Goal: Feedback & Contribution: Submit feedback/report problem

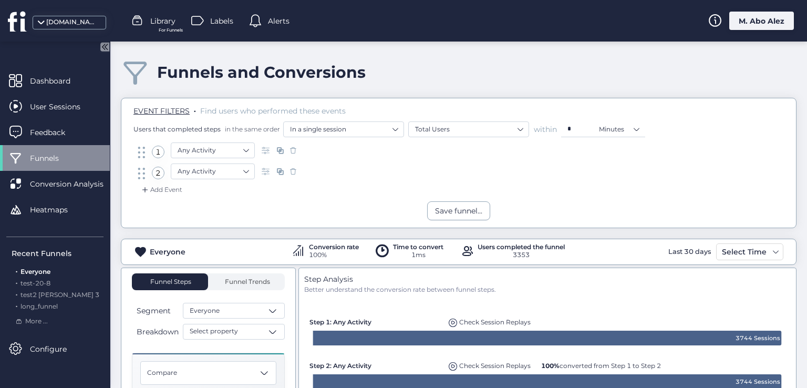
scroll to position [125, 0]
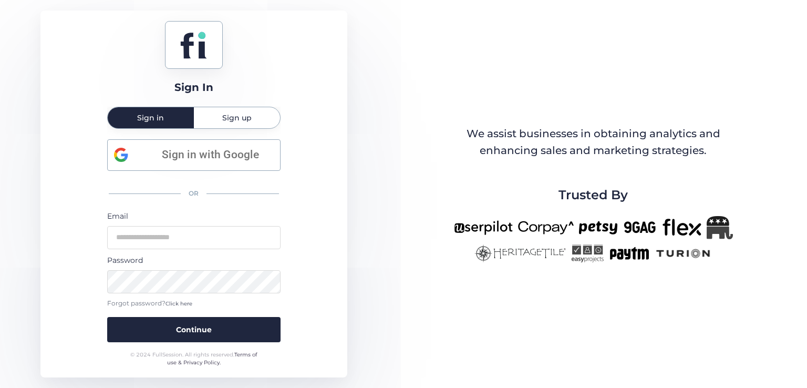
click at [175, 255] on div "Password" at bounding box center [193, 260] width 173 height 12
click at [175, 247] on input "email" at bounding box center [193, 237] width 173 height 23
type input "**********"
click at [107, 317] on button "Continue" at bounding box center [193, 329] width 173 height 25
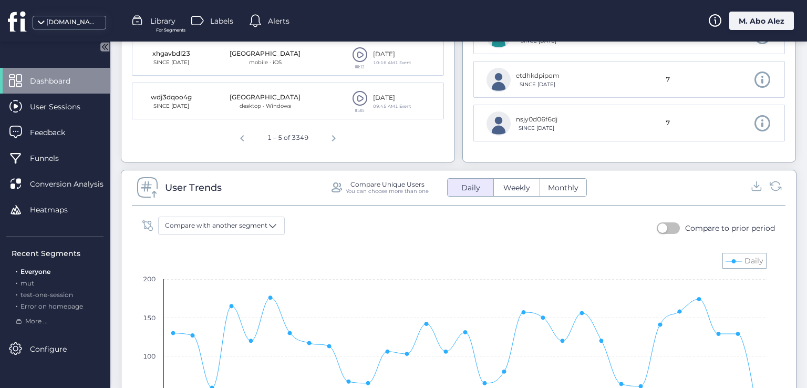
scroll to position [683, 0]
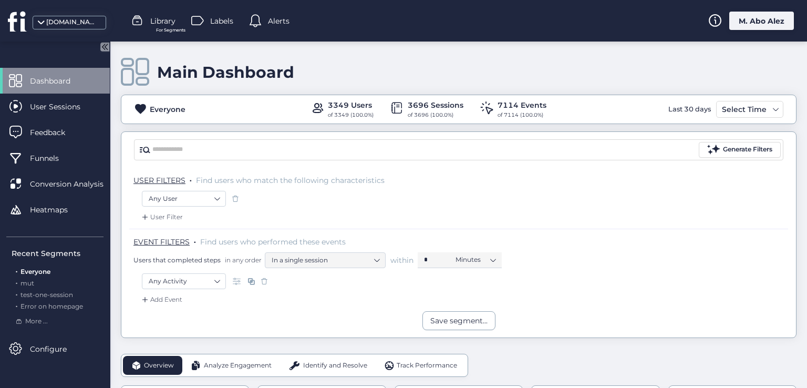
click at [764, 20] on div "M. Abo Alez" at bounding box center [761, 21] width 65 height 18
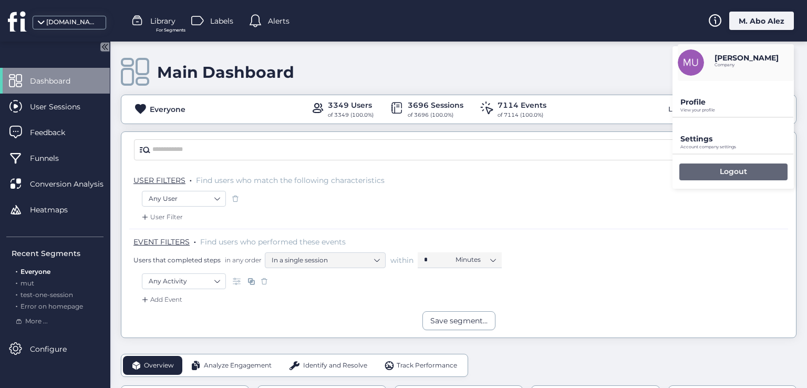
click at [704, 170] on div "Logout" at bounding box center [733, 171] width 108 height 17
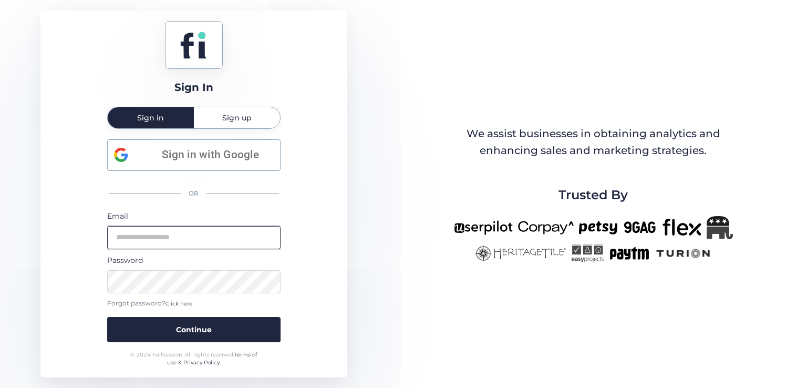
click at [196, 226] on input "email" at bounding box center [193, 237] width 173 height 23
type input "**********"
click at [107, 317] on button "Continue" at bounding box center [193, 329] width 173 height 25
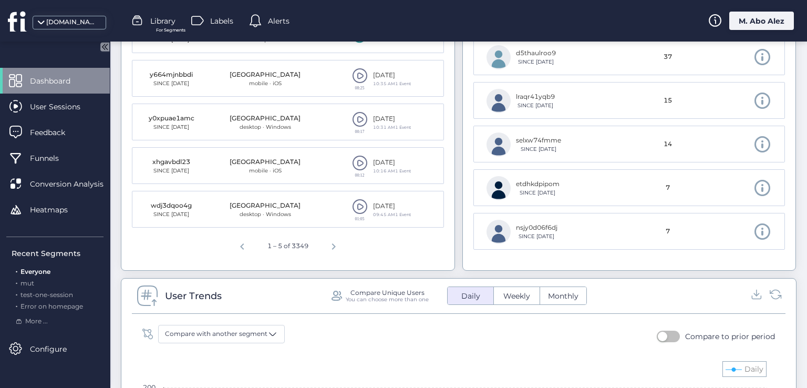
scroll to position [683, 0]
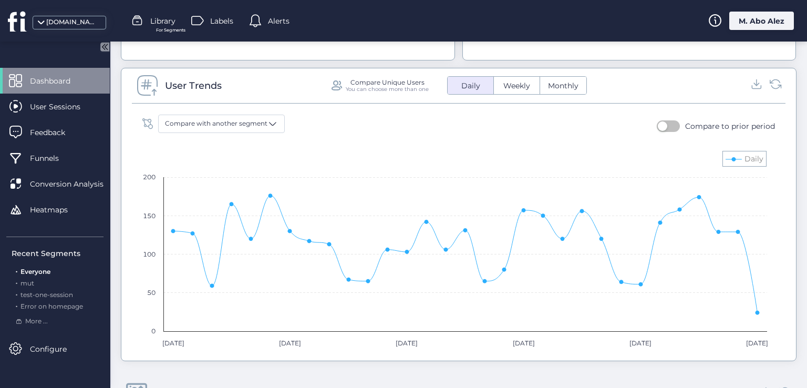
click at [746, 161] on rect at bounding box center [454, 249] width 635 height 210
click at [210, 123] on span "Compare with another segment" at bounding box center [216, 124] width 102 height 10
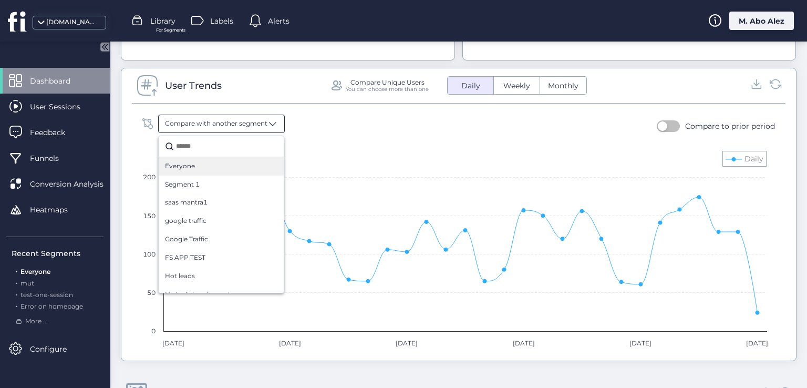
click at [212, 168] on div "Everyone" at bounding box center [221, 166] width 112 height 10
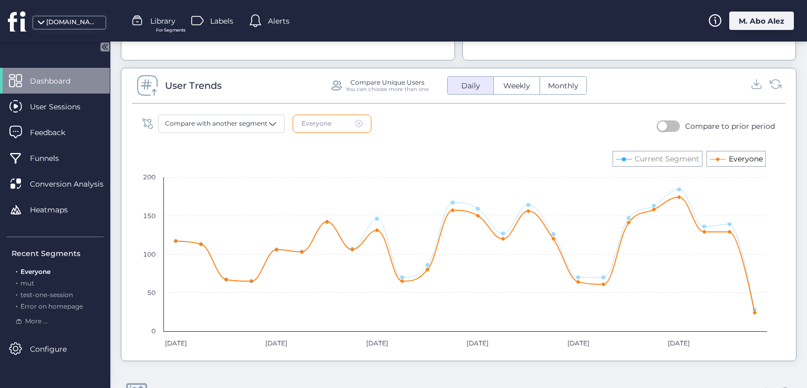
click at [729, 158] on text "Everyone" at bounding box center [746, 158] width 34 height 9
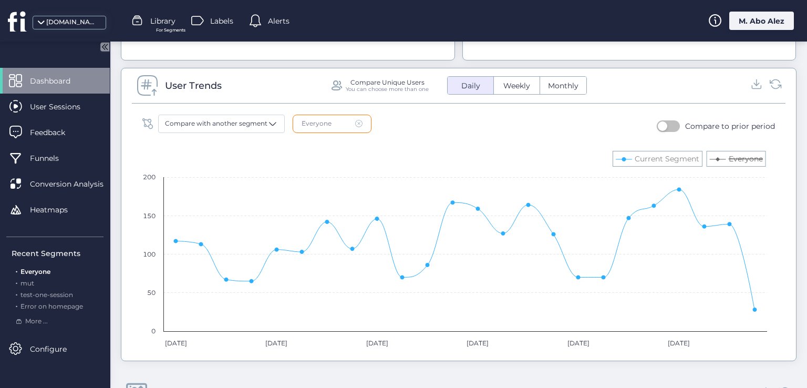
click at [729, 158] on text "Everyone" at bounding box center [746, 158] width 34 height 9
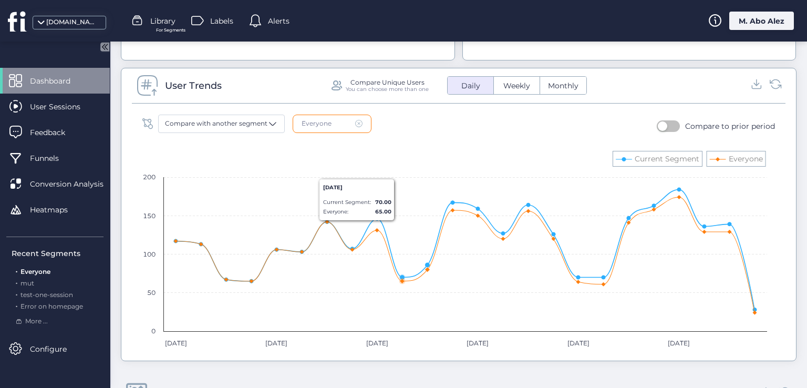
click at [413, 141] on div "Compare with another segment Everyone Compare to prior period Created with High…" at bounding box center [458, 235] width 643 height 240
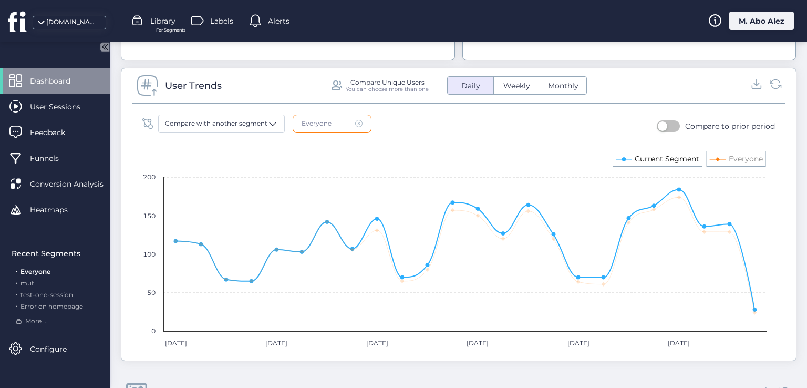
click at [624, 157] on icon at bounding box center [624, 159] width 4 height 4
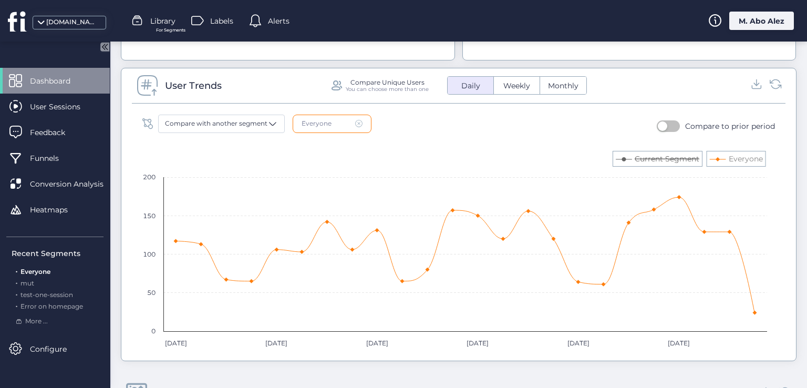
click at [624, 157] on icon at bounding box center [624, 159] width 4 height 4
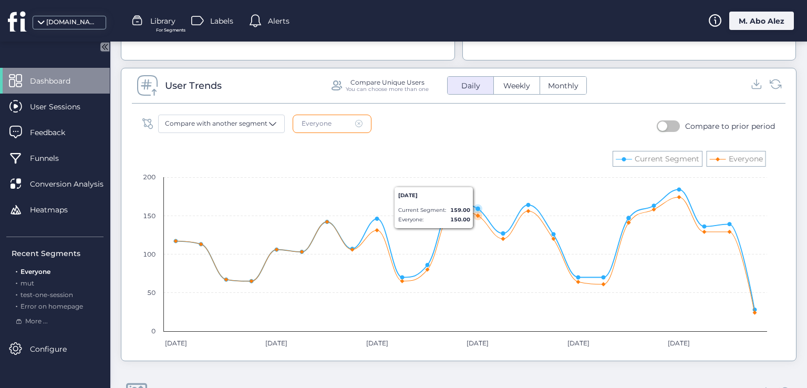
click at [449, 155] on rect at bounding box center [454, 249] width 635 height 210
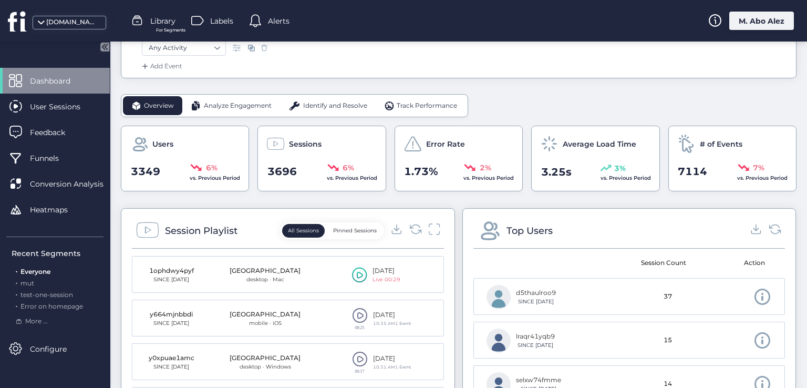
scroll to position [210, 0]
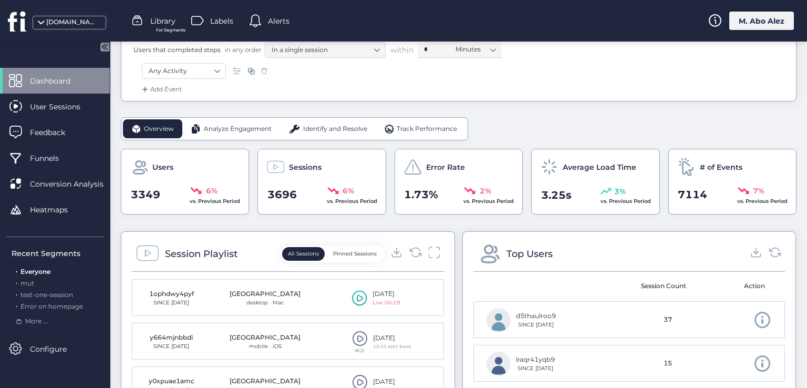
click at [239, 124] on span "Analyze Engagement" at bounding box center [238, 129] width 68 height 10
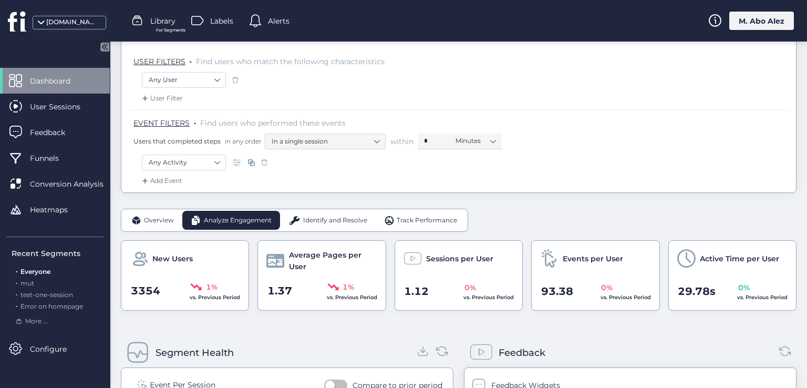
scroll to position [66, 0]
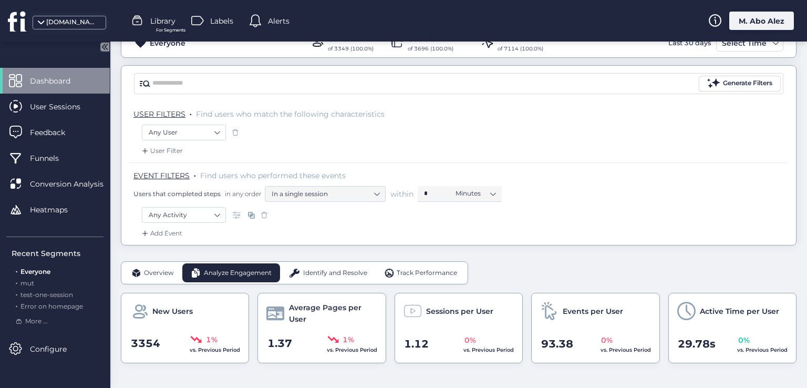
click at [320, 274] on span "Identify and Resolve" at bounding box center [335, 273] width 64 height 10
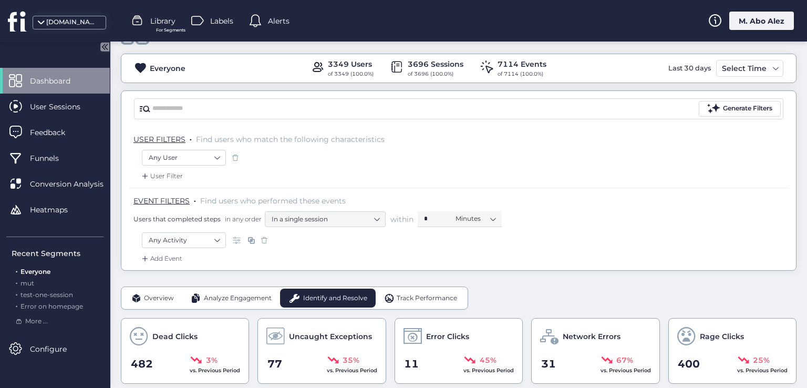
scroll to position [0, 0]
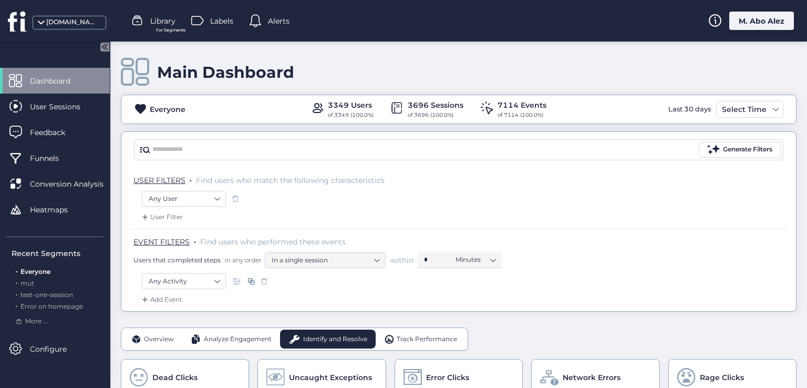
click at [389, 334] on span at bounding box center [389, 339] width 11 height 11
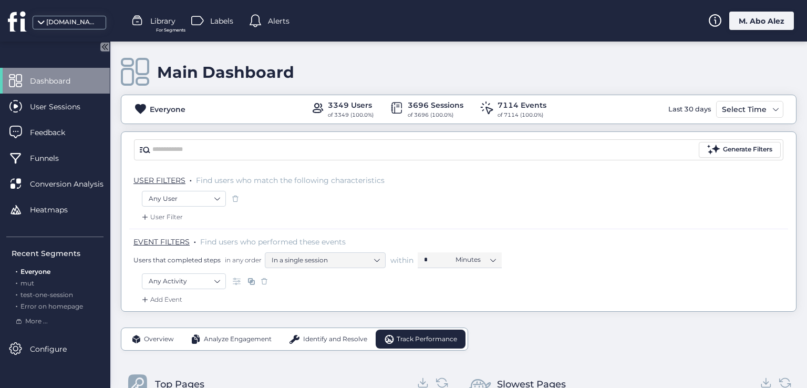
scroll to position [263, 0]
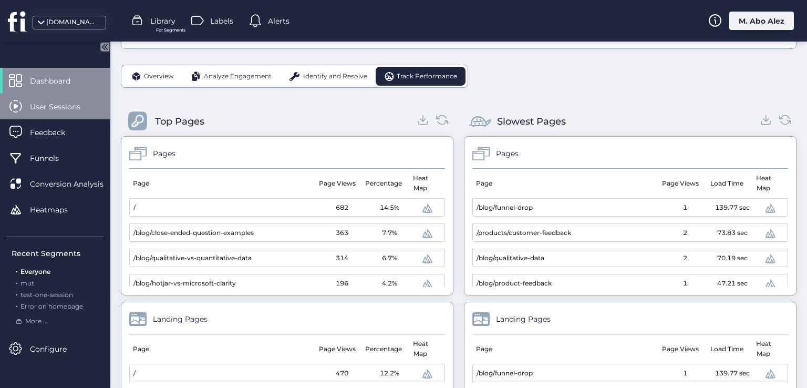
click at [71, 110] on span "User Sessions" at bounding box center [63, 107] width 66 height 12
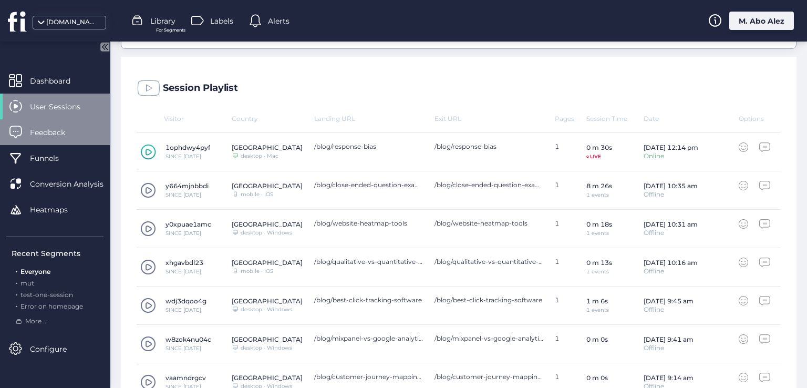
click at [55, 121] on div "Feedback" at bounding box center [55, 132] width 110 height 26
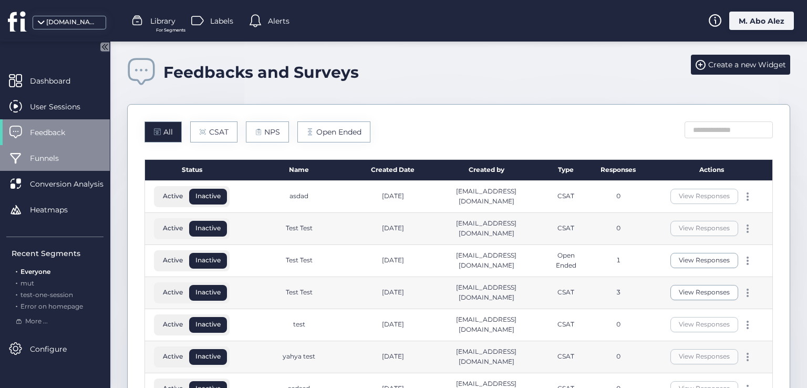
click at [74, 156] on span "Funnels" at bounding box center [52, 158] width 45 height 12
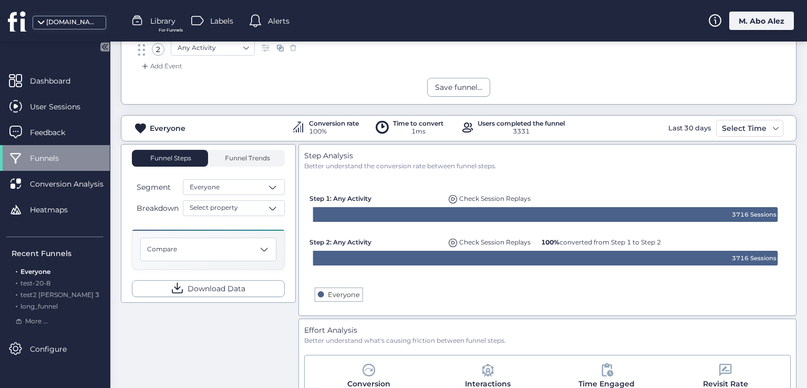
scroll to position [8, 0]
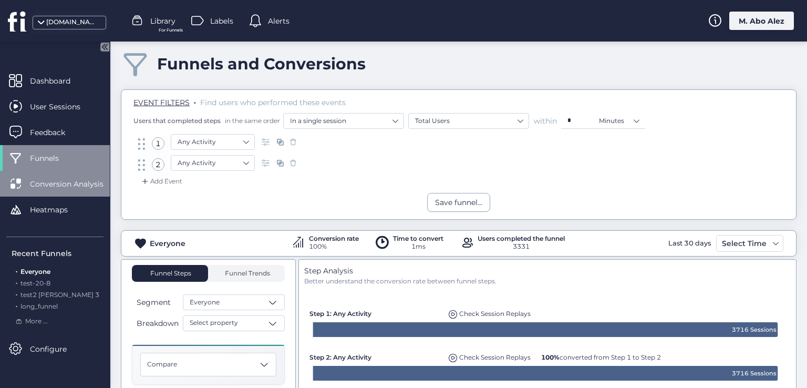
click at [86, 194] on div "Conversion Analysis" at bounding box center [55, 184] width 110 height 26
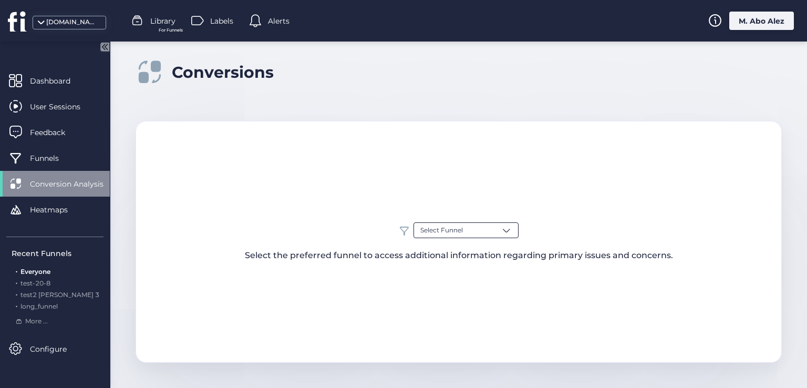
click at [475, 224] on div "Select Funnel" at bounding box center [465, 230] width 105 height 16
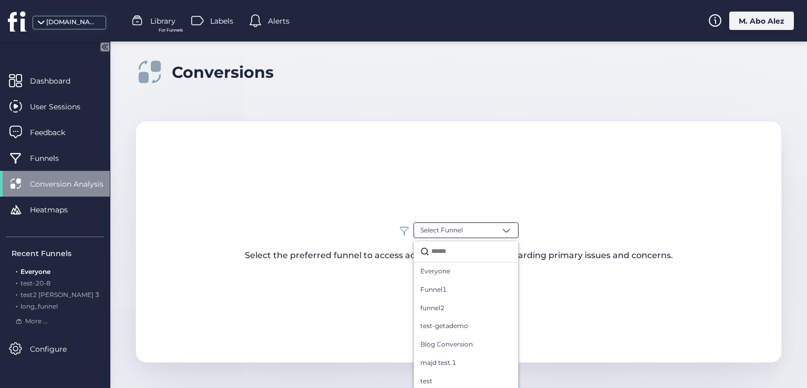
click at [455, 257] on input "text" at bounding box center [470, 251] width 82 height 14
click at [451, 278] on div "Everyone" at bounding box center [466, 271] width 104 height 18
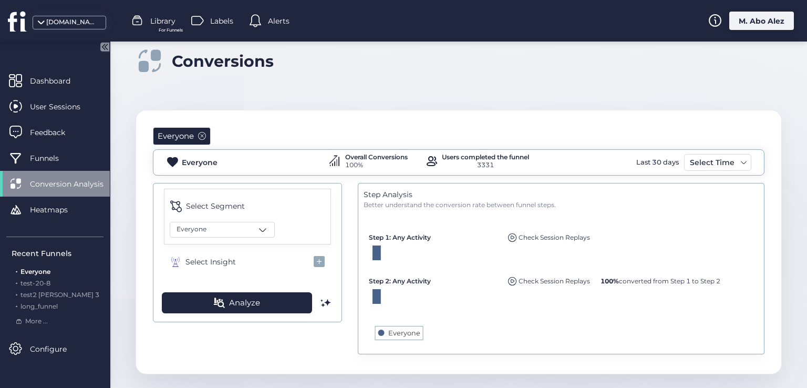
scroll to position [22, 0]
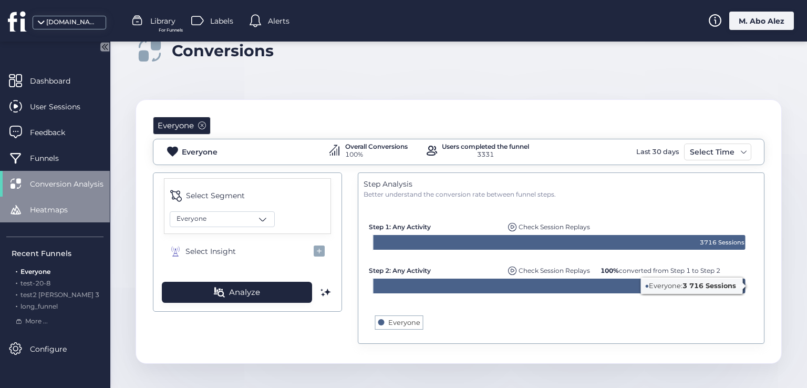
click at [67, 219] on div "Heatmaps" at bounding box center [55, 209] width 110 height 26
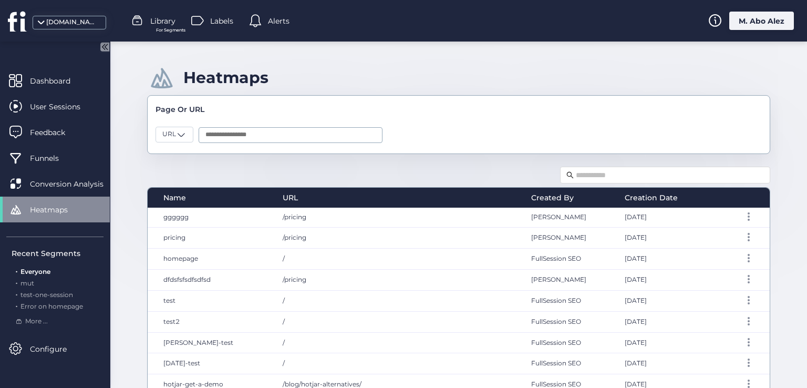
scroll to position [210, 0]
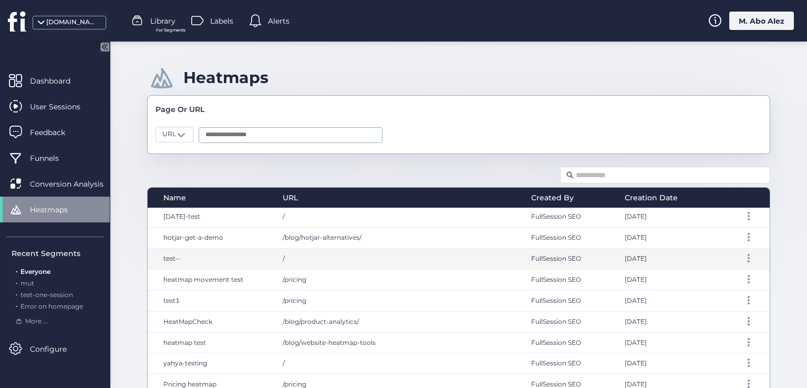
click at [306, 256] on div "/" at bounding box center [396, 258] width 249 height 20
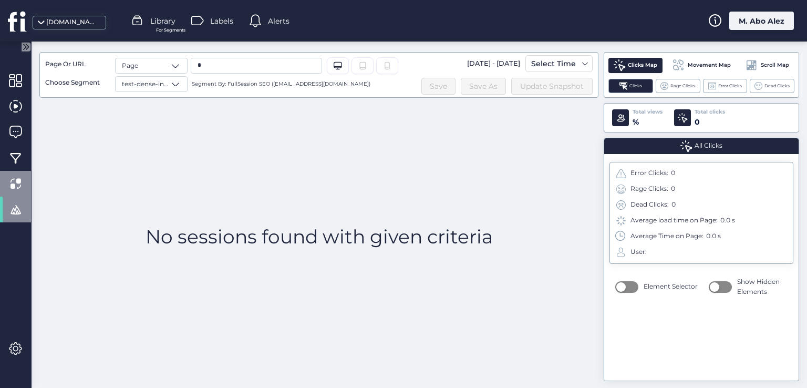
click at [14, 191] on div at bounding box center [15, 184] width 31 height 26
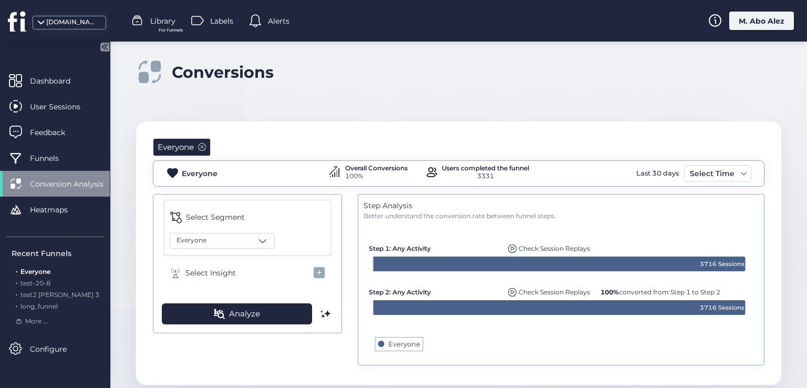
scroll to position [22, 0]
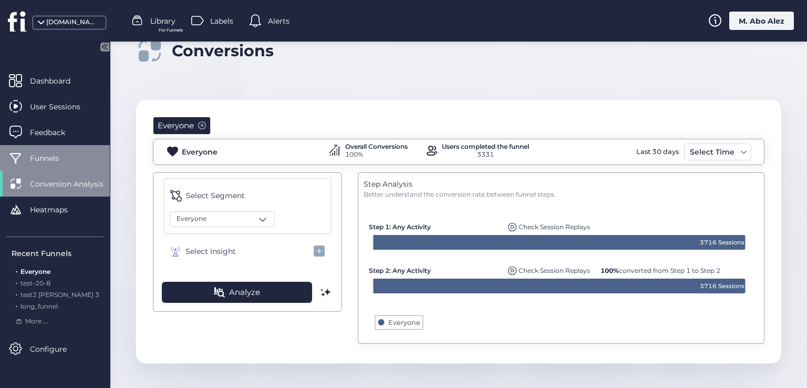
click at [59, 160] on span "Funnels" at bounding box center [52, 158] width 45 height 12
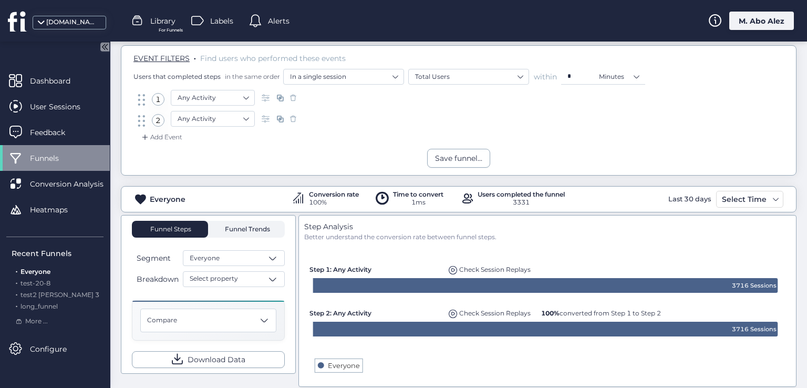
click at [252, 226] on span "Funnel Trends" at bounding box center [246, 229] width 48 height 6
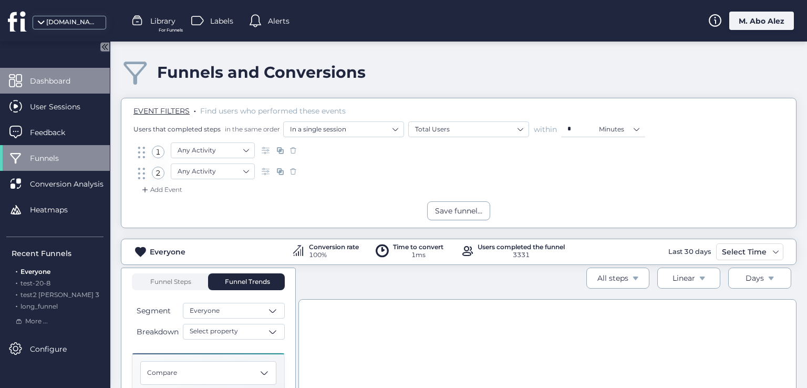
click at [80, 81] on span "Dashboard" at bounding box center [58, 81] width 56 height 12
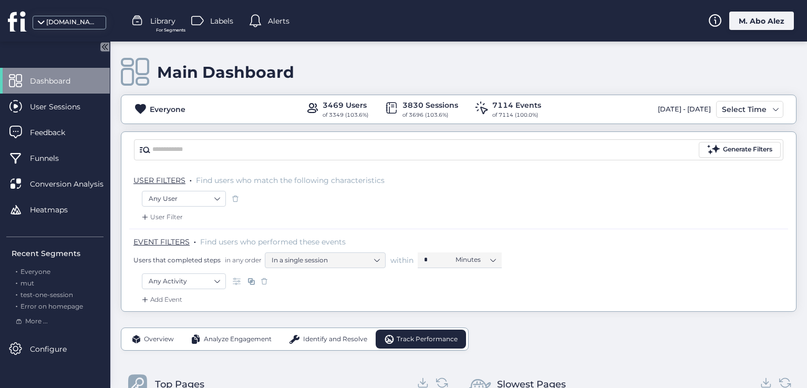
click at [117, 211] on div "Main Dashboard Everyone 3469 Users of 3349 (103.6%) 3830 Sessions of 3696 (103.…" at bounding box center [458, 215] width 697 height 346
click at [42, 274] on span "Everyone" at bounding box center [35, 271] width 30 height 8
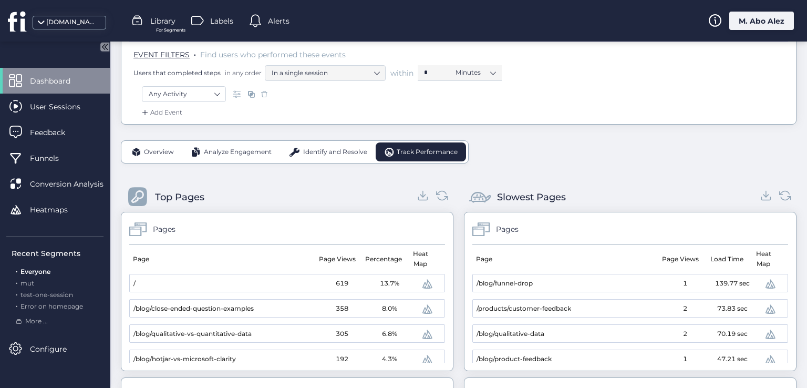
scroll to position [105, 0]
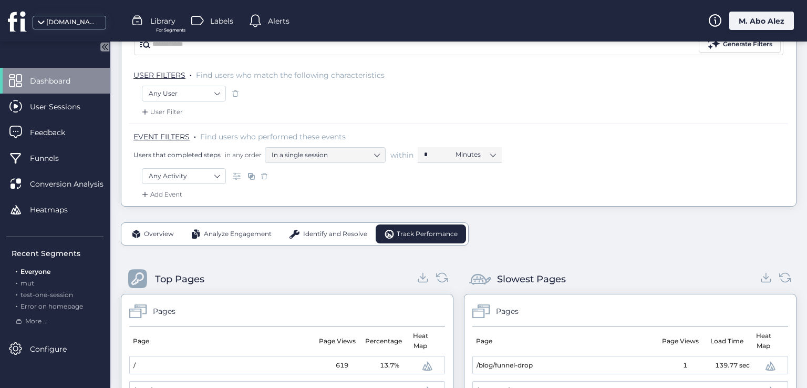
click at [168, 230] on span "Overview" at bounding box center [159, 234] width 30 height 10
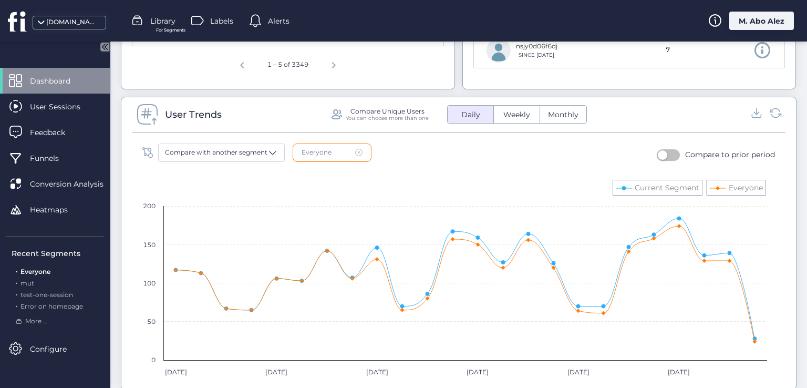
scroll to position [630, 0]
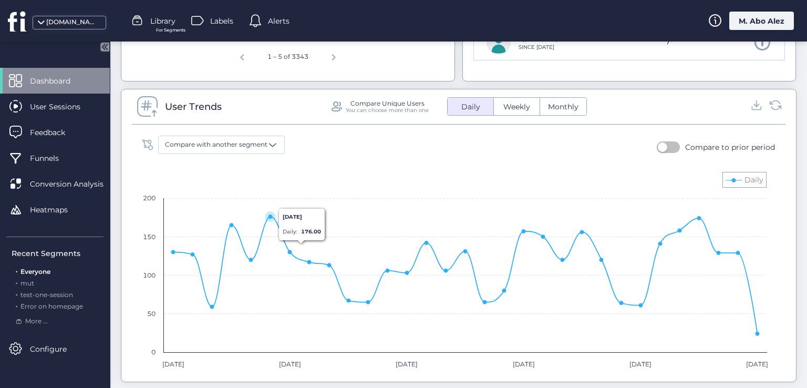
scroll to position [683, 0]
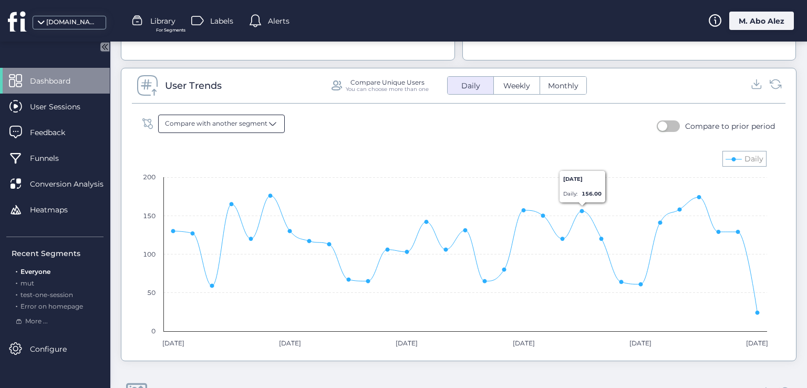
click at [265, 124] on span "Compare with another segment" at bounding box center [216, 124] width 102 height 10
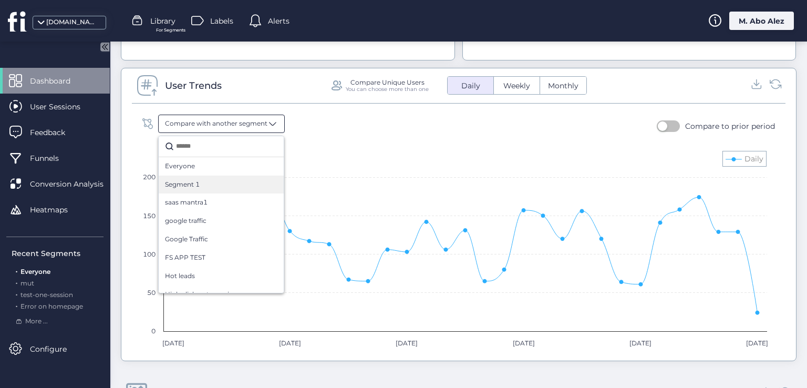
click at [213, 183] on div "Segment 1" at bounding box center [221, 185] width 112 height 10
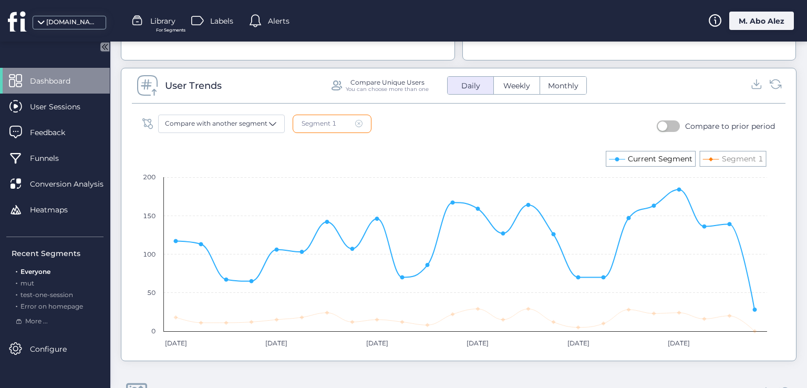
click at [617, 157] on icon at bounding box center [617, 159] width 4 height 4
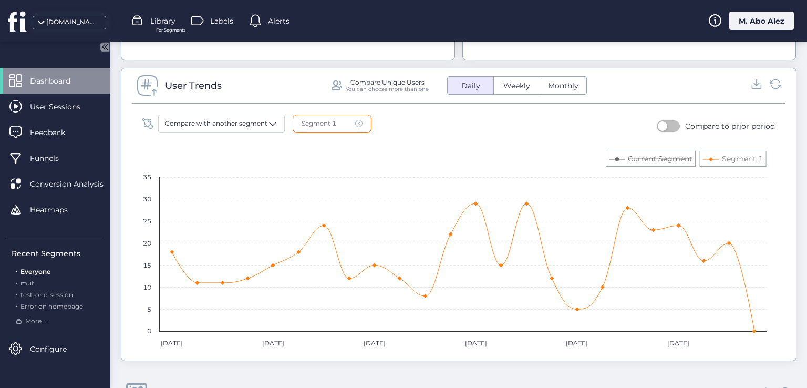
click at [617, 157] on icon at bounding box center [617, 159] width 4 height 4
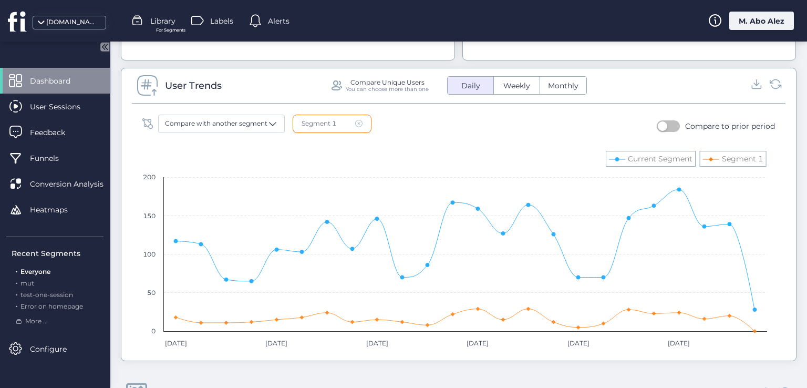
click at [610, 162] on rect at bounding box center [454, 249] width 635 height 210
click at [609, 154] on rect at bounding box center [454, 249] width 635 height 210
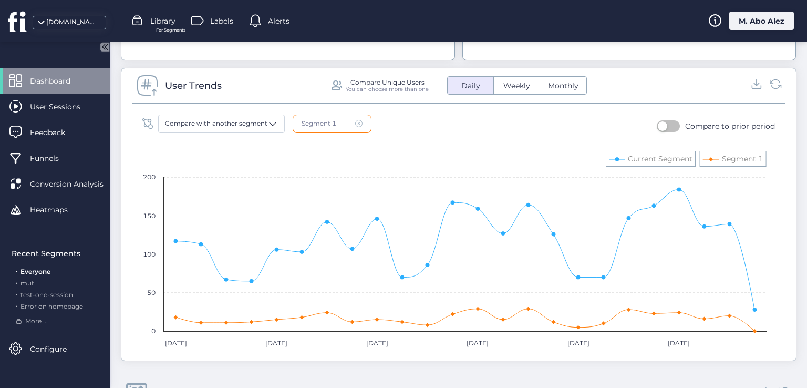
click at [609, 154] on rect at bounding box center [454, 249] width 635 height 210
click at [609, 158] on rect at bounding box center [454, 249] width 635 height 210
click at [702, 155] on rect at bounding box center [454, 249] width 635 height 210
click at [703, 156] on rect at bounding box center [454, 249] width 635 height 210
click at [705, 160] on rect at bounding box center [454, 249] width 635 height 210
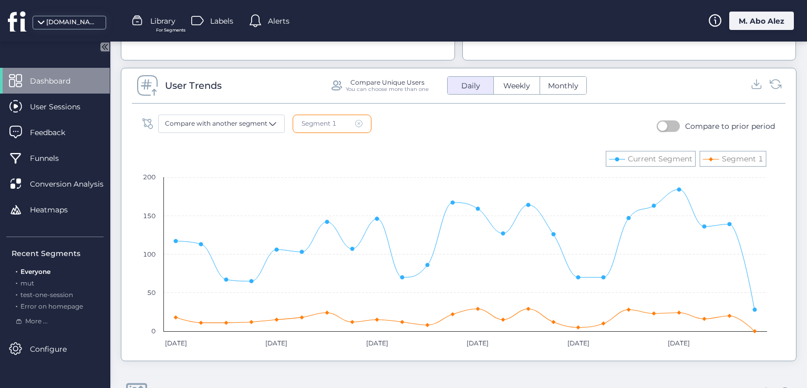
click at [706, 160] on rect at bounding box center [454, 249] width 635 height 210
click at [708, 160] on rect at bounding box center [454, 249] width 635 height 210
click at [712, 157] on icon at bounding box center [711, 159] width 4 height 4
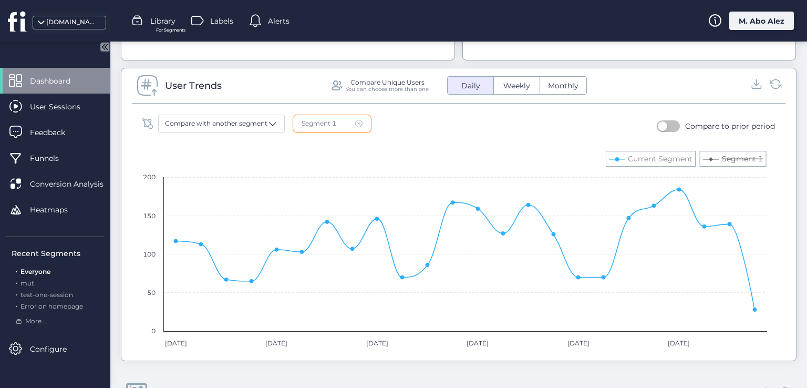
click at [621, 156] on rect at bounding box center [454, 249] width 635 height 210
click at [641, 158] on text "Current Segment" at bounding box center [660, 158] width 65 height 9
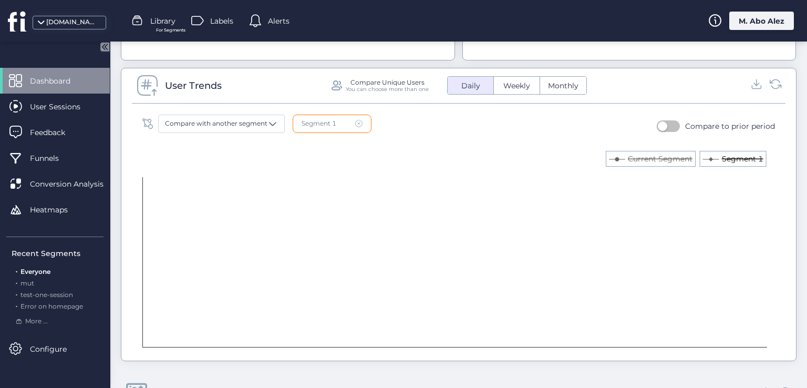
click at [727, 156] on text "Segment 1" at bounding box center [743, 158] width 42 height 9
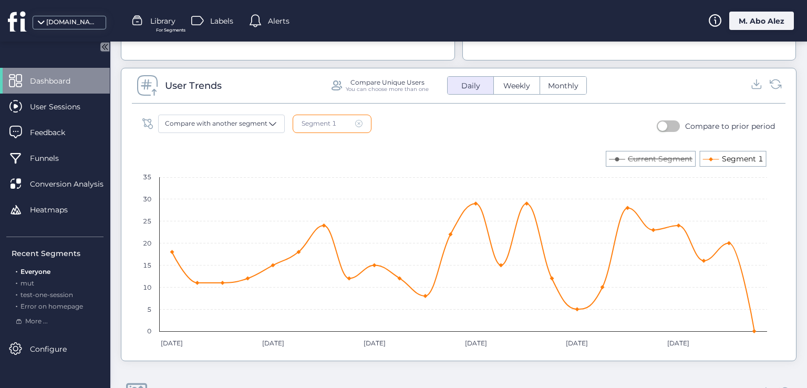
click at [709, 158] on icon at bounding box center [711, 159] width 4 height 4
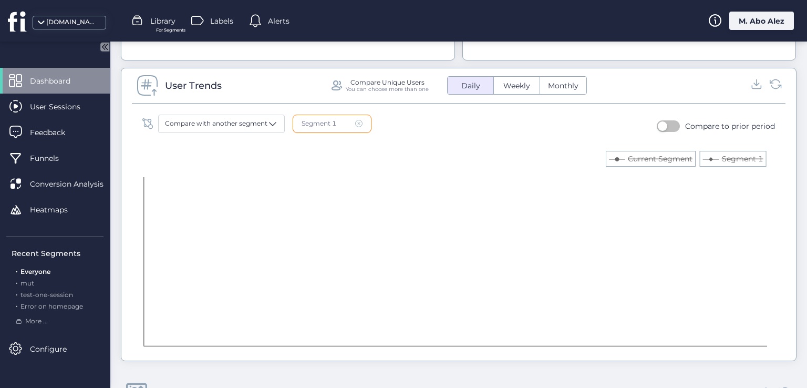
click at [709, 158] on icon at bounding box center [711, 159] width 4 height 4
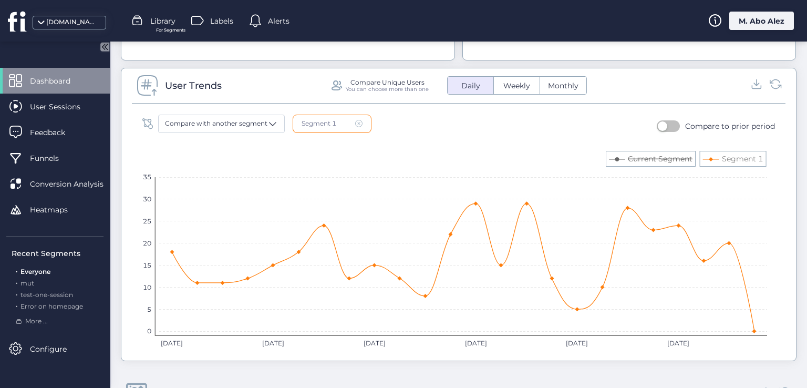
click at [709, 158] on icon at bounding box center [711, 159] width 4 height 4
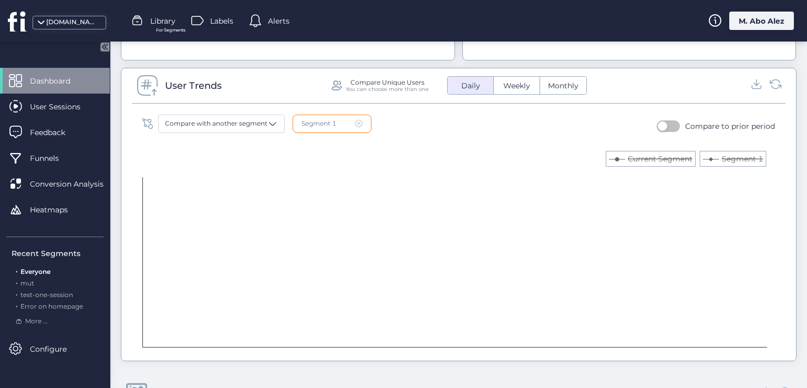
click at [709, 158] on icon at bounding box center [711, 159] width 4 height 4
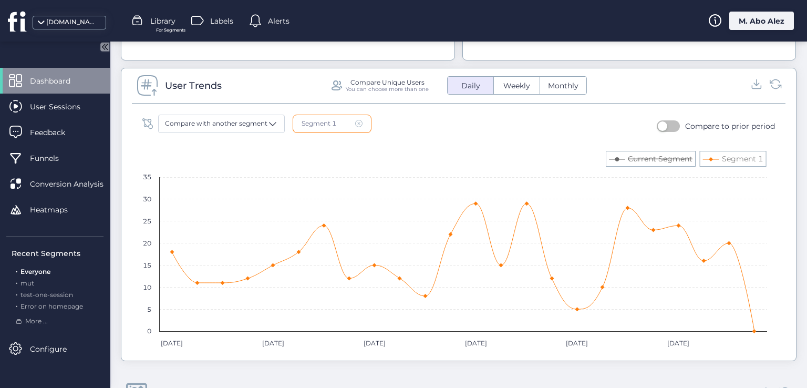
click at [704, 161] on rect at bounding box center [454, 249] width 635 height 210
click at [661, 158] on text "Current Segment" at bounding box center [660, 158] width 65 height 9
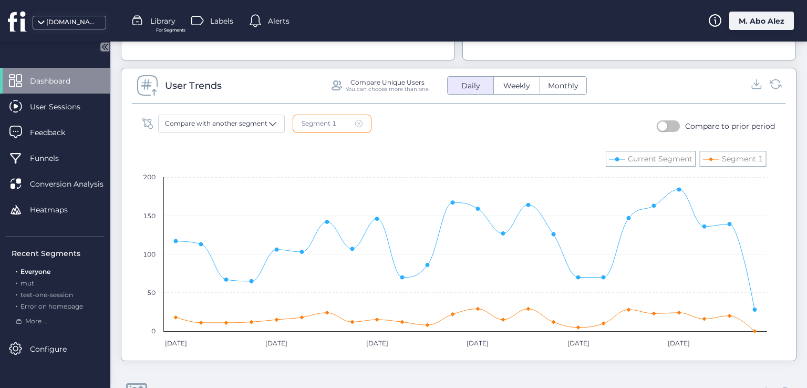
click at [621, 162] on rect at bounding box center [454, 249] width 635 height 210
click at [618, 162] on rect at bounding box center [454, 249] width 635 height 210
drag, startPoint x: 611, startPoint y: 161, endPoint x: 610, endPoint y: 152, distance: 9.5
click at [610, 160] on rect at bounding box center [454, 249] width 635 height 210
click at [610, 152] on rect at bounding box center [454, 249] width 635 height 210
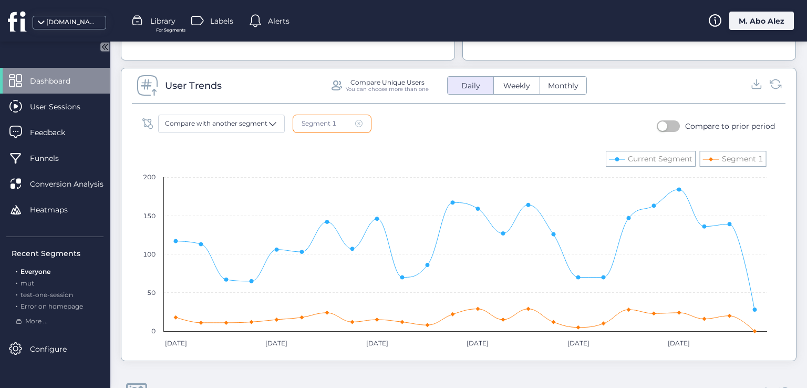
click at [627, 148] on rect at bounding box center [454, 249] width 635 height 210
click at [630, 151] on rect at bounding box center [454, 249] width 635 height 210
click at [643, 152] on rect at bounding box center [454, 249] width 635 height 210
click at [614, 158] on rect at bounding box center [454, 249] width 635 height 210
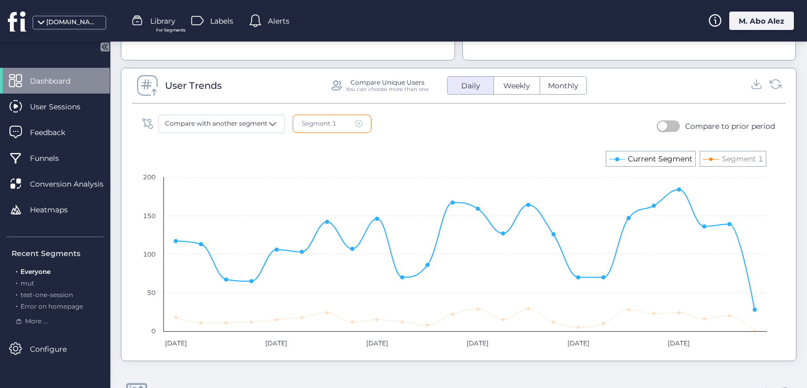
click at [618, 158] on icon at bounding box center [617, 159] width 4 height 4
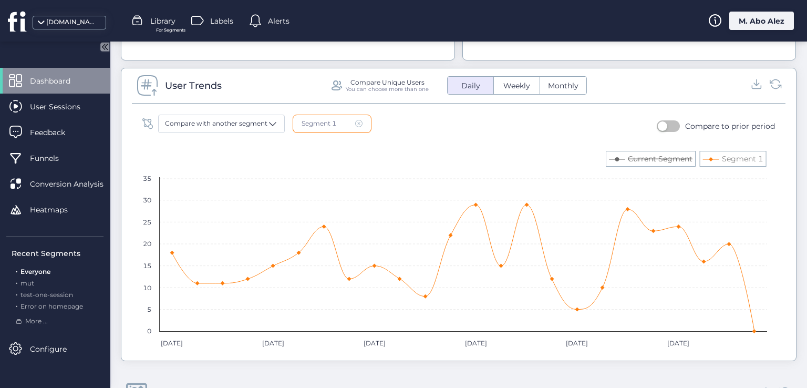
click at [618, 158] on icon at bounding box center [617, 159] width 4 height 4
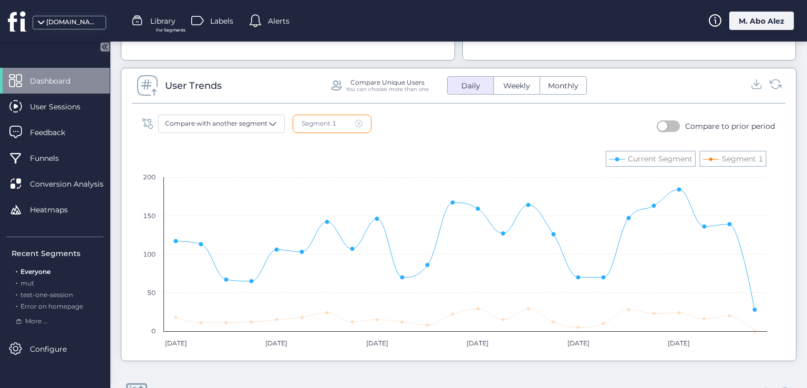
click at [618, 158] on icon at bounding box center [617, 159] width 4 height 4
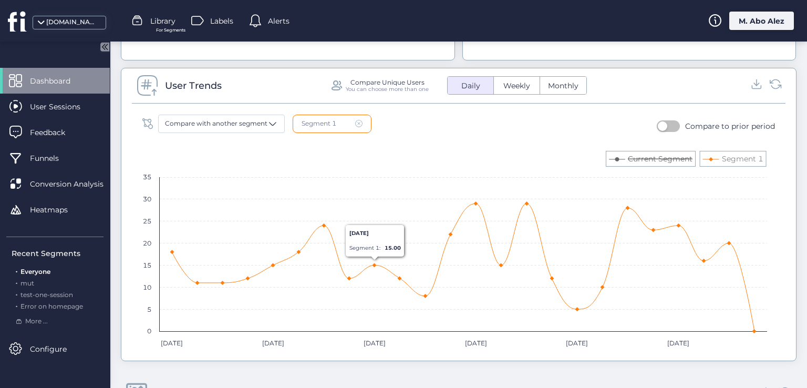
click at [360, 120] on span at bounding box center [358, 123] width 7 height 7
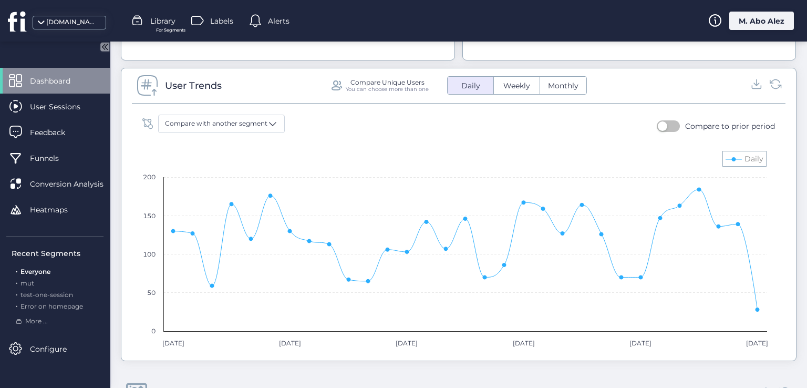
click at [503, 80] on span "Weekly" at bounding box center [516, 85] width 39 height 11
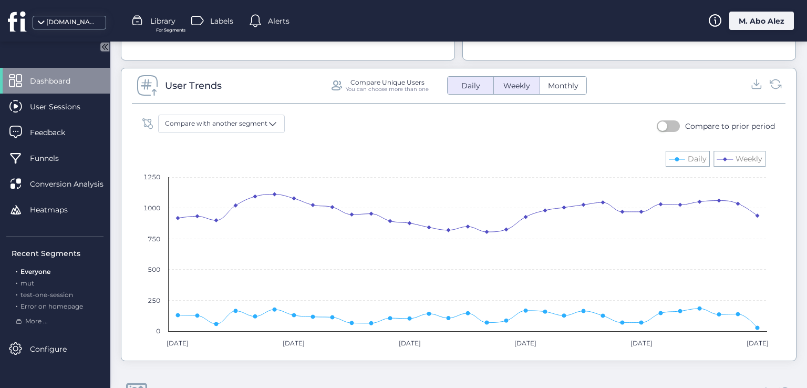
click at [723, 162] on rect at bounding box center [454, 249] width 635 height 210
click at [721, 160] on rect at bounding box center [454, 249] width 635 height 210
click at [718, 153] on rect at bounding box center [454, 249] width 635 height 210
click at [721, 162] on rect at bounding box center [454, 249] width 635 height 210
click at [717, 154] on rect at bounding box center [454, 249] width 635 height 210
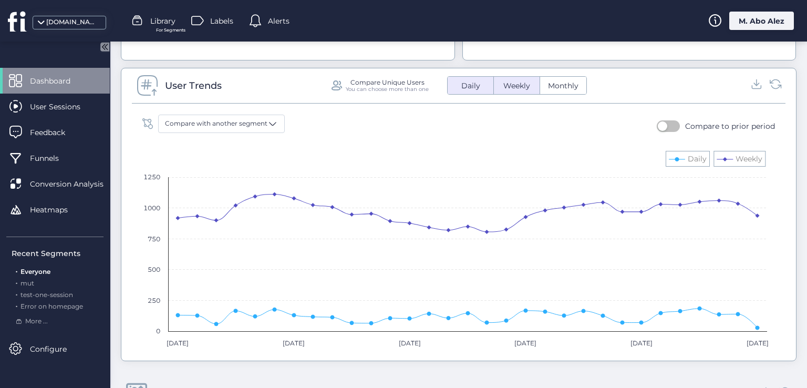
click at [720, 160] on rect at bounding box center [454, 249] width 635 height 210
click at [719, 153] on rect at bounding box center [454, 249] width 635 height 210
click at [559, 81] on span "Monthly" at bounding box center [563, 85] width 43 height 11
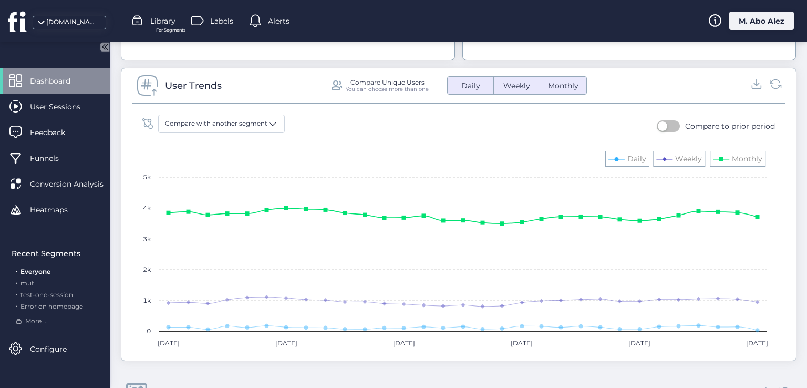
click at [721, 160] on rect at bounding box center [454, 249] width 635 height 210
click at [720, 158] on icon at bounding box center [721, 159] width 4 height 4
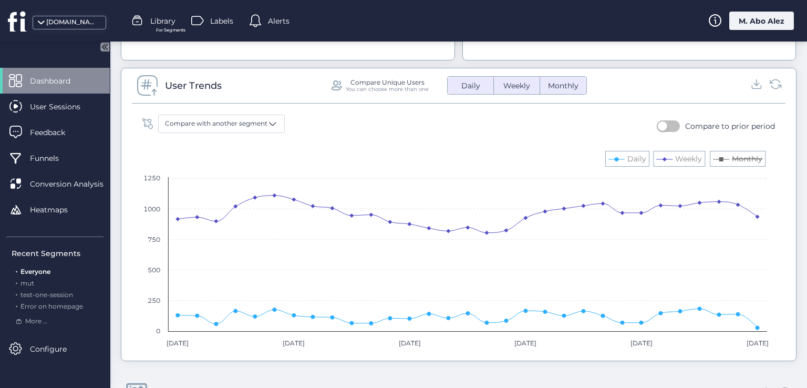
click at [718, 161] on rect at bounding box center [454, 249] width 635 height 210
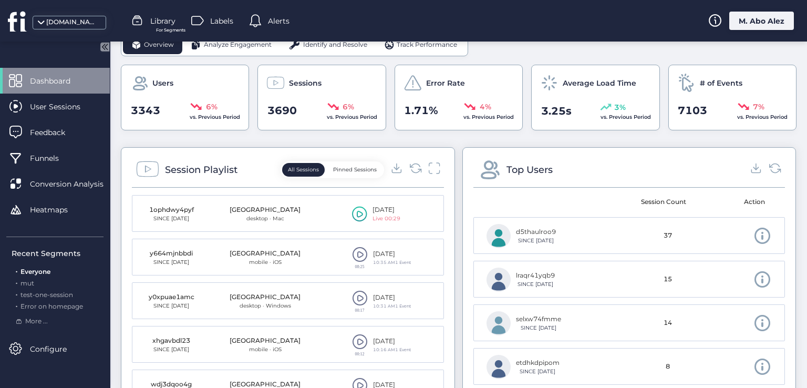
scroll to position [137, 0]
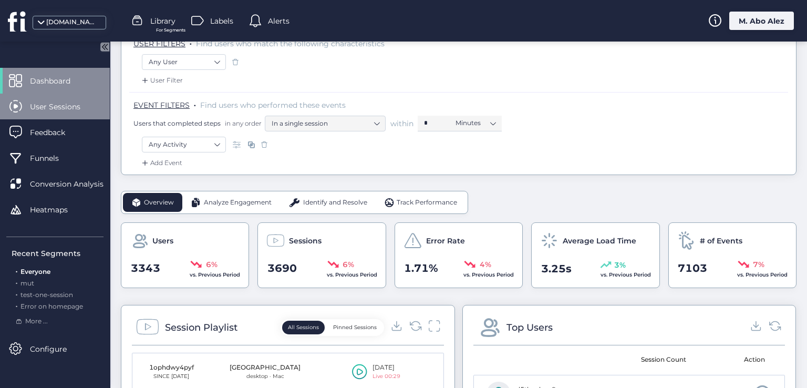
click at [56, 111] on span "User Sessions" at bounding box center [63, 107] width 66 height 12
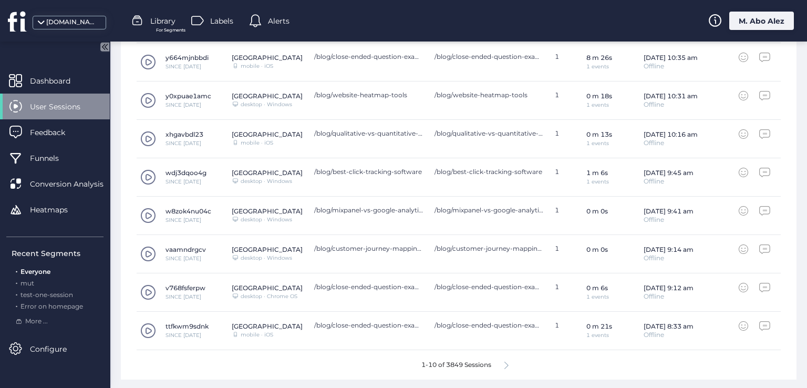
scroll to position [430, 0]
click at [504, 364] on icon at bounding box center [506, 365] width 4 height 8
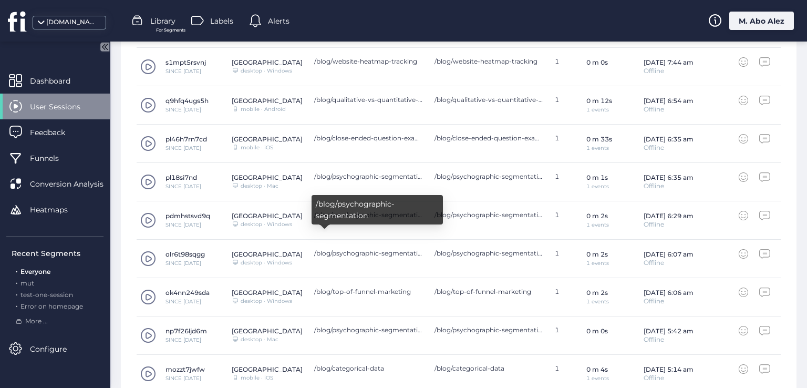
scroll to position [325, 0]
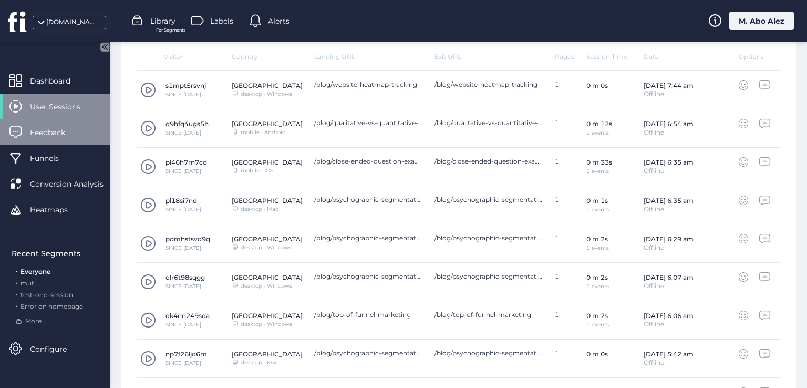
click at [76, 130] on span "Feedback" at bounding box center [55, 133] width 51 height 12
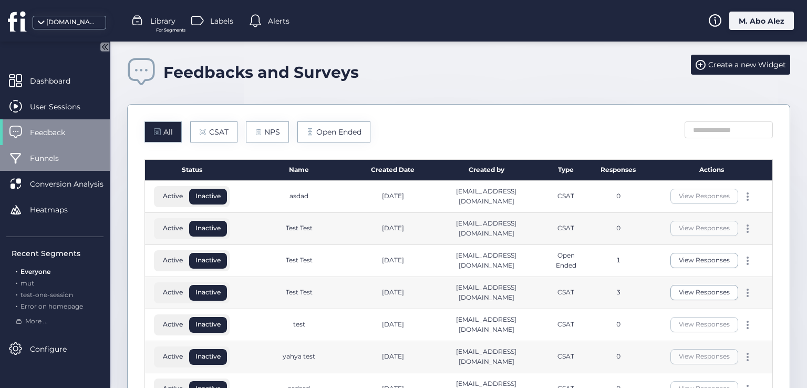
click at [65, 158] on span "Funnels" at bounding box center [52, 158] width 45 height 12
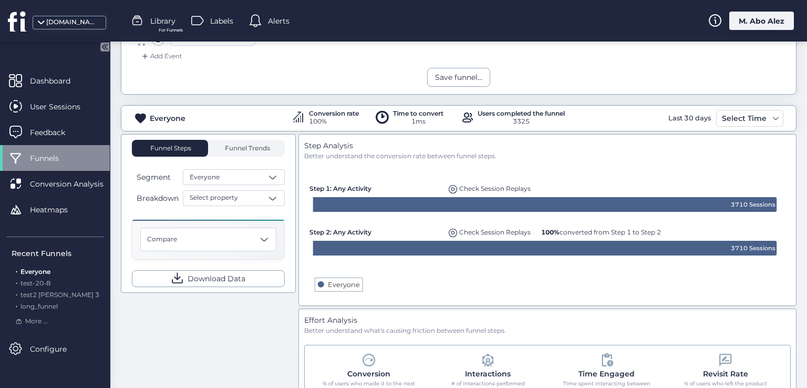
scroll to position [113, 0]
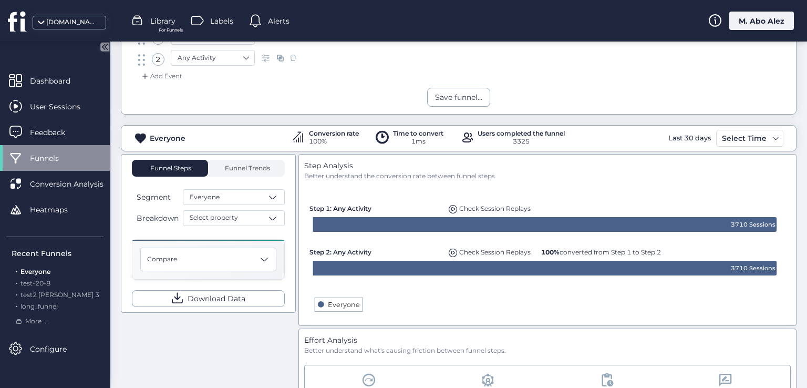
click at [327, 307] on rect at bounding box center [547, 250] width 481 height 139
click at [328, 305] on text "Everyone" at bounding box center [343, 304] width 32 height 8
click at [336, 305] on text "Everyone" at bounding box center [343, 304] width 32 height 8
click at [334, 300] on text "Everyone" at bounding box center [343, 304] width 32 height 8
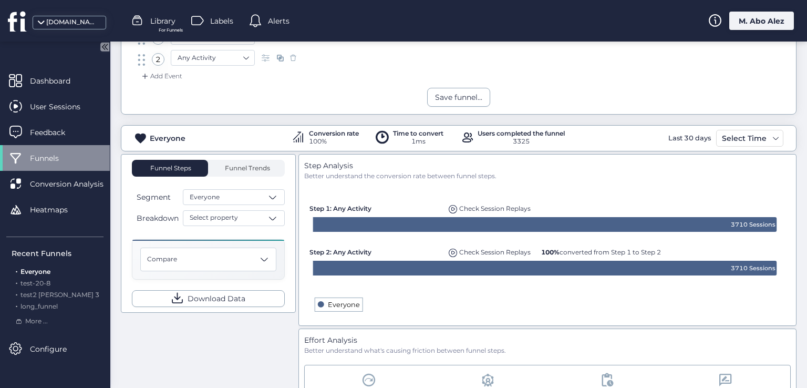
click at [317, 303] on rect at bounding box center [320, 304] width 6 height 6
click at [260, 214] on div "Select property" at bounding box center [234, 218] width 102 height 16
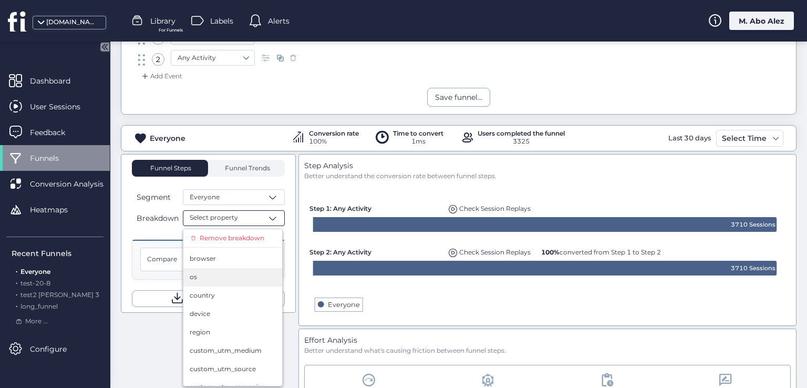
click at [244, 273] on div "os" at bounding box center [233, 277] width 86 height 10
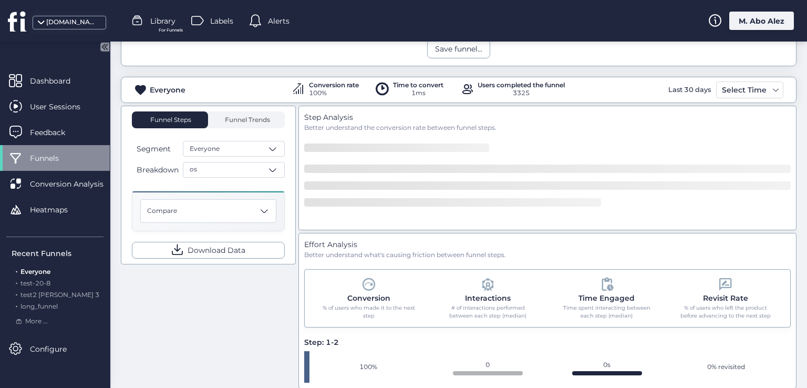
scroll to position [219, 0]
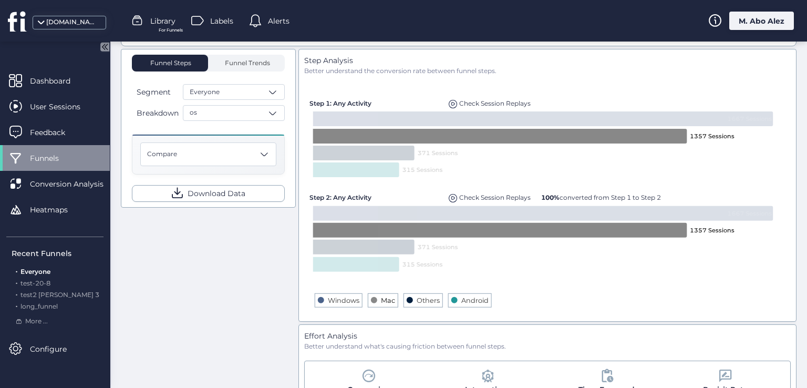
click at [380, 300] on text "Mac" at bounding box center [387, 300] width 14 height 8
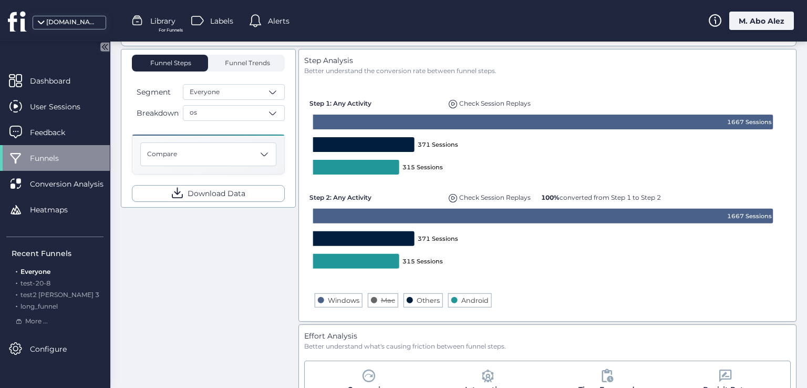
click at [380, 300] on text "Mac" at bounding box center [387, 300] width 14 height 8
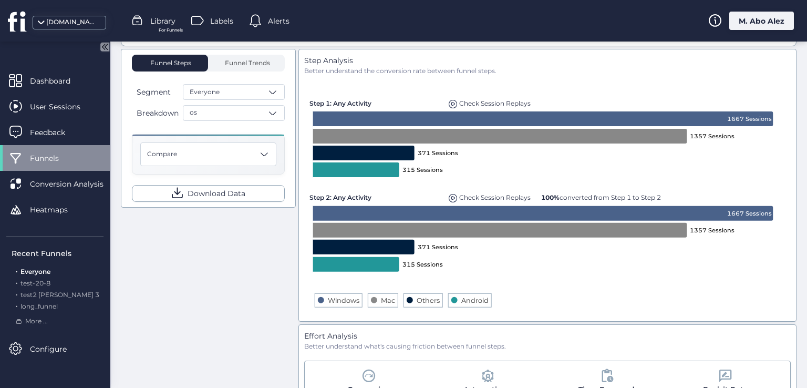
click at [372, 304] on rect at bounding box center [547, 196] width 481 height 240
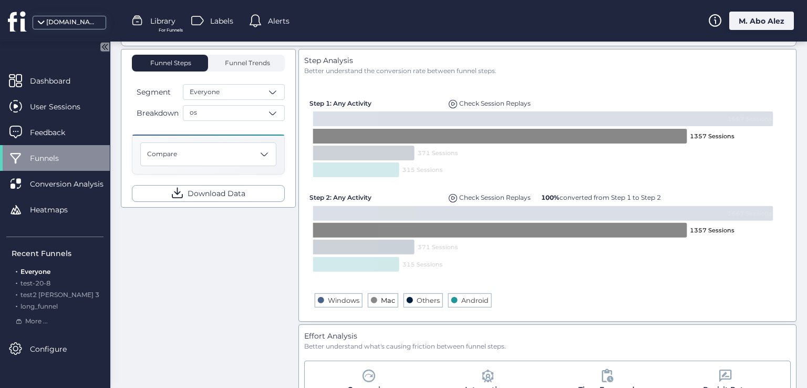
click at [370, 298] on rect at bounding box center [373, 300] width 6 height 6
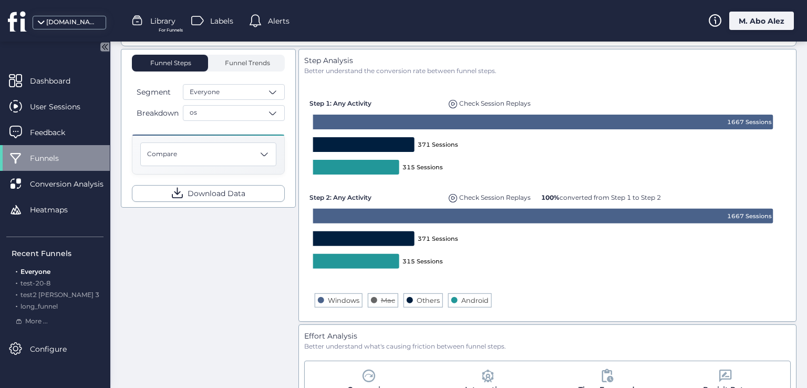
click at [380, 303] on rect at bounding box center [547, 196] width 481 height 240
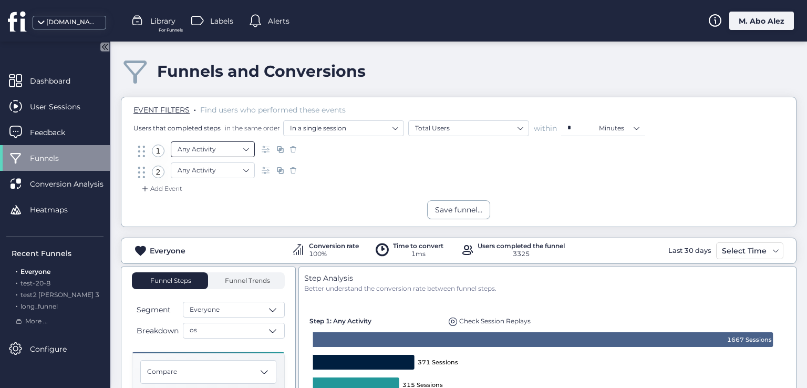
scroll to position [0, 0]
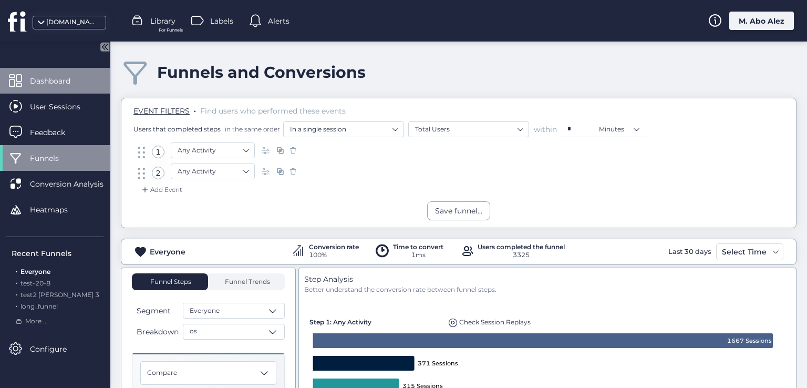
click at [45, 78] on span "Dashboard" at bounding box center [58, 81] width 56 height 12
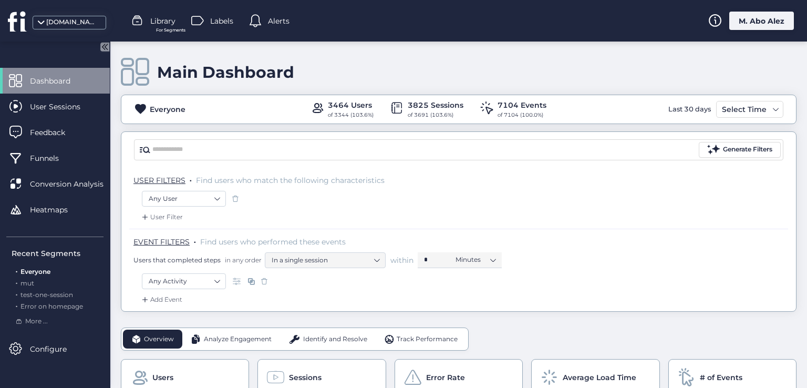
scroll to position [158, 0]
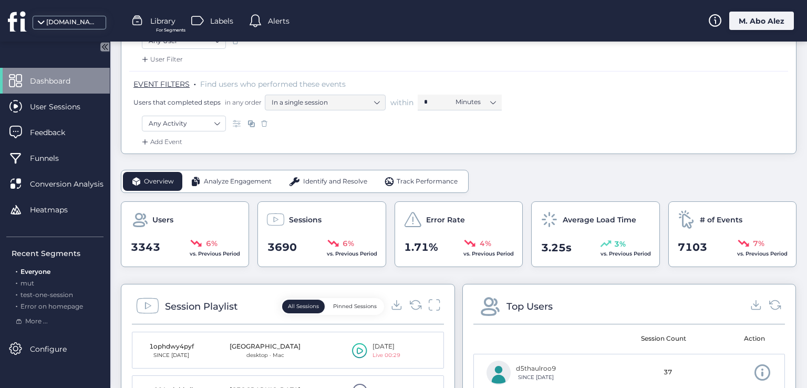
click at [221, 183] on span "Analyze Engagement" at bounding box center [238, 182] width 68 height 10
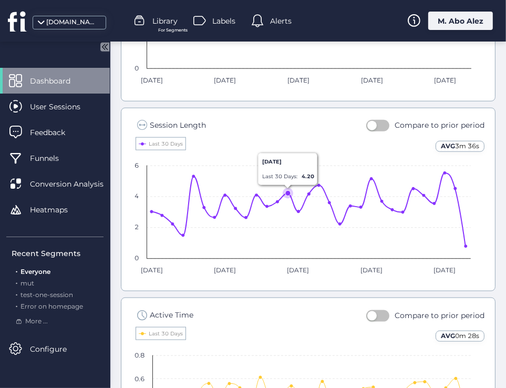
scroll to position [735, 0]
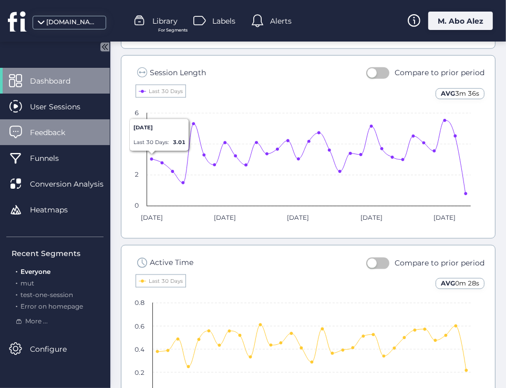
click at [58, 132] on span "Feedback" at bounding box center [55, 133] width 51 height 12
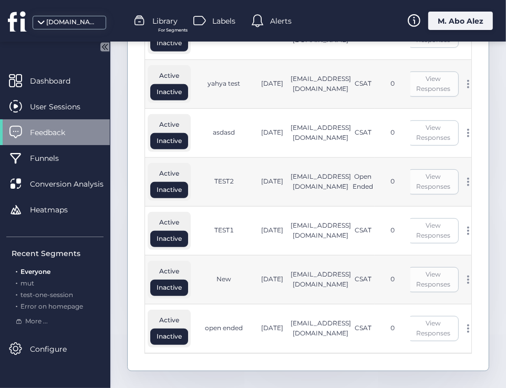
scroll to position [385, 0]
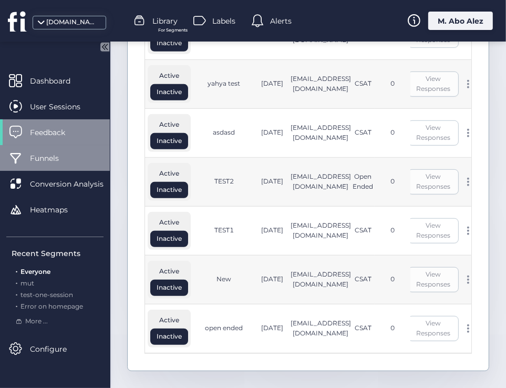
click at [73, 149] on div "Funnels" at bounding box center [55, 158] width 110 height 26
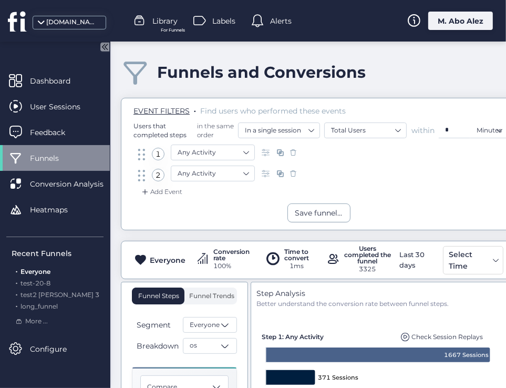
click at [186, 77] on div "Funnels and Conversions" at bounding box center [261, 72] width 209 height 19
copy div "Funnels"
drag, startPoint x: 308, startPoint y: 291, endPoint x: 256, endPoint y: 293, distance: 52.6
click at [256, 293] on div "Step Analysis" at bounding box center [383, 293] width 254 height 12
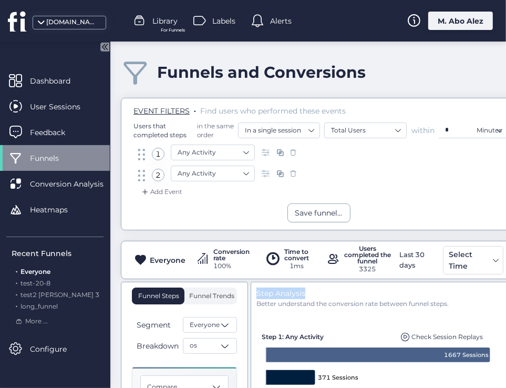
copy div "Step Analysis"
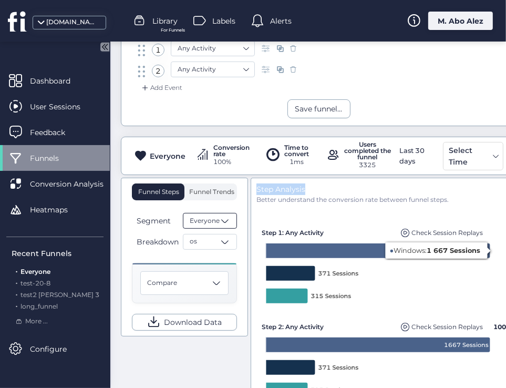
scroll to position [105, 0]
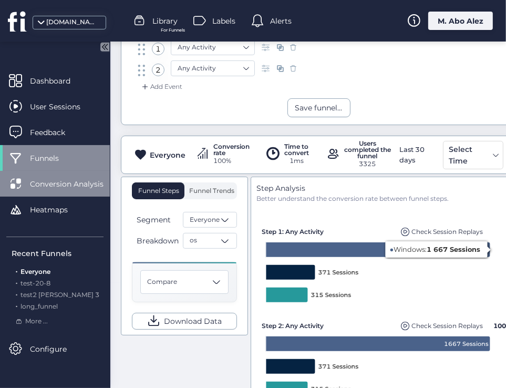
click at [78, 180] on span "Conversion Analysis" at bounding box center [74, 184] width 89 height 12
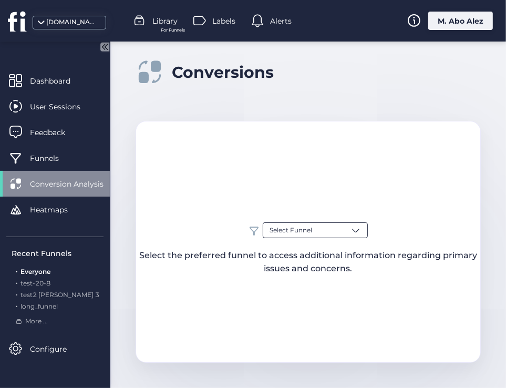
click at [302, 223] on div "Select Funnel" at bounding box center [315, 230] width 105 height 16
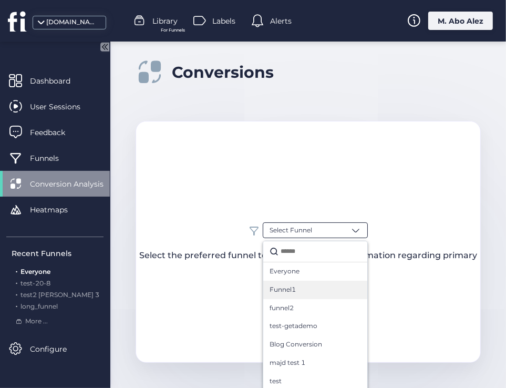
click at [297, 286] on div "Funnel1" at bounding box center [314, 290] width 91 height 10
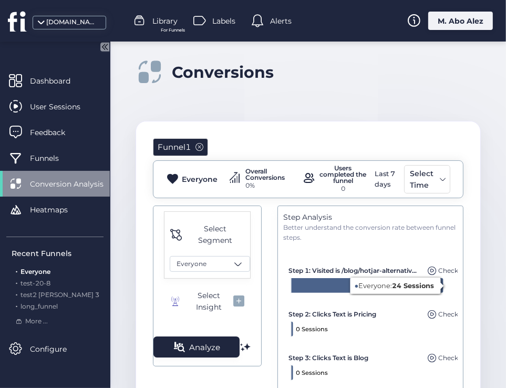
click at [233, 78] on div "Conversions" at bounding box center [223, 72] width 102 height 19
copy div "Conversions"
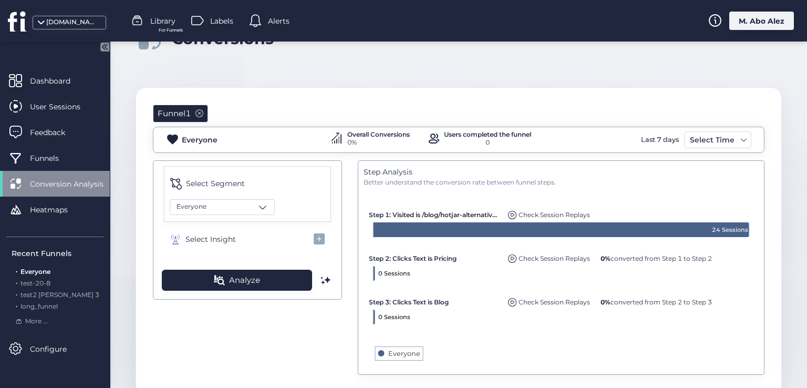
scroll to position [65, 0]
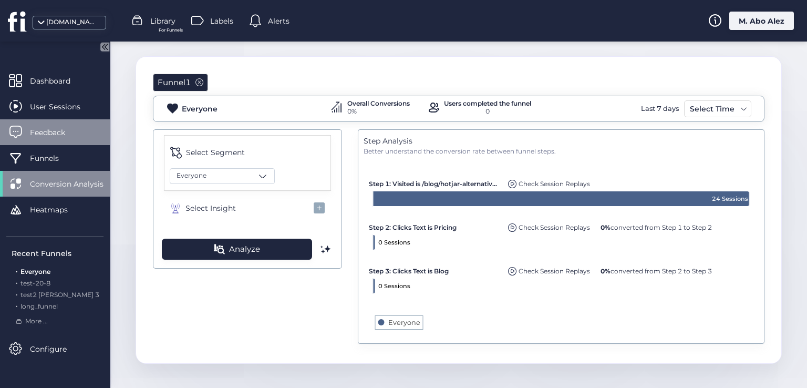
click at [58, 132] on span "Feedback" at bounding box center [55, 133] width 51 height 12
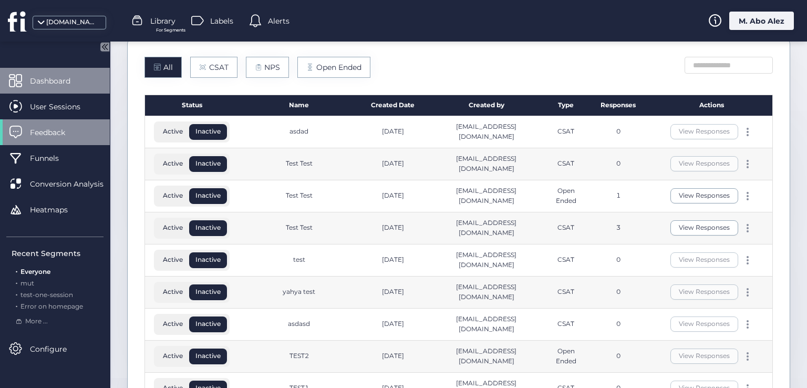
click at [67, 78] on span "Dashboard" at bounding box center [58, 81] width 56 height 12
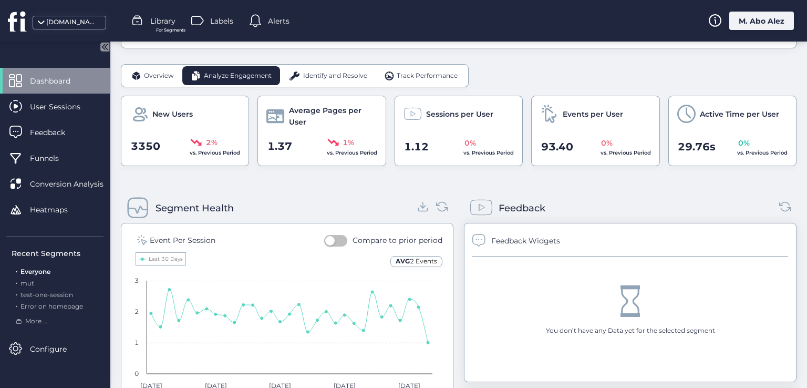
scroll to position [158, 0]
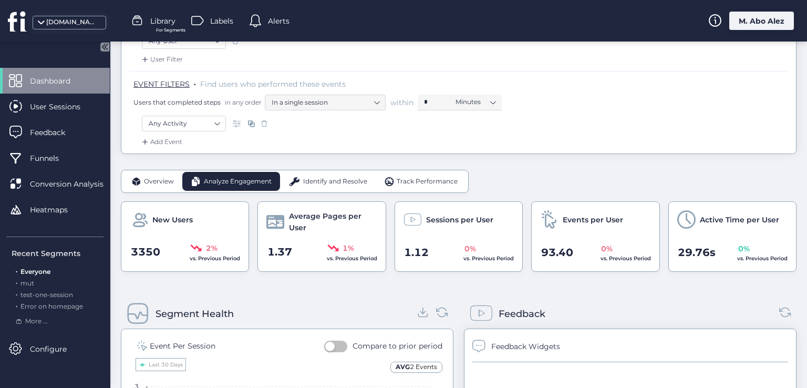
click at [309, 181] on span "Identify and Resolve" at bounding box center [335, 182] width 64 height 10
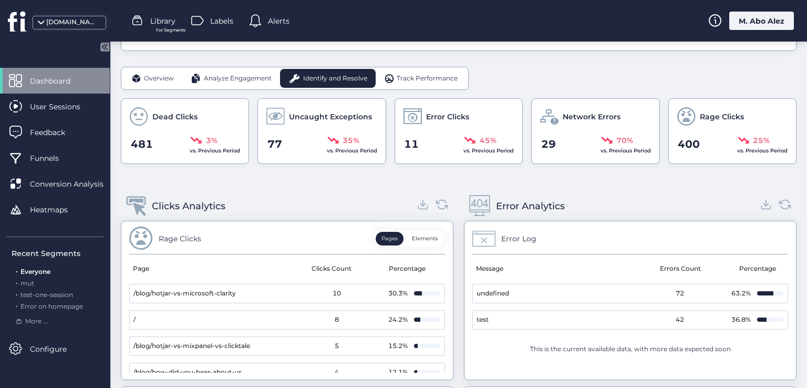
scroll to position [263, 0]
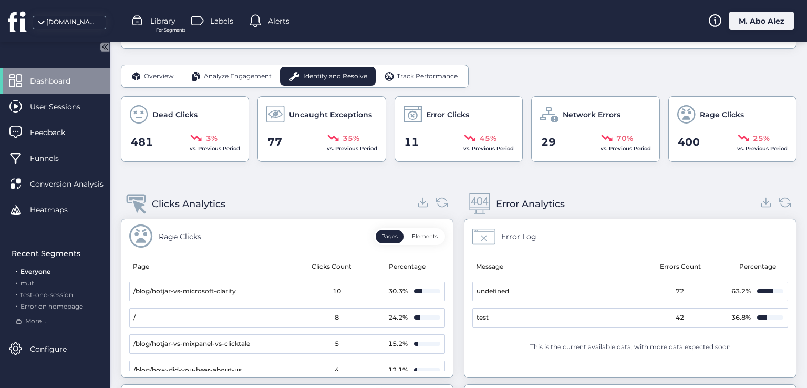
click at [690, 112] on div "Rage Clicks" at bounding box center [732, 114] width 110 height 18
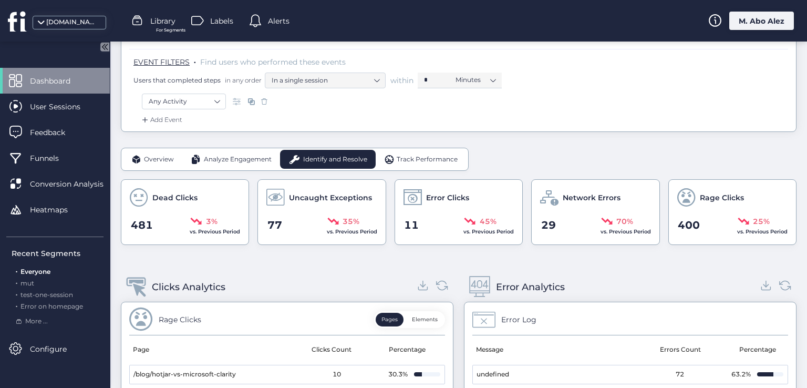
scroll to position [158, 0]
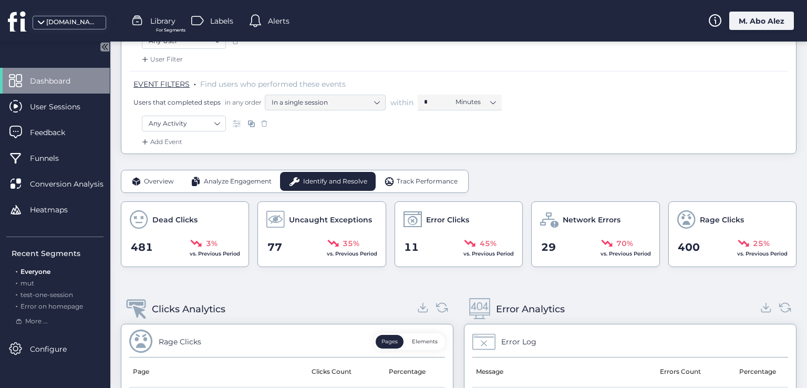
click at [134, 305] on span at bounding box center [136, 309] width 20 height 20
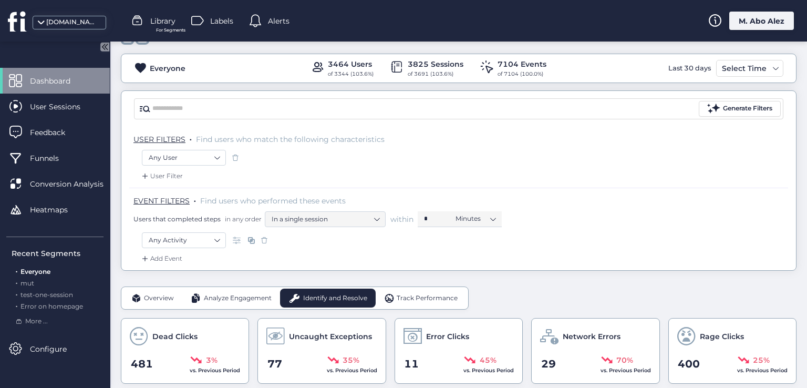
scroll to position [0, 0]
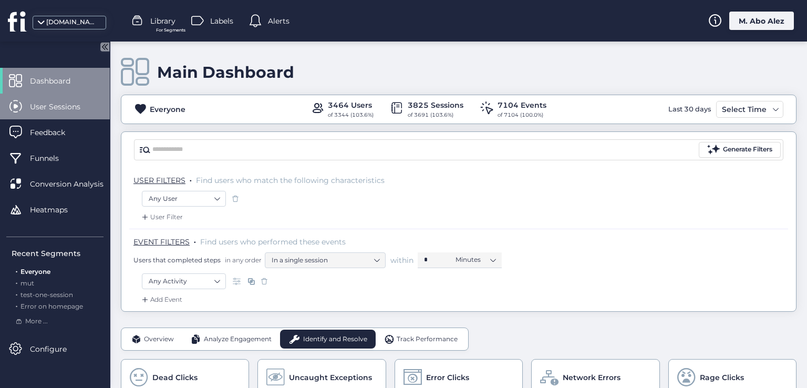
click at [74, 101] on span "User Sessions" at bounding box center [63, 107] width 66 height 12
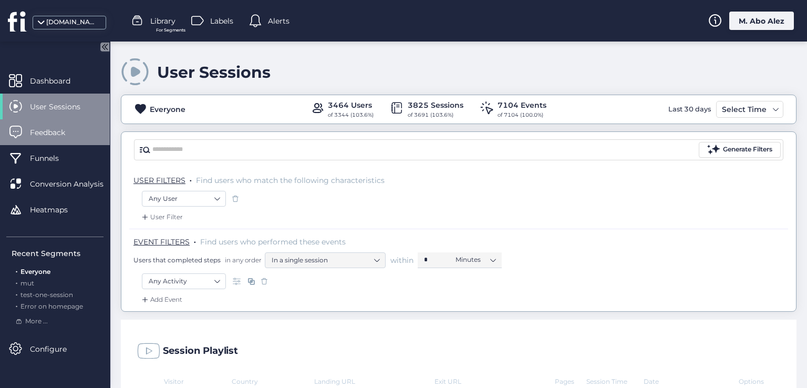
click at [68, 139] on div "Feedback" at bounding box center [55, 132] width 110 height 26
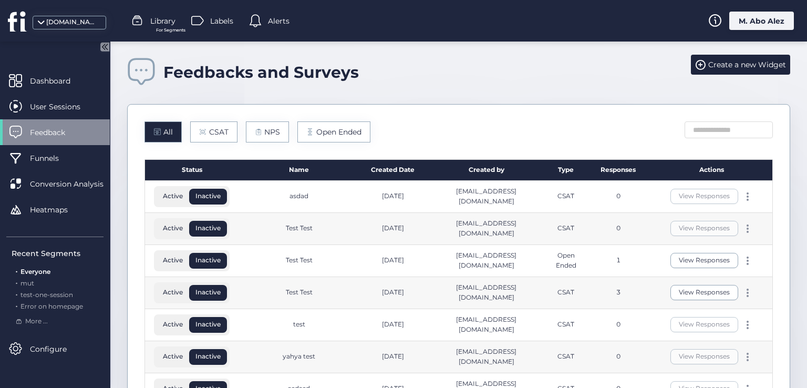
click at [294, 194] on div "asdad" at bounding box center [298, 196] width 19 height 10
click at [708, 256] on button "View Responses" at bounding box center [704, 260] width 68 height 15
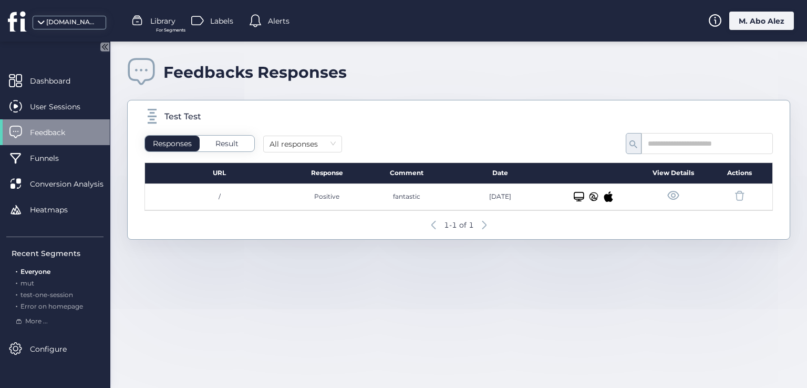
click at [670, 193] on span at bounding box center [673, 195] width 13 height 13
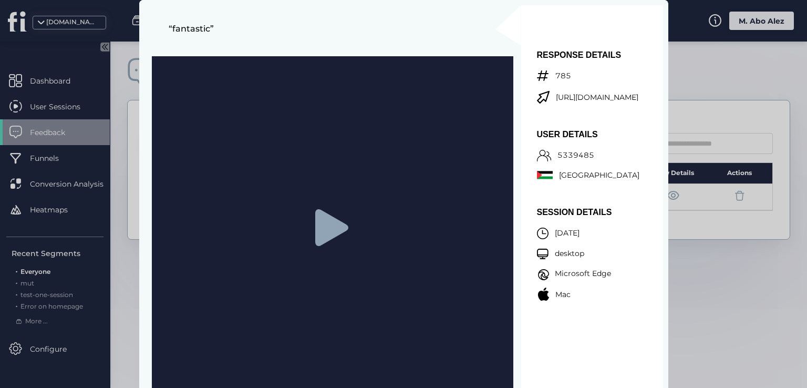
click at [324, 231] on icon at bounding box center [331, 227] width 33 height 37
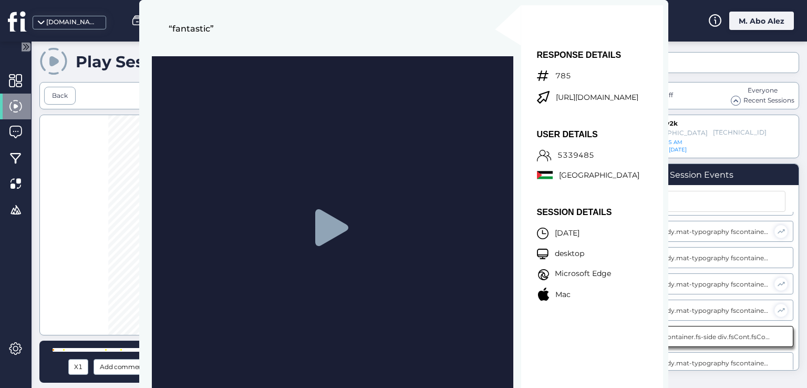
scroll to position [225, 0]
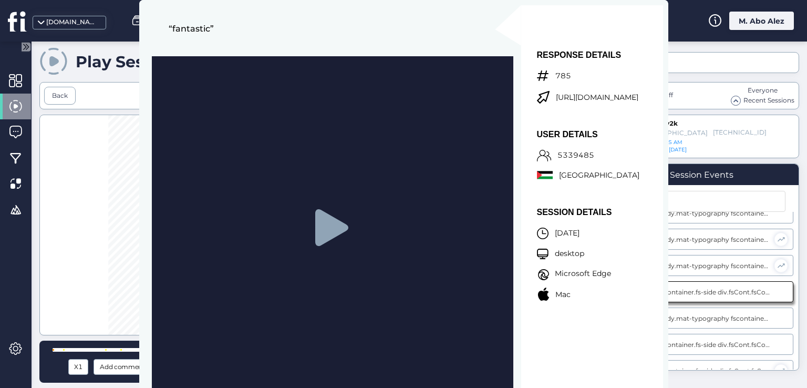
click at [111, 145] on div at bounding box center [318, 225] width 559 height 221
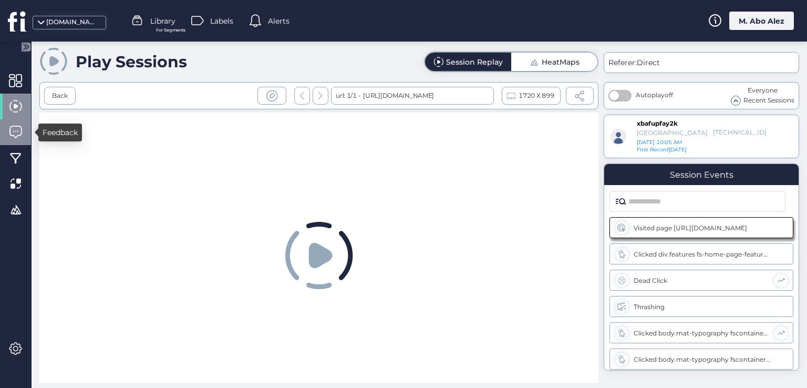
click at [15, 127] on span at bounding box center [15, 132] width 13 height 13
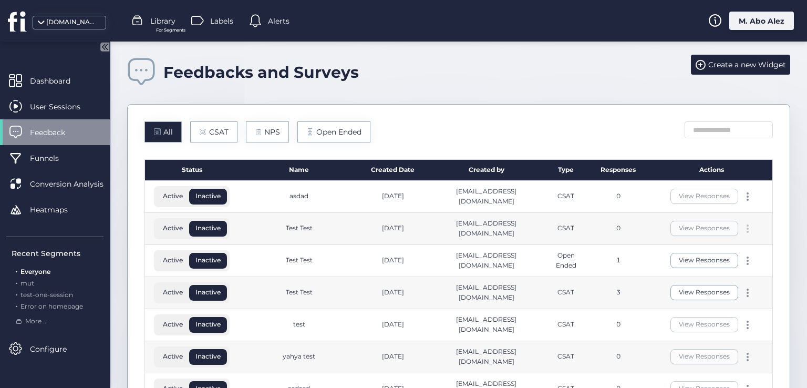
click at [747, 231] on span at bounding box center [748, 232] width 2 height 2
click at [684, 211] on div "Edit" at bounding box center [691, 211] width 50 height 12
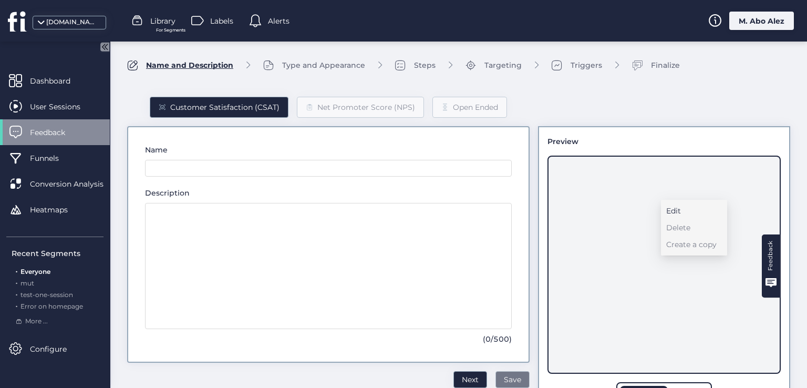
type input "*********"
type textarea "**********"
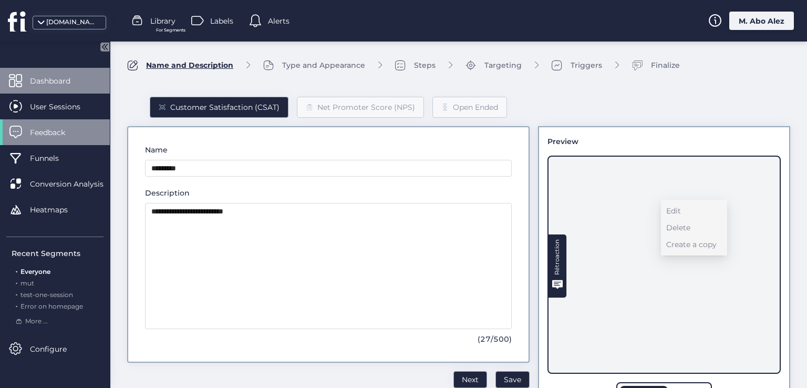
click at [60, 78] on span "Dashboard" at bounding box center [58, 81] width 56 height 12
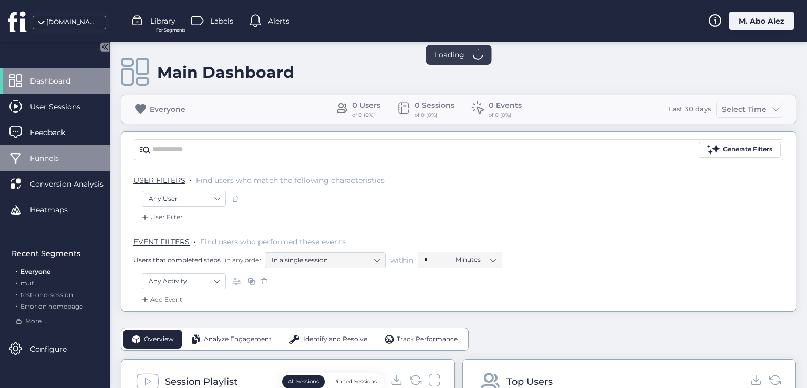
click at [68, 148] on div "Funnels" at bounding box center [55, 158] width 110 height 26
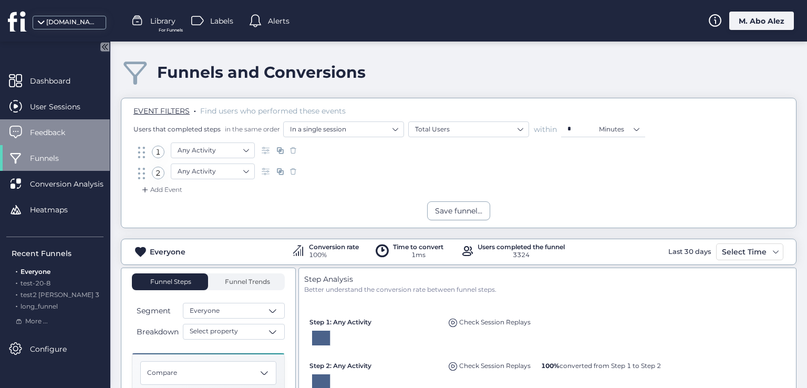
click at [67, 130] on span "Feedback" at bounding box center [55, 133] width 51 height 12
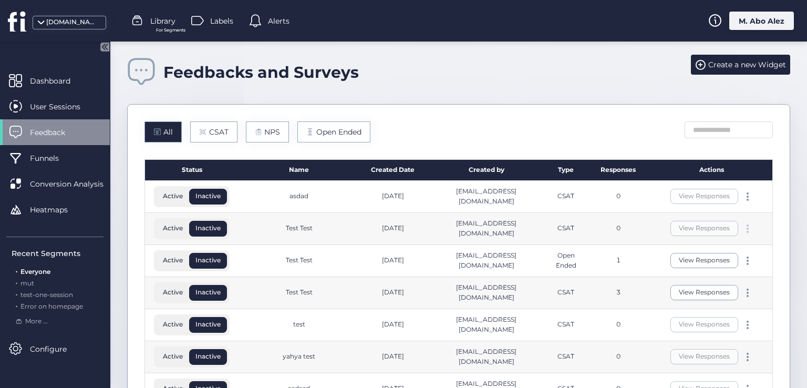
click at [744, 230] on div at bounding box center [747, 228] width 11 height 8
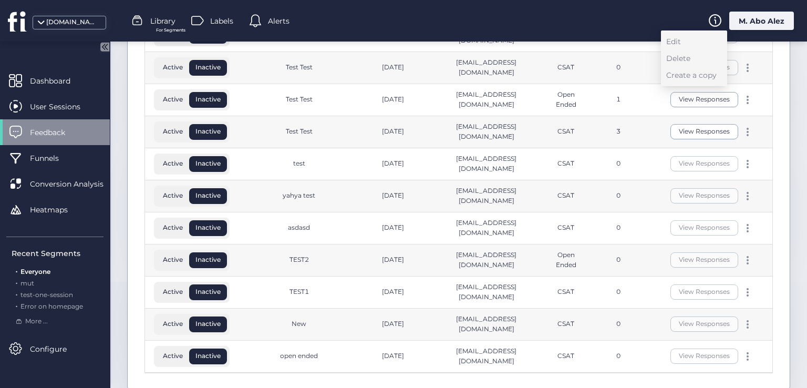
scroll to position [178, 0]
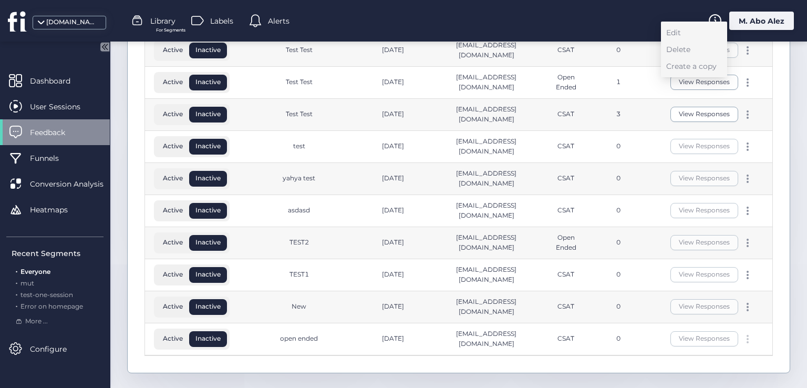
click at [742, 335] on div at bounding box center [747, 339] width 11 height 8
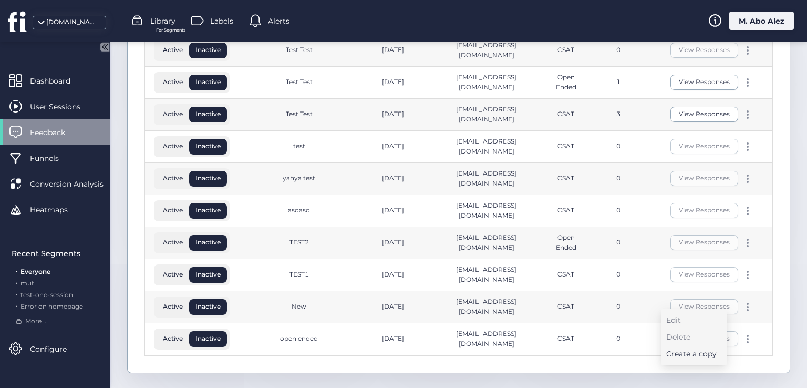
click at [696, 358] on div "Create a copy" at bounding box center [691, 354] width 50 height 12
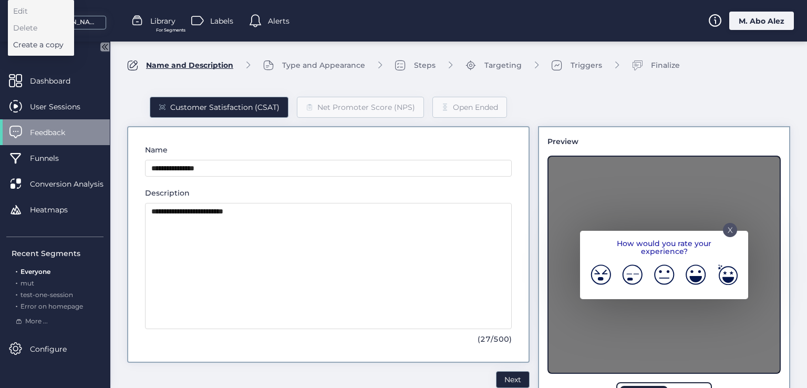
type input "**********"
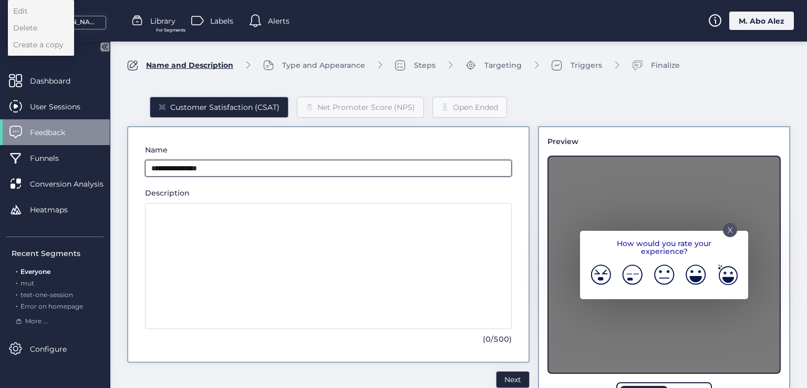
drag, startPoint x: 230, startPoint y: 167, endPoint x: 149, endPoint y: 165, distance: 80.9
click at [149, 165] on input "**********" at bounding box center [328, 168] width 367 height 17
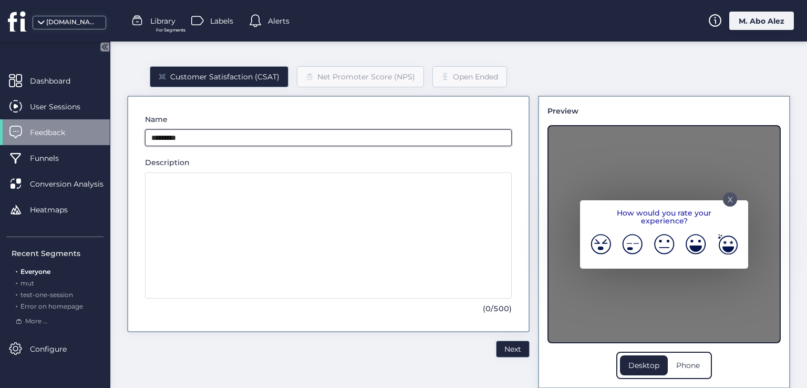
scroll to position [47, 0]
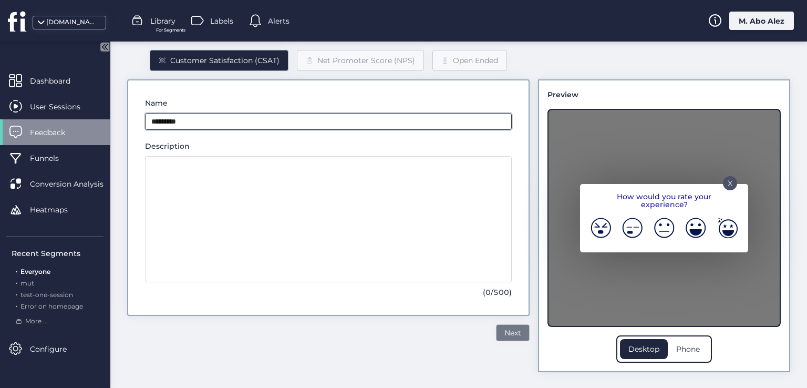
type input "*********"
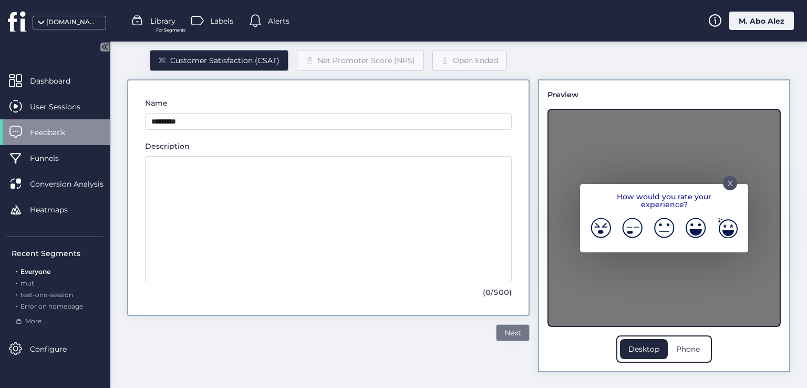
click at [506, 334] on span "Next" at bounding box center [512, 333] width 17 height 12
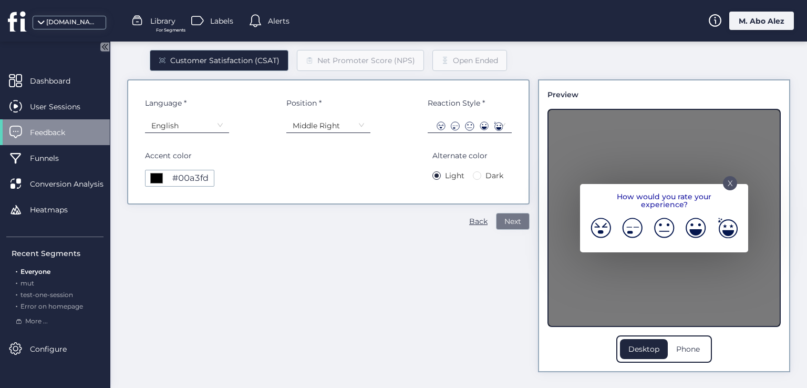
click at [504, 222] on span "Next" at bounding box center [512, 221] width 17 height 12
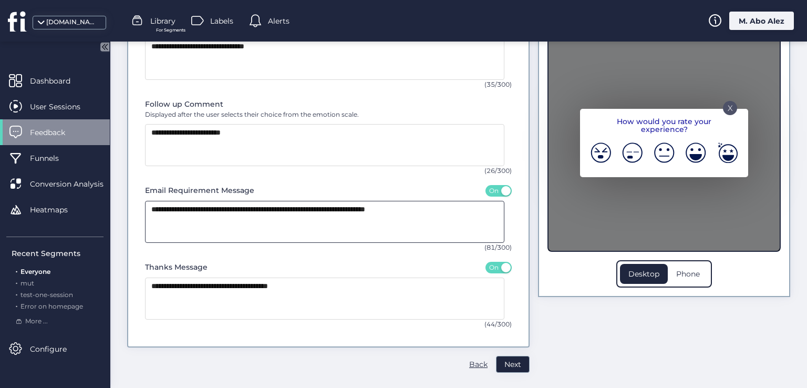
scroll to position [123, 0]
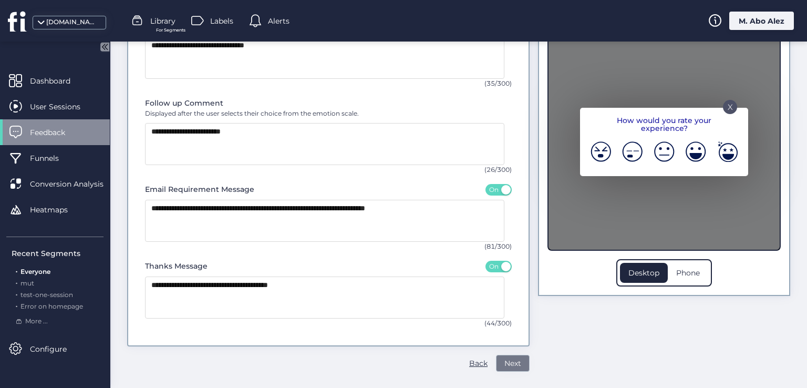
click at [504, 357] on span "Next" at bounding box center [512, 363] width 17 height 12
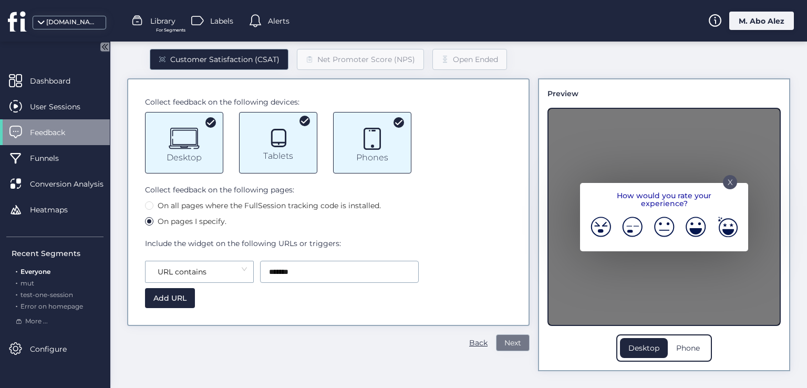
scroll to position [47, 0]
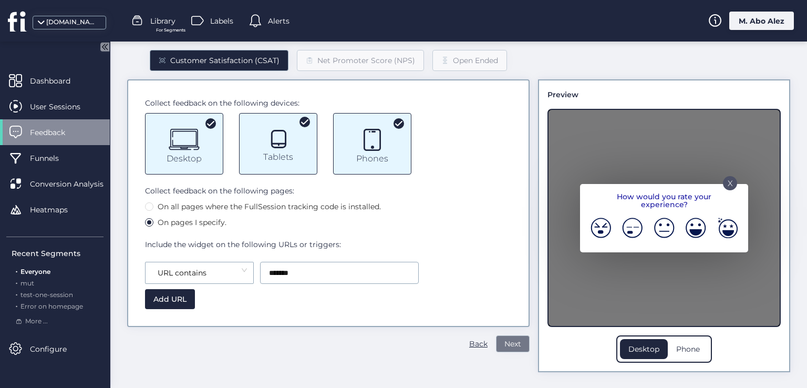
click at [505, 338] on span "Next" at bounding box center [512, 344] width 17 height 12
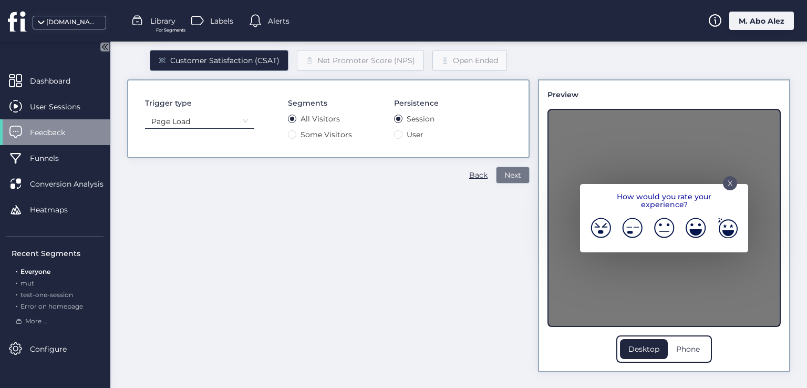
click at [496, 171] on button "Next" at bounding box center [513, 175] width 34 height 17
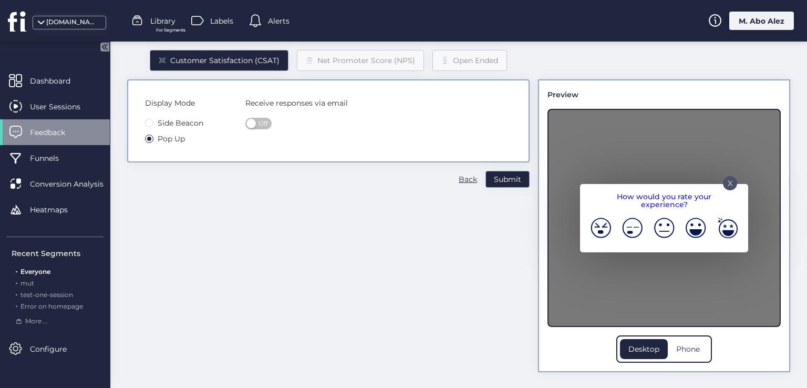
click at [189, 121] on span "Side Beacon" at bounding box center [180, 123] width 54 height 12
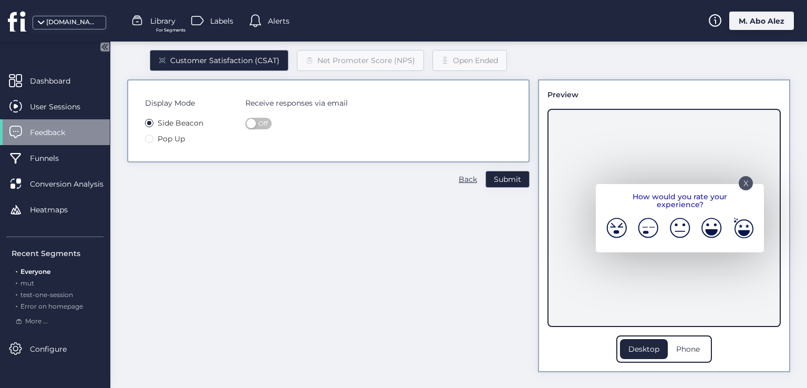
click at [170, 139] on span "Pop Up" at bounding box center [171, 139] width 36 height 12
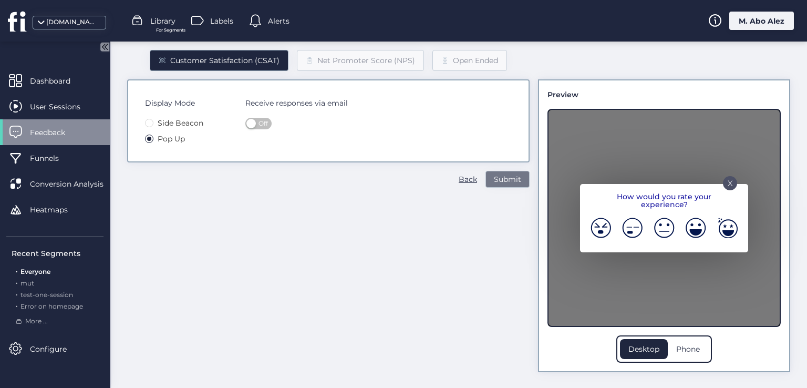
click at [496, 176] on span "Submit" at bounding box center [507, 179] width 27 height 12
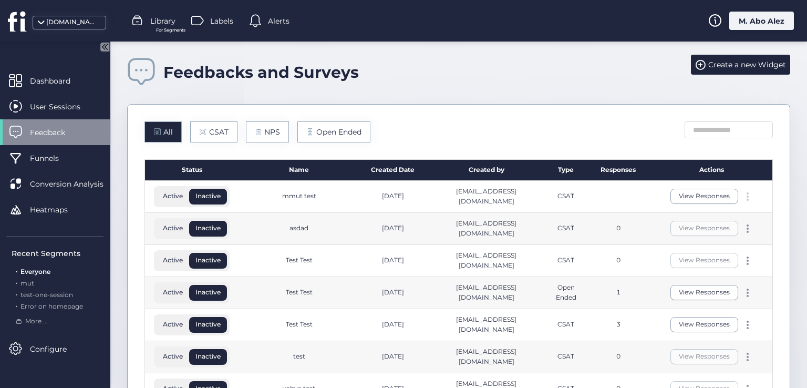
click at [742, 193] on div at bounding box center [747, 196] width 11 height 8
click at [687, 198] on div "Delete" at bounding box center [691, 196] width 50 height 12
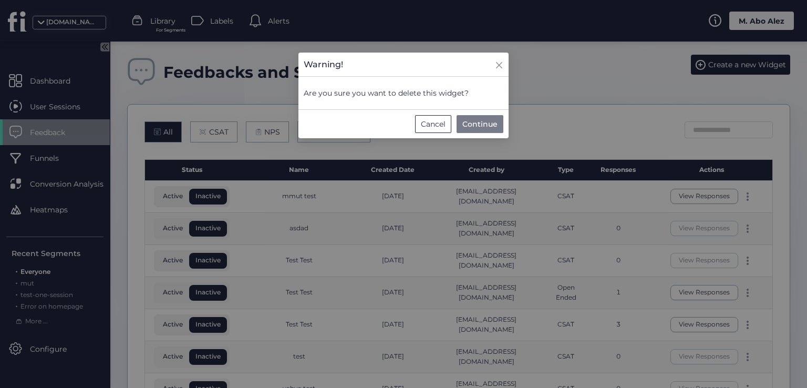
click at [480, 127] on span "Continue" at bounding box center [479, 124] width 35 height 12
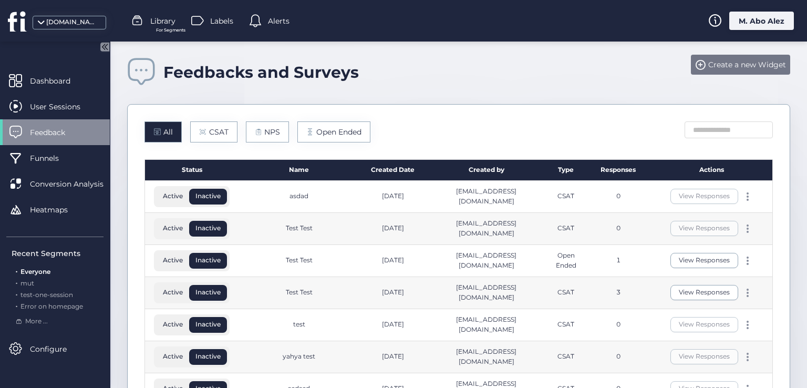
click at [723, 61] on span "Create a new Widget" at bounding box center [747, 65] width 78 height 12
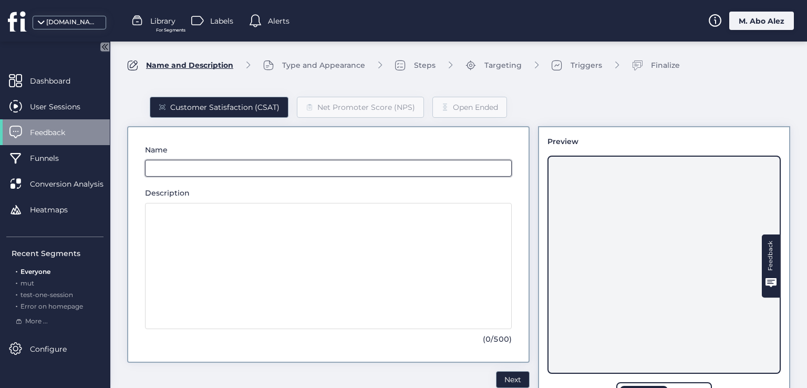
click at [261, 167] on input "text" at bounding box center [328, 168] width 367 height 17
type input "*********"
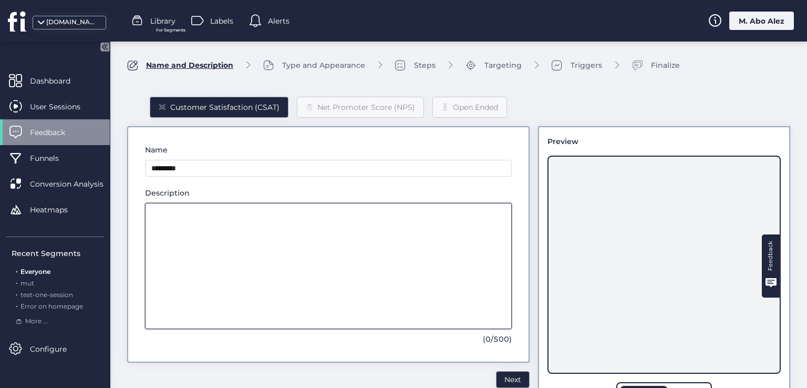
click at [232, 232] on textarea at bounding box center [328, 266] width 367 height 126
type textarea "****"
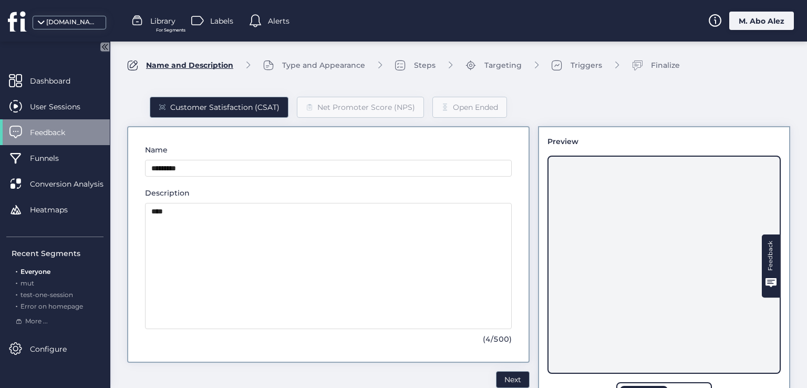
click at [706, 227] on div "Feedback" at bounding box center [663, 264] width 233 height 218
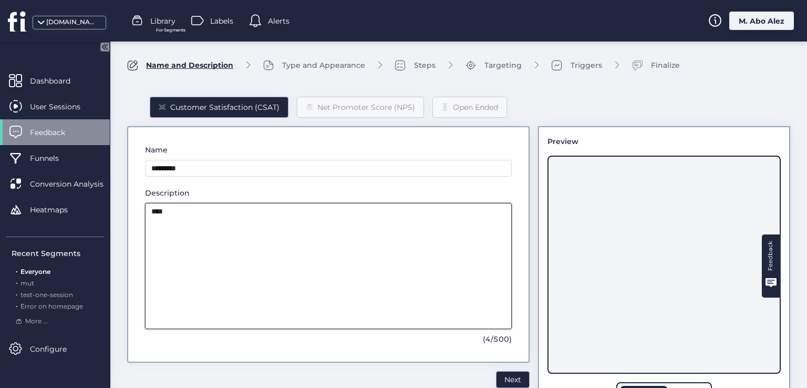
click at [451, 248] on textarea "****" at bounding box center [328, 266] width 367 height 126
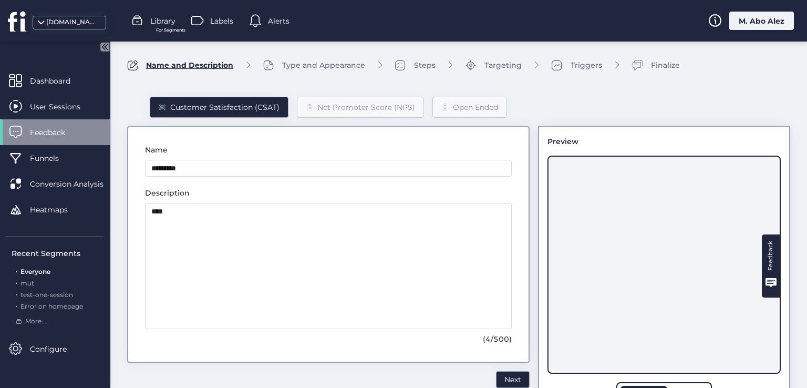
click at [571, 234] on div "Feedback" at bounding box center [663, 264] width 233 height 218
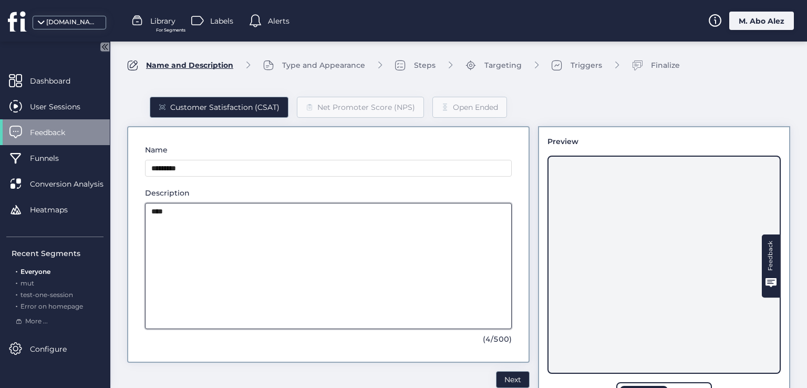
click at [454, 241] on textarea "****" at bounding box center [328, 266] width 367 height 126
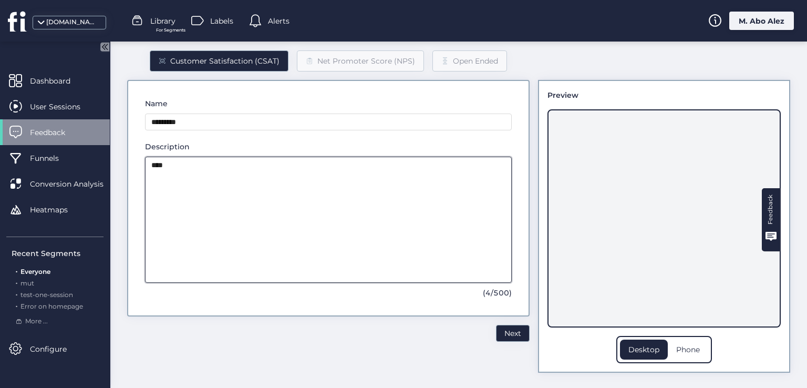
scroll to position [47, 0]
click at [452, 234] on textarea "****" at bounding box center [328, 219] width 367 height 126
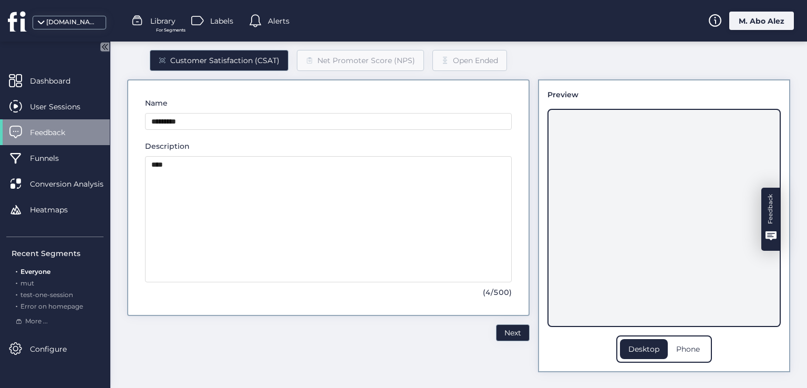
click at [764, 209] on div "Feedback" at bounding box center [770, 209] width 13 height 30
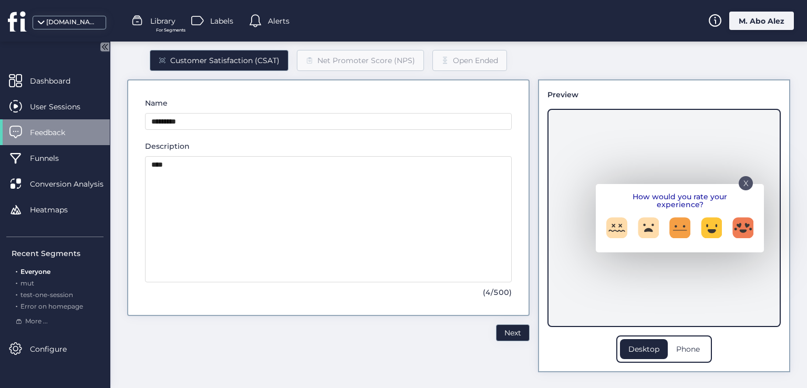
click at [739, 183] on div "X" at bounding box center [746, 183] width 14 height 14
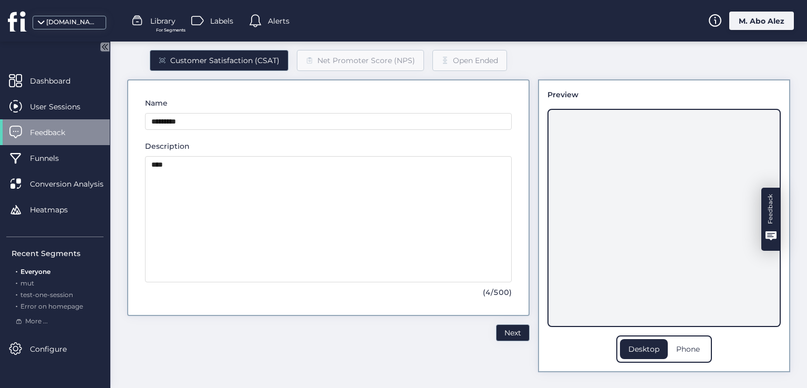
click at [761, 212] on div "Feedback" at bounding box center [770, 219] width 18 height 63
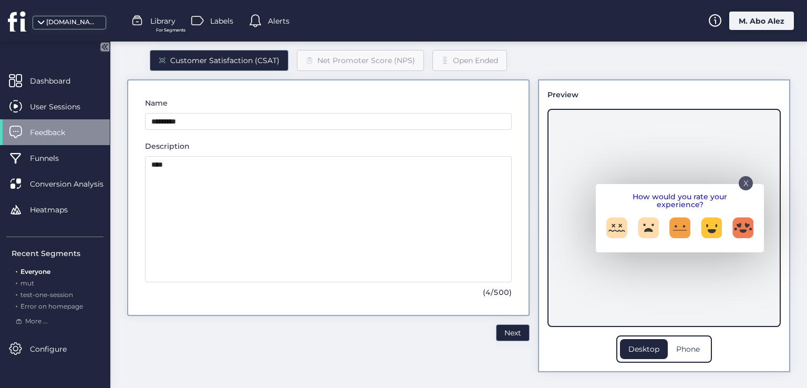
click at [743, 181] on p "X" at bounding box center [745, 179] width 5 height 5
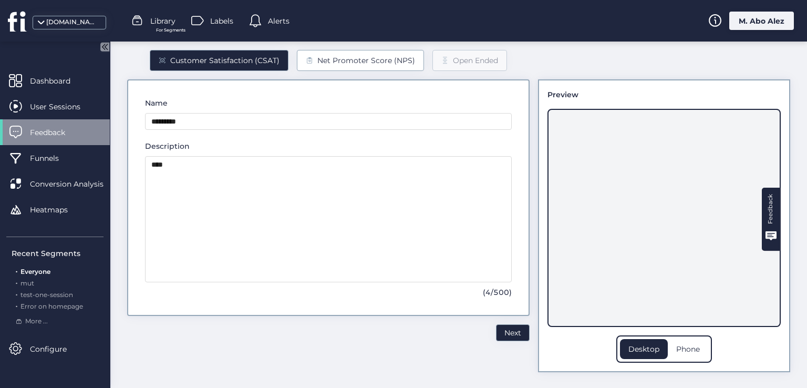
click at [335, 66] on div "Net Promoter Score (NPS)" at bounding box center [360, 60] width 127 height 21
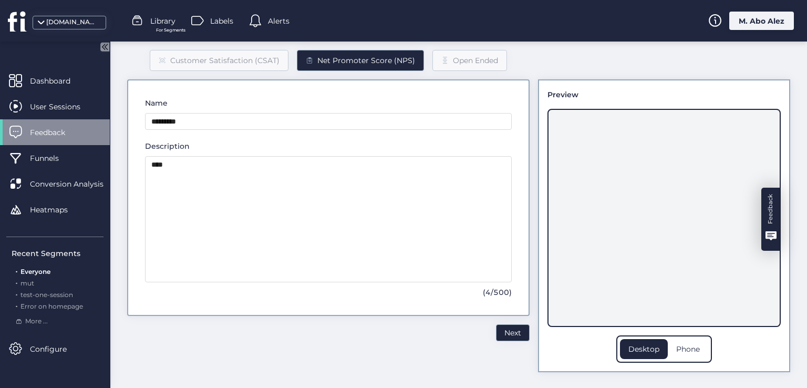
click at [770, 201] on div "Feedback" at bounding box center [770, 219] width 18 height 63
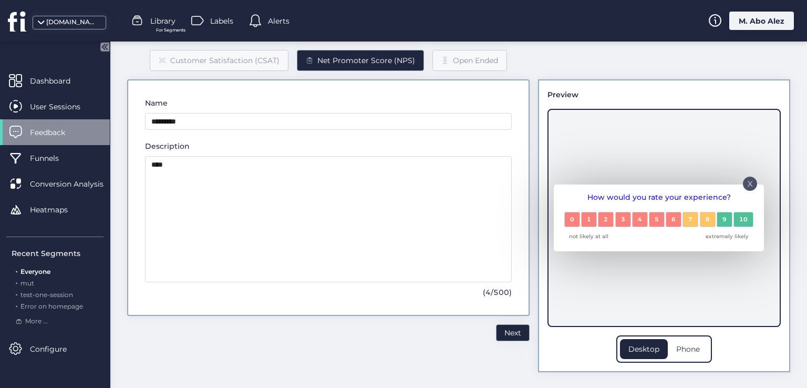
click at [748, 183] on p "X" at bounding box center [750, 180] width 5 height 5
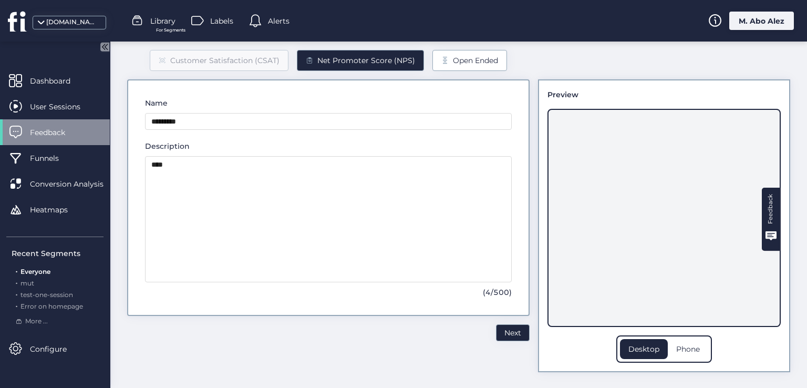
click at [483, 66] on div "Open Ended" at bounding box center [469, 60] width 75 height 21
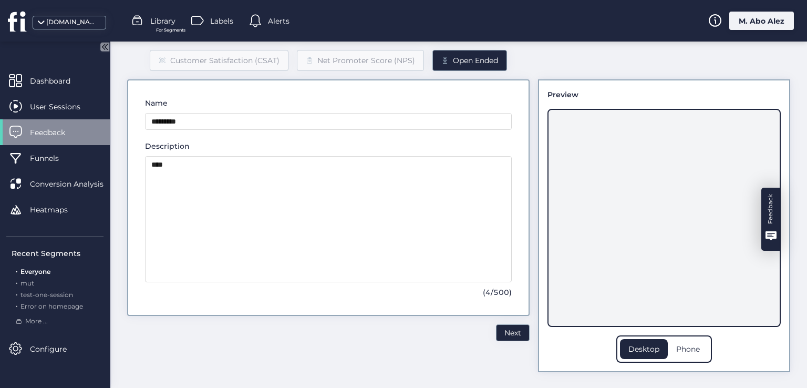
click at [764, 220] on div "Feedback" at bounding box center [770, 209] width 13 height 30
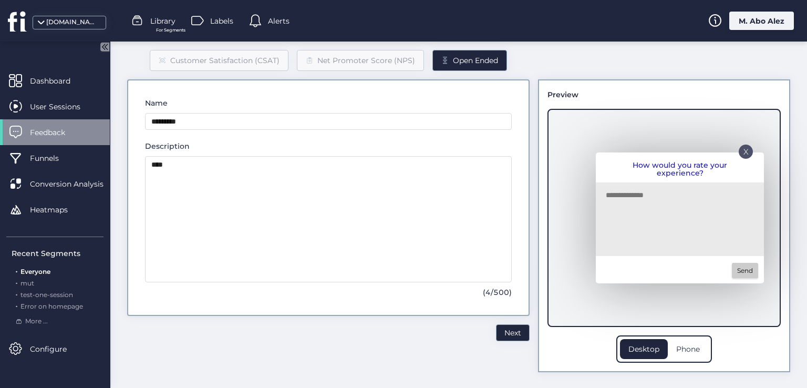
click at [664, 242] on textarea at bounding box center [677, 220] width 143 height 63
click at [679, 339] on div "Phone" at bounding box center [688, 349] width 40 height 20
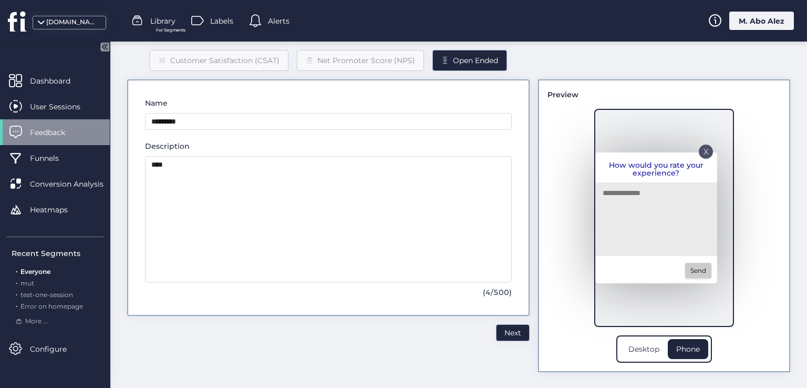
drag, startPoint x: 670, startPoint y: 205, endPoint x: 715, endPoint y: 215, distance: 45.8
click at [715, 215] on div "X How would you rate your experience? Send" at bounding box center [664, 218] width 140 height 218
click at [699, 153] on div "X" at bounding box center [706, 151] width 14 height 14
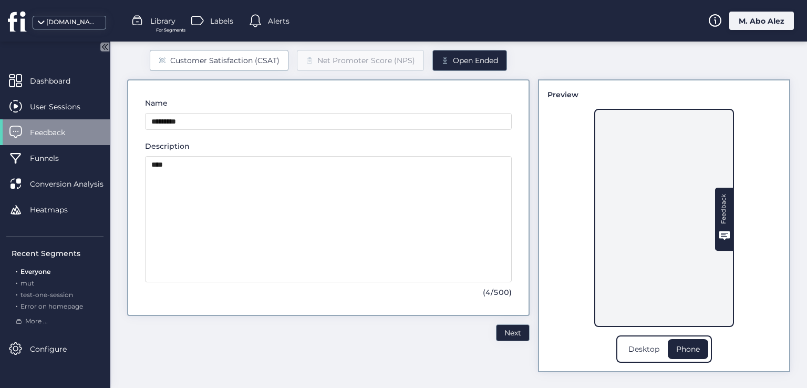
click at [198, 57] on div "Customer Satisfaction (CSAT)" at bounding box center [224, 61] width 109 height 12
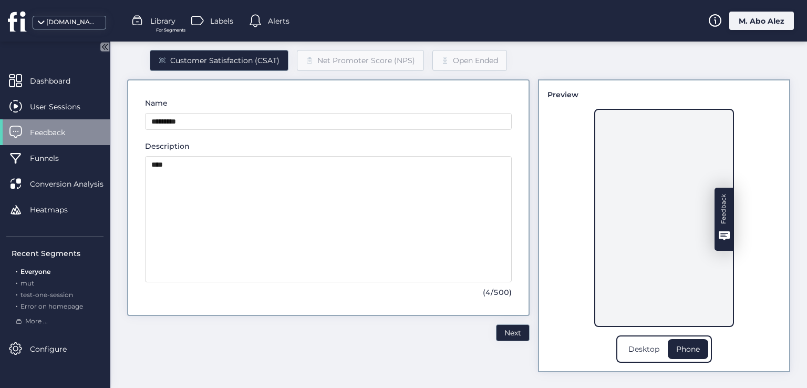
click at [720, 219] on div "Feedback" at bounding box center [724, 209] width 13 height 30
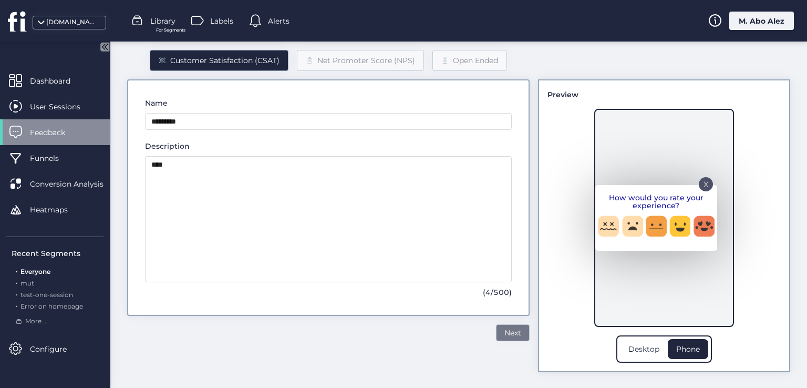
click at [504, 333] on span "Next" at bounding box center [512, 333] width 17 height 12
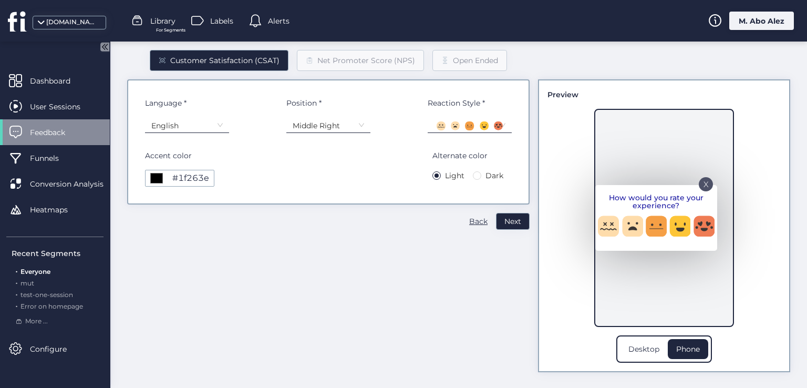
click at [215, 125] on nz-select-item "English" at bounding box center [186, 126] width 71 height 16
click at [193, 174] on div "Arabic" at bounding box center [187, 178] width 70 height 10
click at [356, 237] on div "Customer Satisfaction (CSAT) Net Promoter Score (NPS) Open Ended Language * Ara…" at bounding box center [328, 202] width 402 height 339
click at [632, 349] on div "Desktop" at bounding box center [644, 349] width 48 height 20
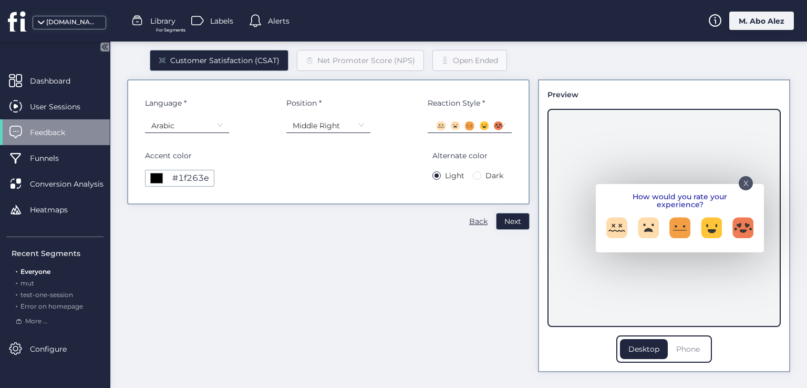
click at [668, 347] on div "Phone" at bounding box center [688, 349] width 40 height 20
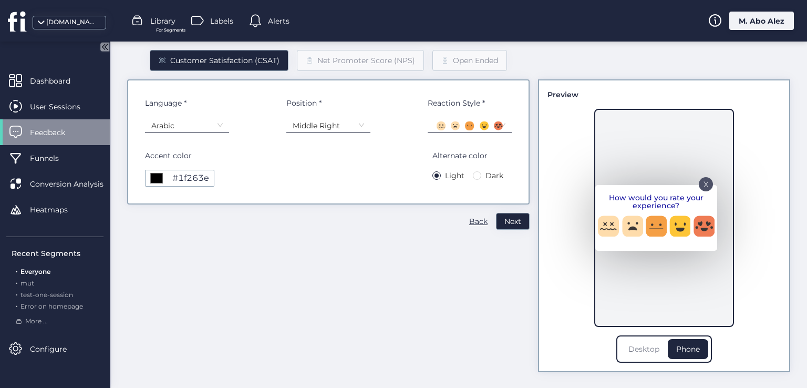
click at [639, 355] on div "Desktop" at bounding box center [644, 349] width 48 height 20
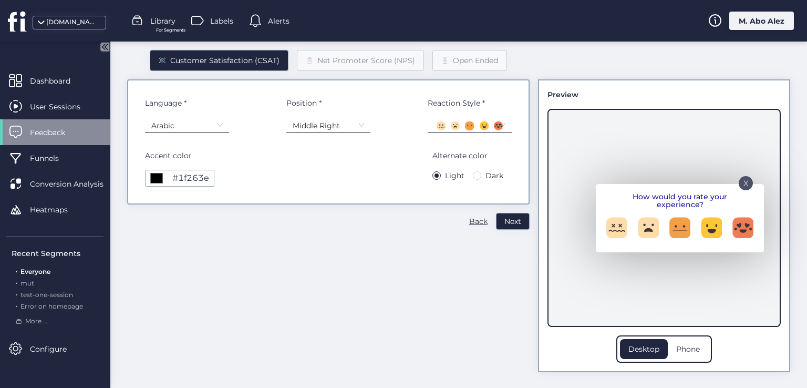
click at [349, 128] on nz-select-item "Middle Right" at bounding box center [328, 126] width 71 height 16
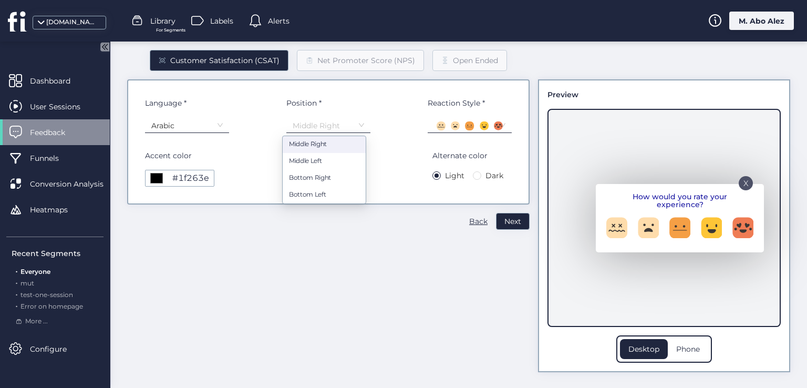
click at [154, 178] on input "*******" at bounding box center [156, 178] width 15 height 15
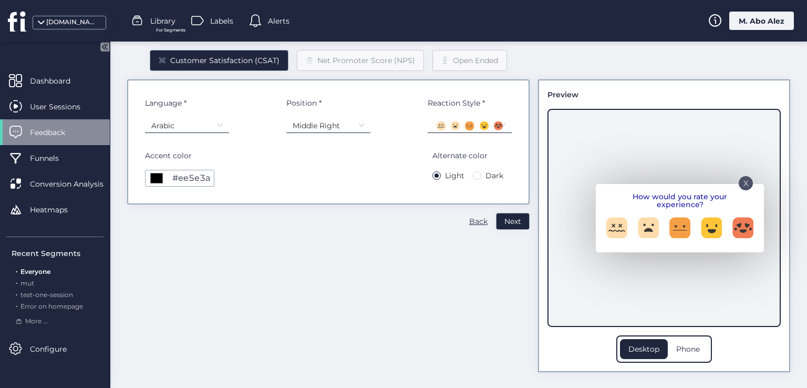
click at [304, 225] on div "Customer Satisfaction (CSAT) Net Promoter Score (NPS) Open Ended Language * Ara…" at bounding box center [328, 202] width 402 height 339
click at [452, 123] on div at bounding box center [469, 126] width 71 height 10
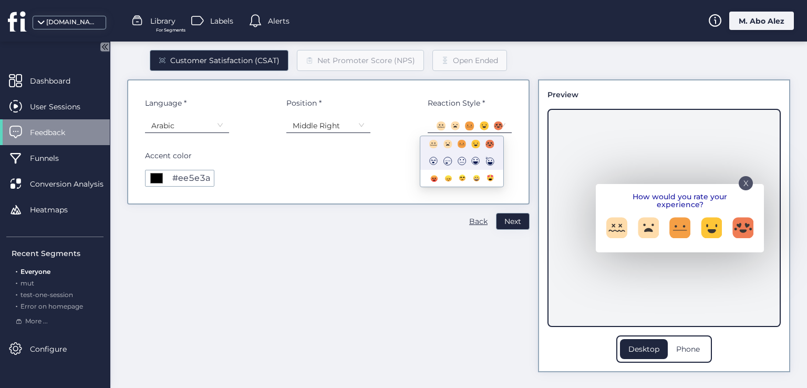
click at [460, 163] on icon at bounding box center [462, 160] width 9 height 9
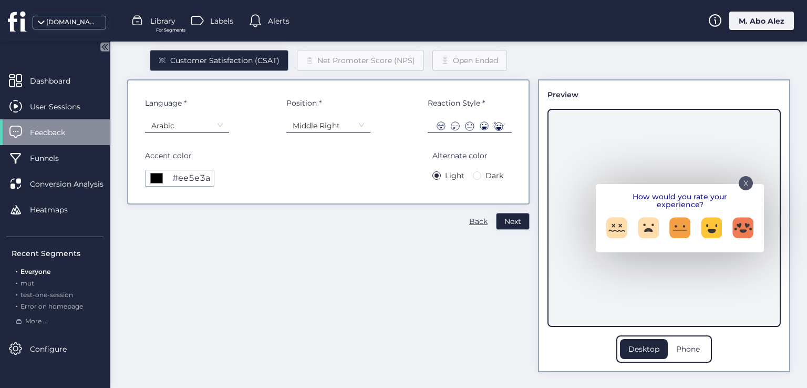
click at [421, 226] on div "Customer Satisfaction (CSAT) Net Promoter Score (NPS) Open Ended Language * Ara…" at bounding box center [328, 202] width 402 height 339
click at [606, 281] on div "X How would you rate your experience? Hate Dislike Neutral Like Love" at bounding box center [663, 218] width 233 height 218
click at [481, 172] on span "Dark" at bounding box center [494, 176] width 26 height 12
click at [677, 356] on div "Phone" at bounding box center [688, 349] width 40 height 20
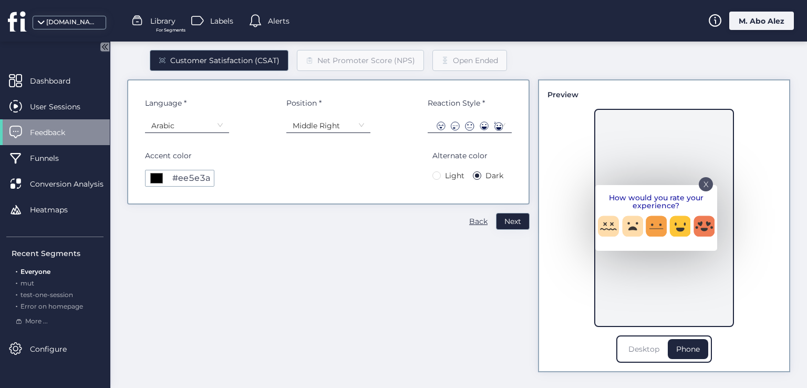
click at [641, 354] on div "Desktop" at bounding box center [644, 349] width 48 height 20
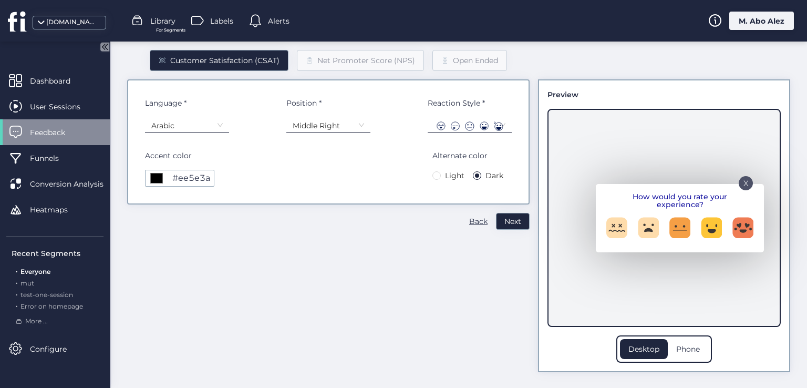
click at [743, 181] on p "X" at bounding box center [745, 179] width 5 height 5
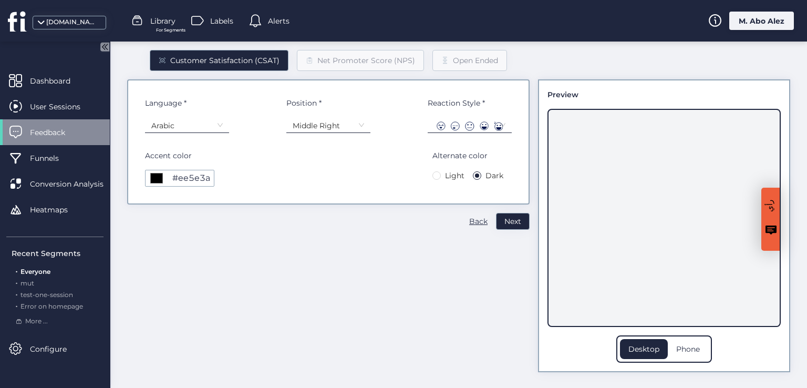
click at [763, 220] on div "رأي" at bounding box center [770, 219] width 18 height 63
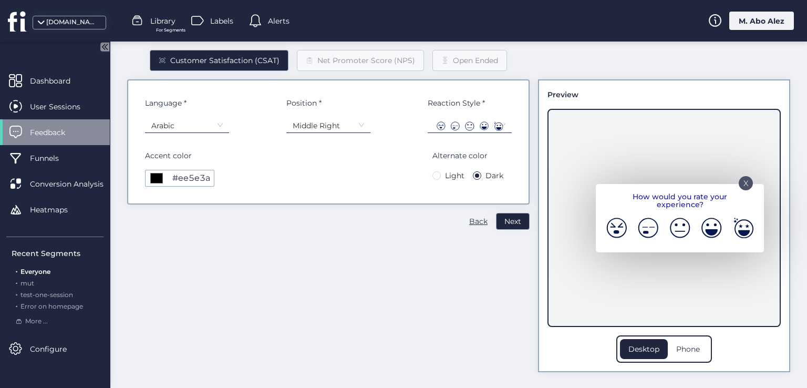
click at [743, 182] on p "X" at bounding box center [745, 179] width 5 height 5
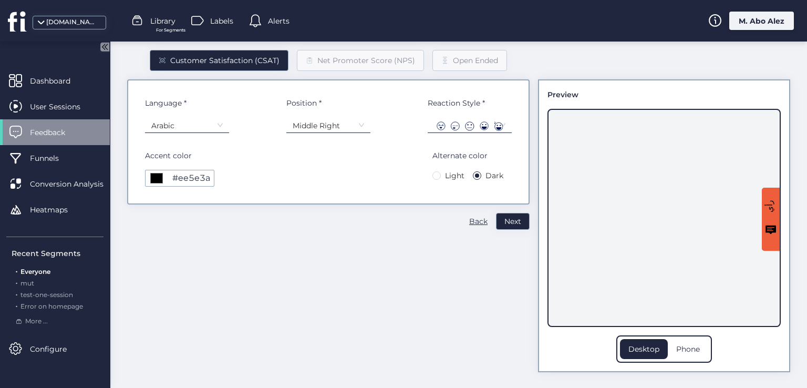
click at [153, 179] on input "*******" at bounding box center [156, 178] width 15 height 15
type input "*******"
click at [324, 242] on div "Customer Satisfaction (CSAT) Net Promoter Score (NPS) Open Ended Language * Ara…" at bounding box center [328, 202] width 402 height 339
click at [184, 127] on nz-select-item "Arabic" at bounding box center [186, 126] width 71 height 16
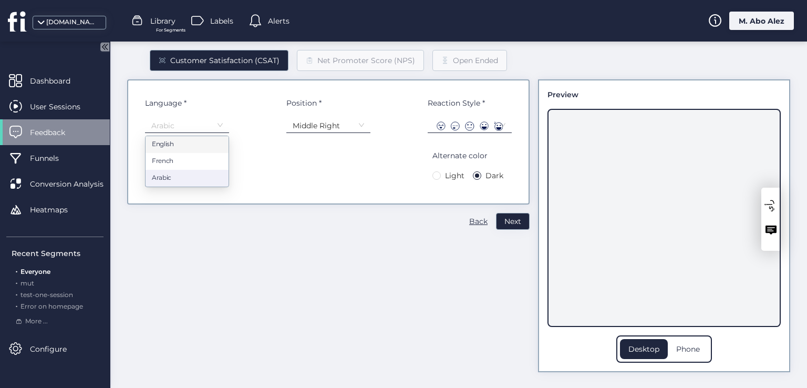
click at [764, 209] on div "رأي" at bounding box center [770, 206] width 13 height 12
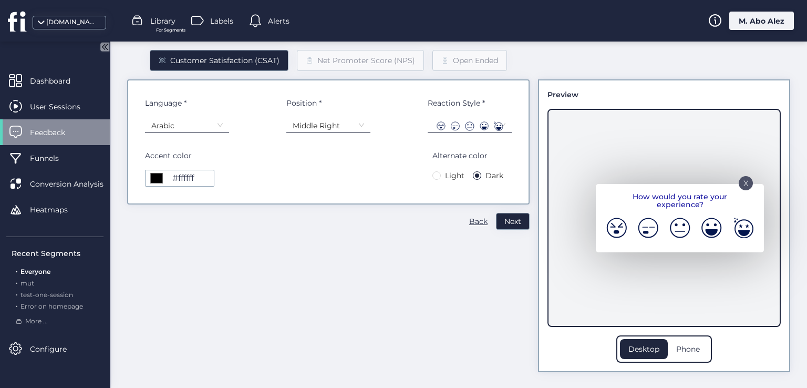
click at [739, 187] on div "X" at bounding box center [746, 183] width 14 height 14
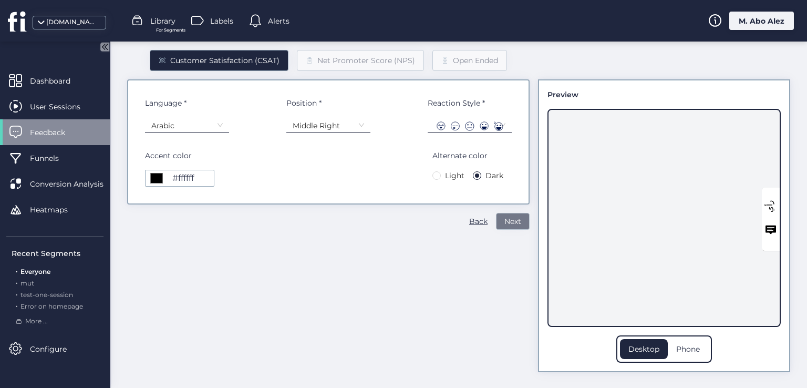
click at [507, 216] on span "Next" at bounding box center [512, 221] width 17 height 12
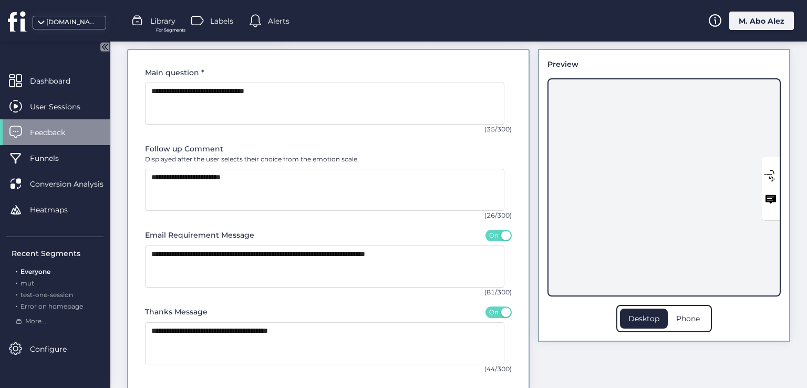
scroll to position [18, 0]
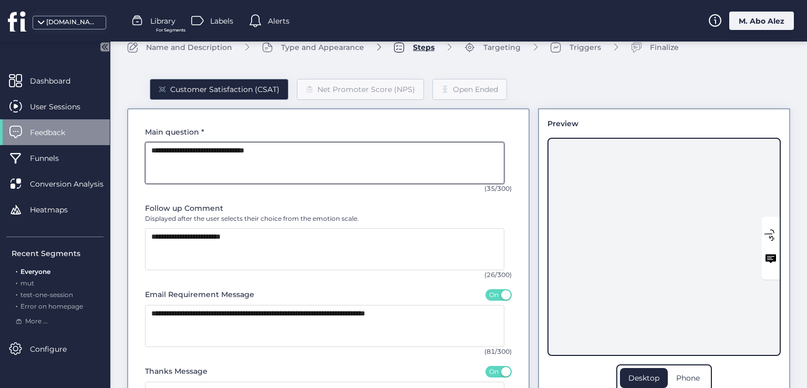
drag, startPoint x: 321, startPoint y: 155, endPoint x: 117, endPoint y: 154, distance: 204.4
click at [117, 154] on div "Name and Description Type and Appearance Steps Targeting Triggers Finalize Cust…" at bounding box center [458, 259] width 697 height 470
type textarea "*"
type textarea "*********"
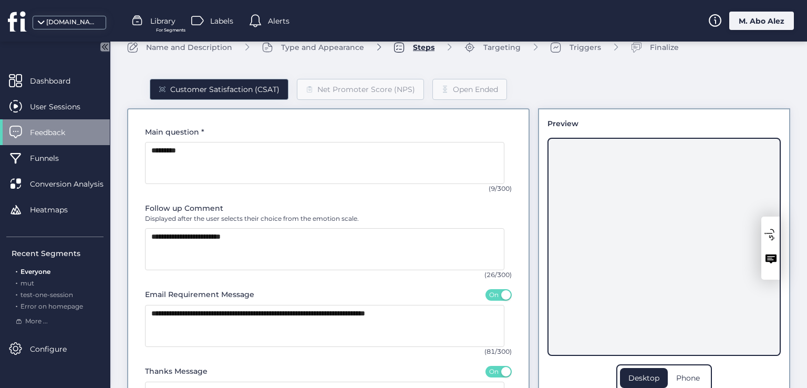
click at [762, 240] on div "رأي" at bounding box center [770, 247] width 18 height 63
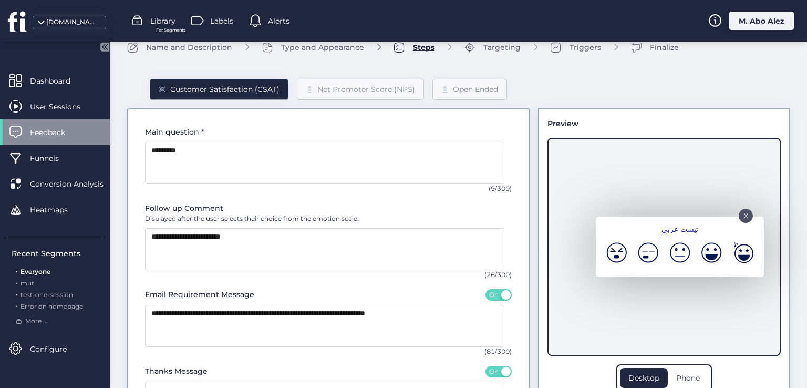
click at [743, 215] on p "X" at bounding box center [745, 212] width 5 height 5
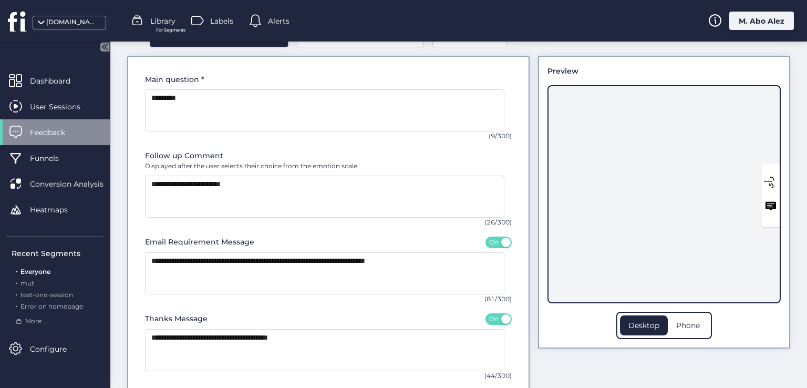
scroll to position [123, 0]
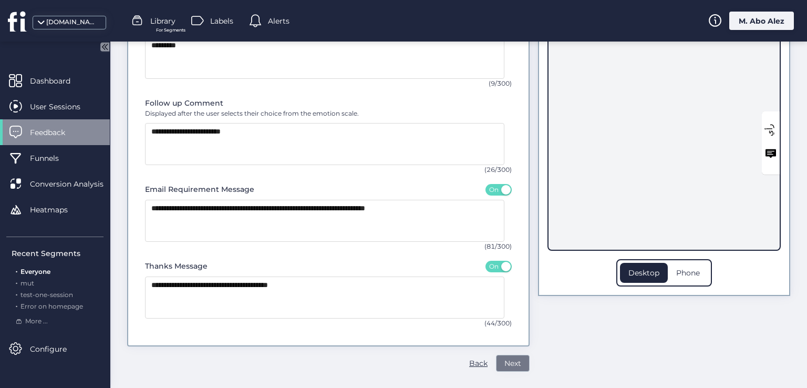
click at [496, 362] on button "Next" at bounding box center [513, 363] width 34 height 17
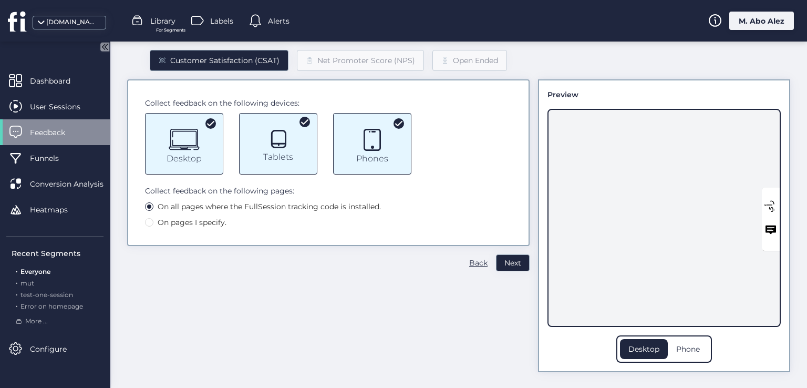
click at [281, 144] on icon "Tablet" at bounding box center [278, 139] width 20 height 20
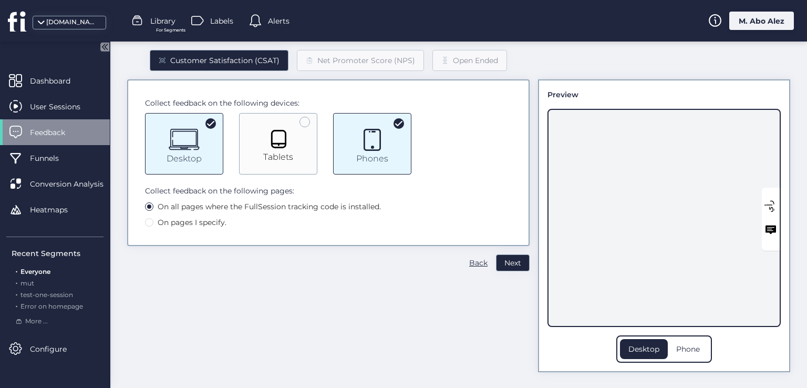
click at [281, 144] on icon "Tablet" at bounding box center [278, 139] width 20 height 20
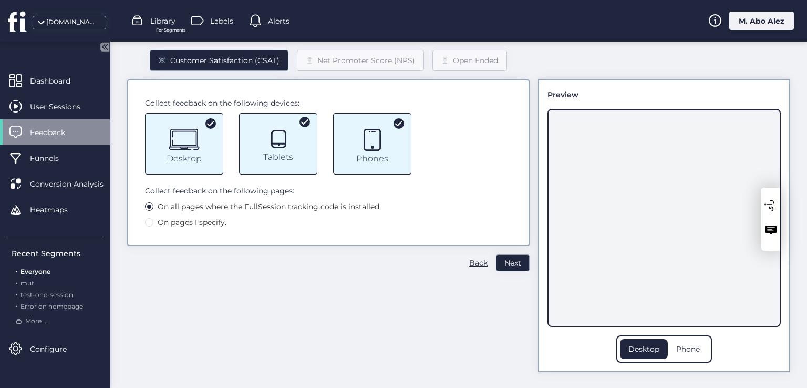
click at [771, 220] on div "رأي" at bounding box center [770, 219] width 18 height 63
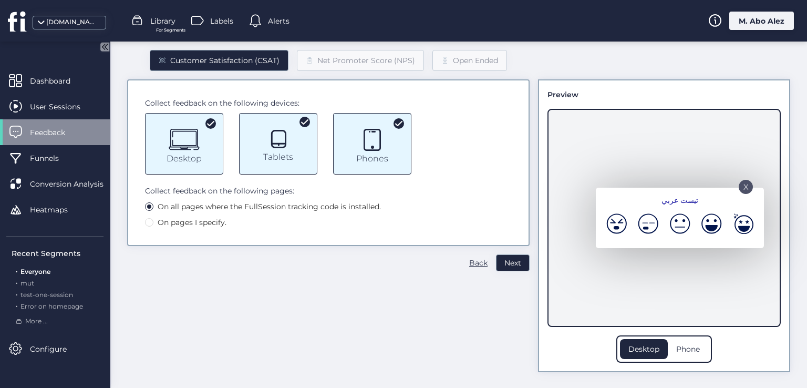
click at [739, 184] on div "X" at bounding box center [746, 187] width 14 height 14
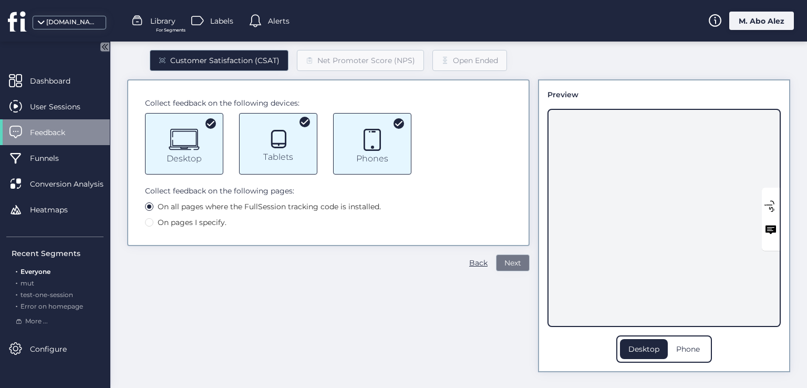
click at [504, 261] on span "Next" at bounding box center [512, 263] width 17 height 12
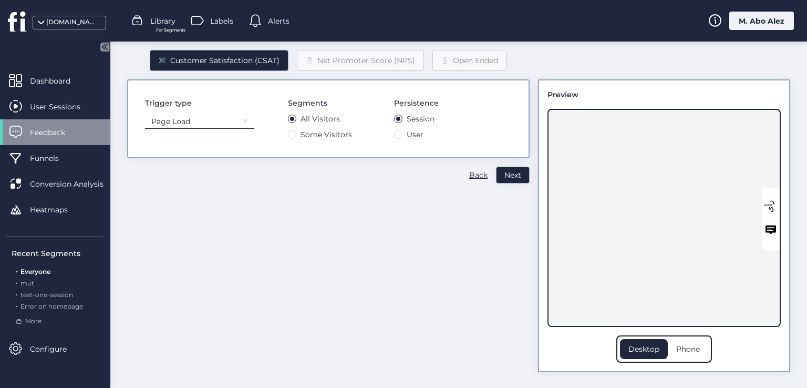
click at [226, 123] on nz-select-item "Page Load" at bounding box center [199, 121] width 97 height 16
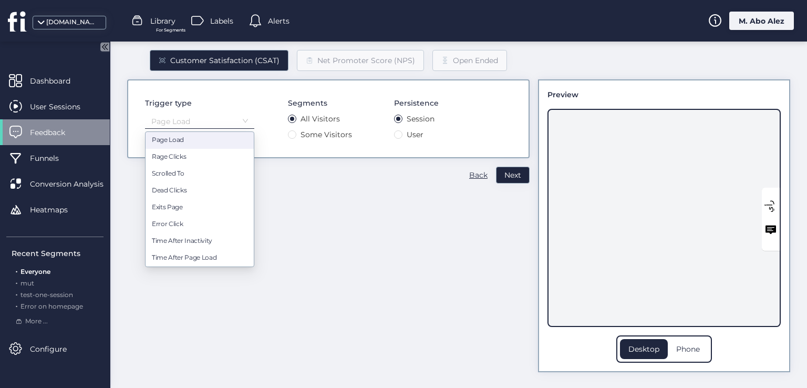
click at [237, 121] on nz-select-item "Page Load" at bounding box center [199, 121] width 97 height 16
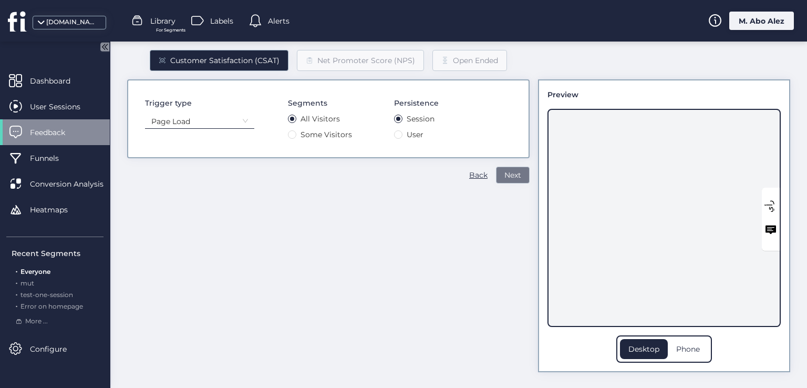
click at [512, 171] on span "Next" at bounding box center [512, 175] width 17 height 12
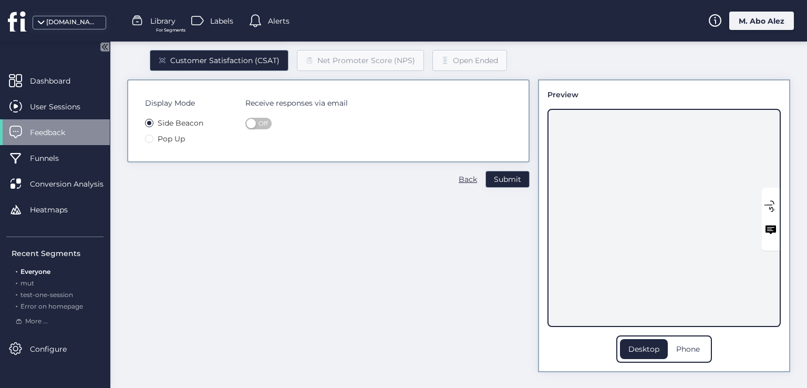
click at [162, 134] on span "Pop Up" at bounding box center [171, 139] width 36 height 12
click at [773, 214] on div "Preview رأي Desktop Phone" at bounding box center [664, 225] width 252 height 293
click at [768, 215] on div "رأي" at bounding box center [770, 219] width 18 height 63
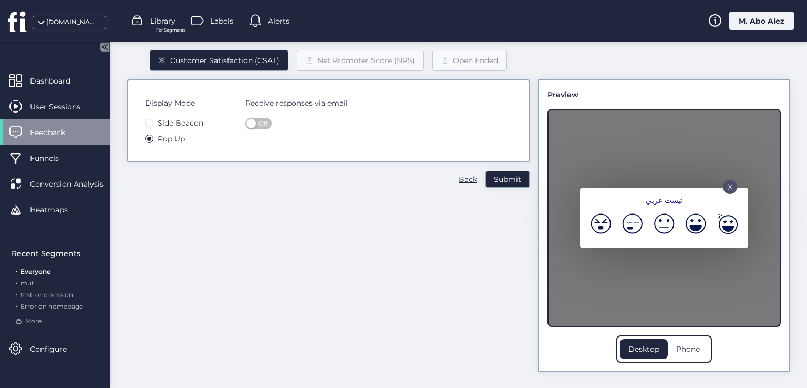
click at [728, 184] on p "X" at bounding box center [730, 183] width 5 height 5
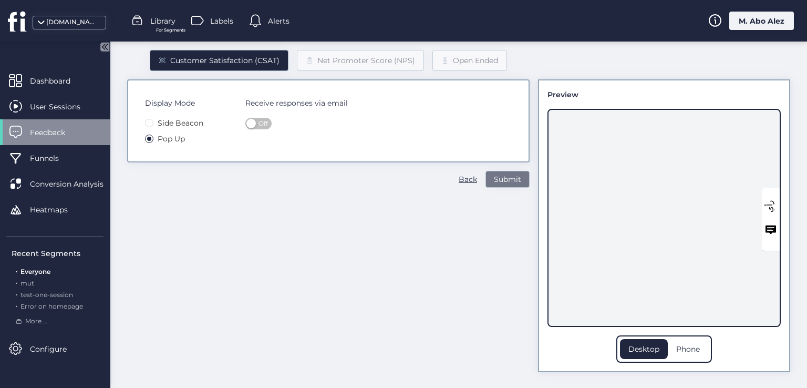
click at [506, 176] on span "Submit" at bounding box center [507, 179] width 27 height 12
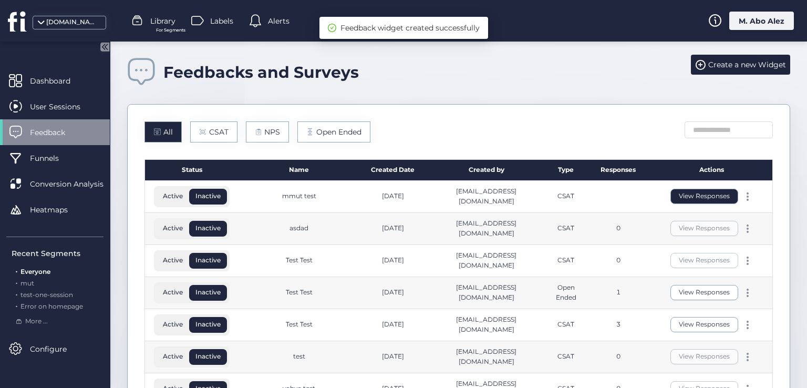
click at [709, 199] on button "View Responses" at bounding box center [704, 196] width 68 height 15
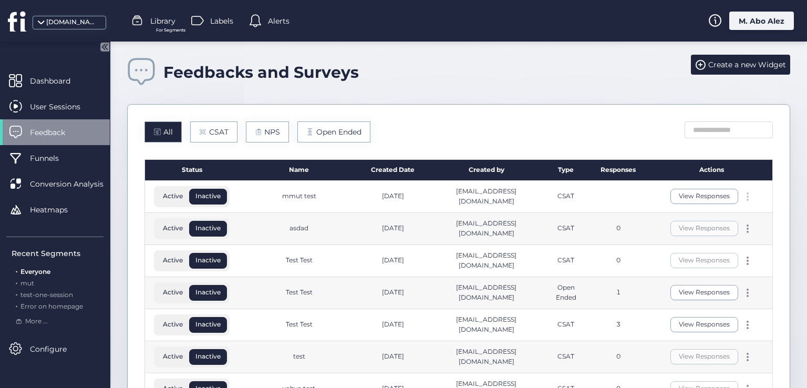
click at [742, 198] on div at bounding box center [747, 196] width 11 height 8
click at [679, 181] on div "Edit" at bounding box center [691, 179] width 50 height 12
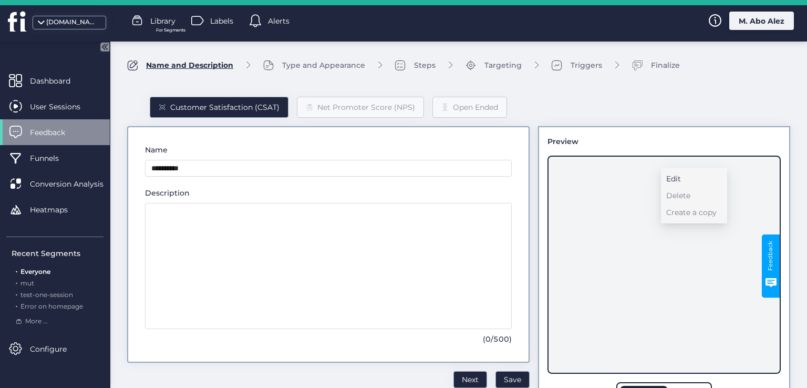
type input "*********"
type textarea "****"
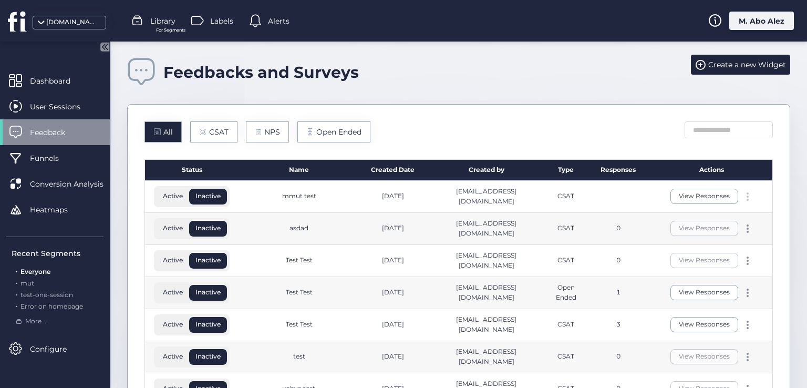
click at [742, 199] on div at bounding box center [747, 196] width 11 height 8
click at [681, 201] on div "Delete" at bounding box center [691, 196] width 50 height 12
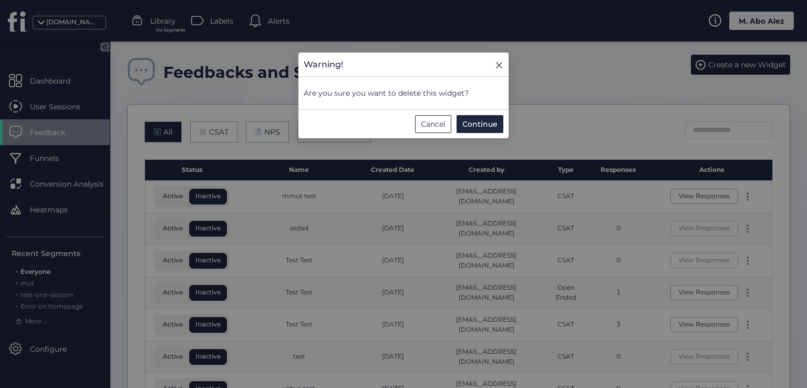
drag, startPoint x: 500, startPoint y: 66, endPoint x: 685, endPoint y: 167, distance: 210.2
click at [500, 66] on icon "Close" at bounding box center [499, 65] width 8 height 8
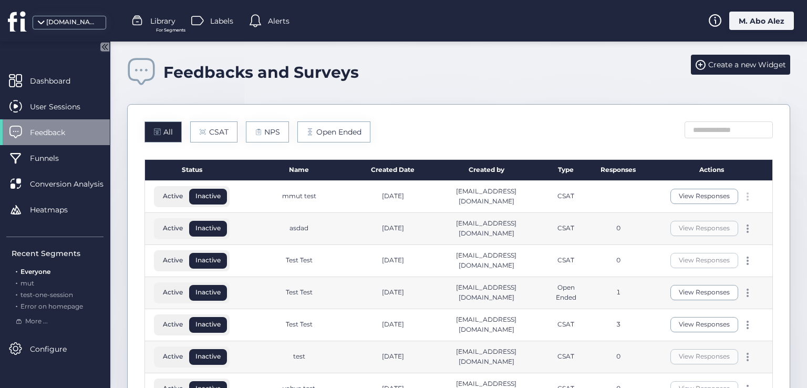
click at [742, 195] on div at bounding box center [747, 196] width 11 height 8
click at [710, 213] on div "Create a copy" at bounding box center [691, 212] width 50 height 12
click at [747, 196] on span at bounding box center [748, 196] width 2 height 2
click at [687, 211] on div "Create a copy" at bounding box center [691, 212] width 50 height 12
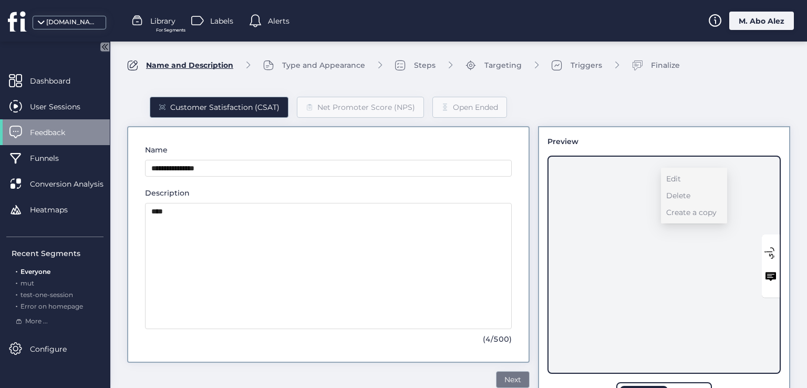
click at [504, 374] on span "Next" at bounding box center [512, 380] width 17 height 12
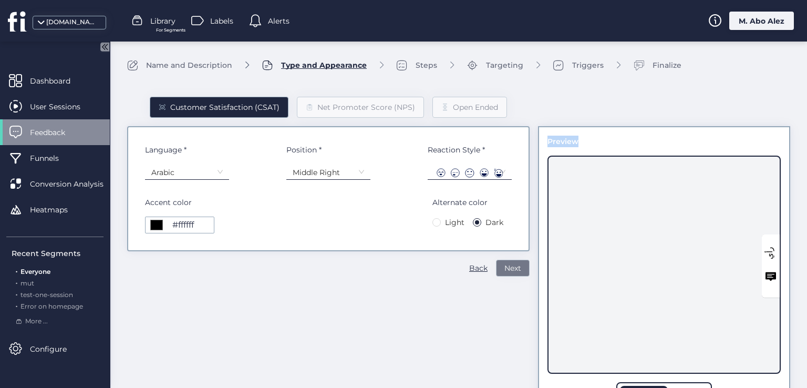
click at [502, 374] on div "Customer Satisfaction (CSAT) Net Promoter Score (NPS) Open Ended Language * Ara…" at bounding box center [328, 249] width 402 height 339
click at [504, 273] on span "Next" at bounding box center [512, 268] width 17 height 12
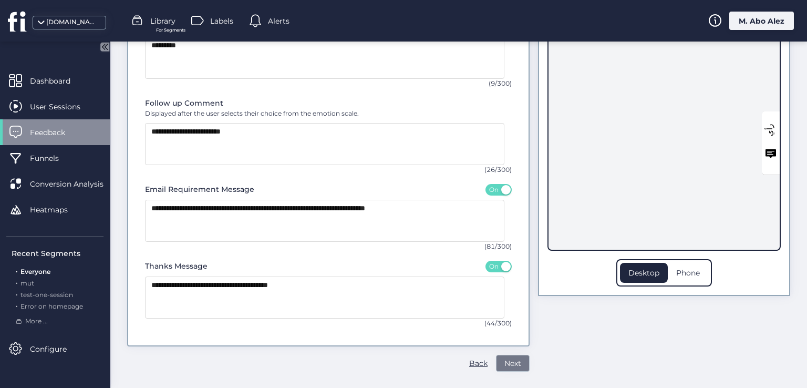
click at [504, 360] on span "Next" at bounding box center [512, 363] width 17 height 12
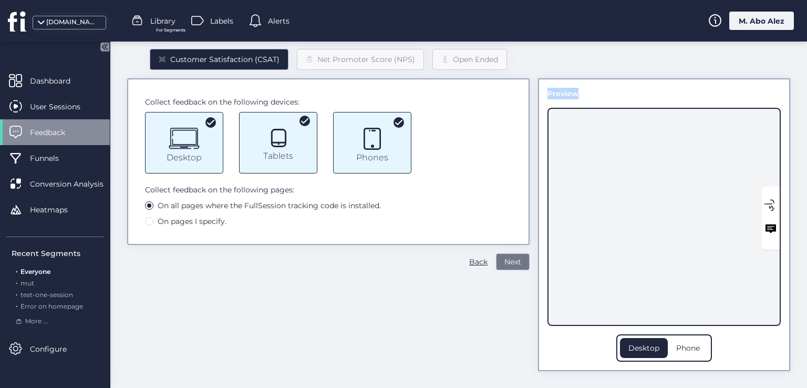
scroll to position [47, 0]
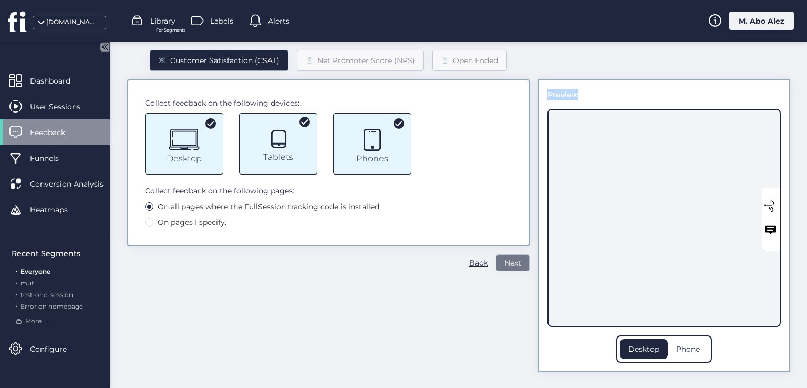
click at [504, 257] on span "Next" at bounding box center [512, 263] width 17 height 12
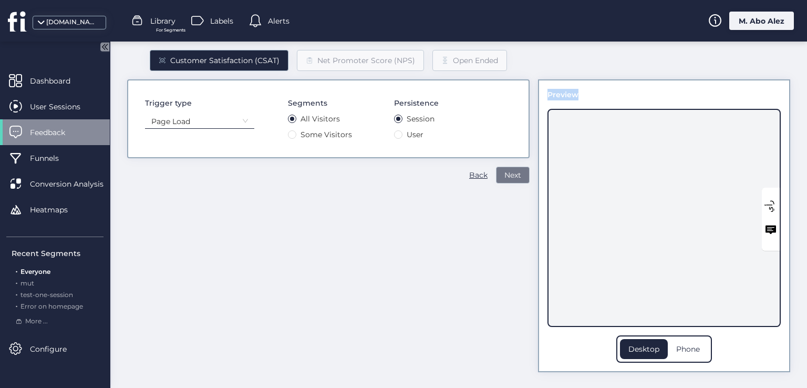
click at [506, 175] on span "Next" at bounding box center [512, 175] width 17 height 12
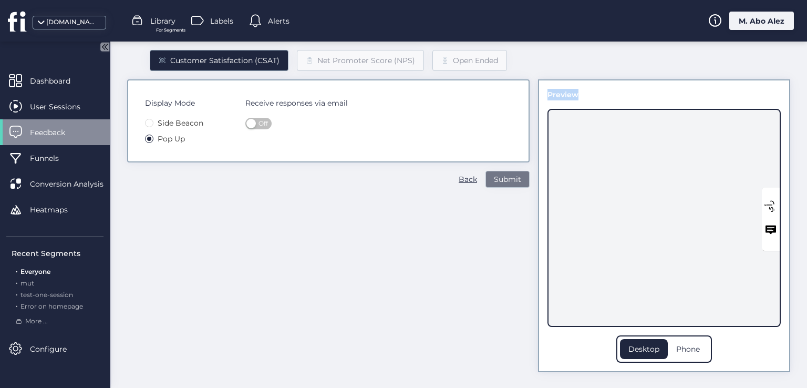
click at [494, 175] on span "Submit" at bounding box center [507, 179] width 27 height 12
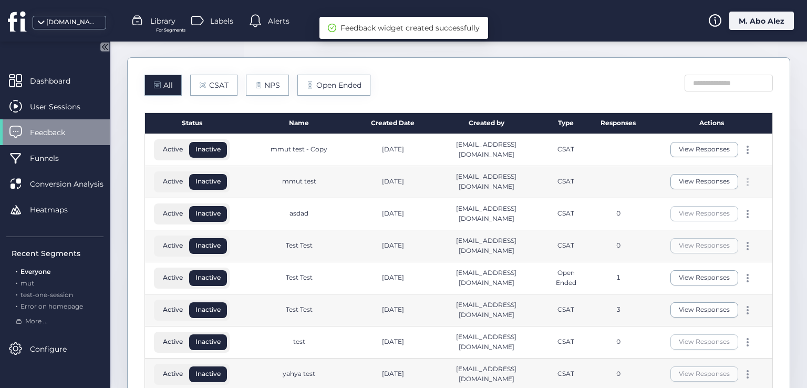
click at [743, 178] on div at bounding box center [747, 182] width 11 height 8
click at [697, 178] on div "Delete" at bounding box center [691, 180] width 50 height 12
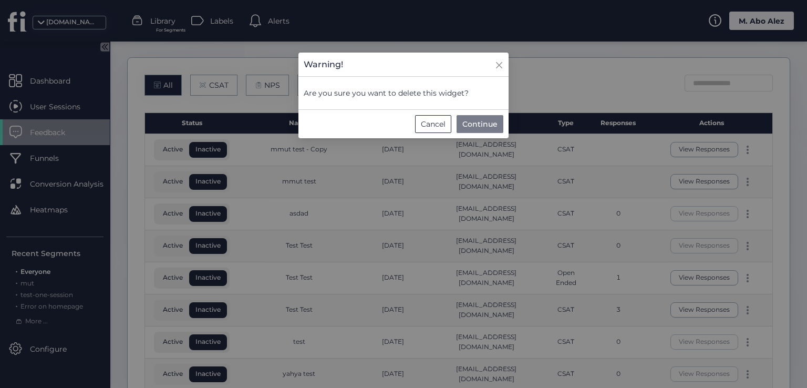
click at [492, 119] on span "Continue" at bounding box center [479, 124] width 35 height 12
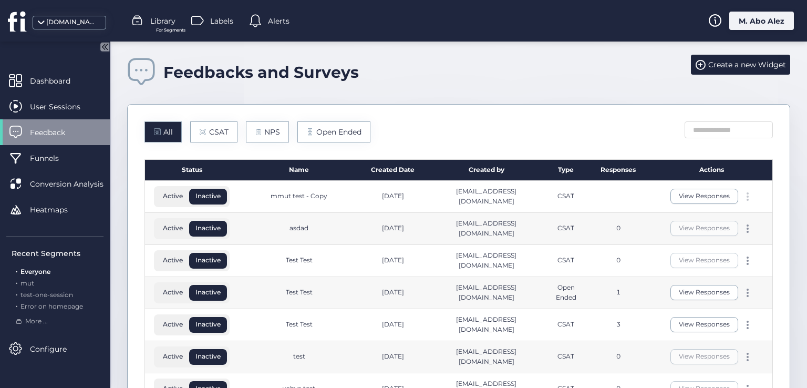
click at [747, 195] on span at bounding box center [748, 196] width 2 height 2
click at [480, 125] on div "All CSAT NPS Open Ended" at bounding box center [458, 131] width 628 height 21
click at [51, 156] on span "Funnels" at bounding box center [52, 158] width 45 height 12
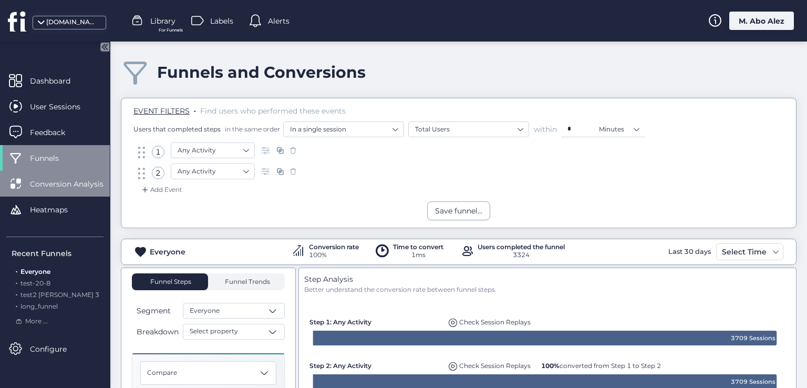
click at [67, 181] on span "Conversion Analysis" at bounding box center [74, 184] width 89 height 12
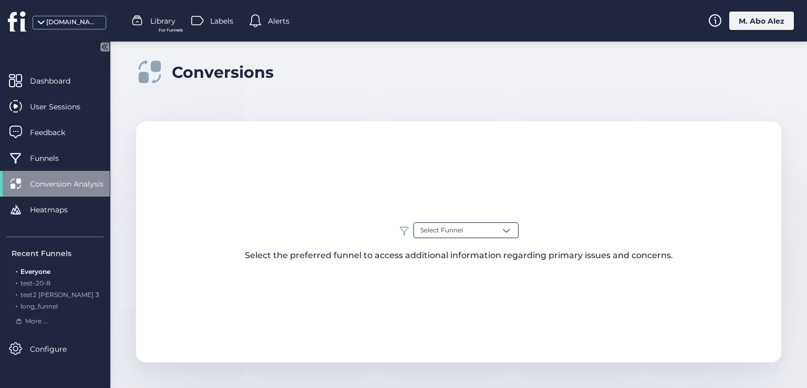
click at [432, 230] on span "Select Funnel" at bounding box center [441, 230] width 43 height 10
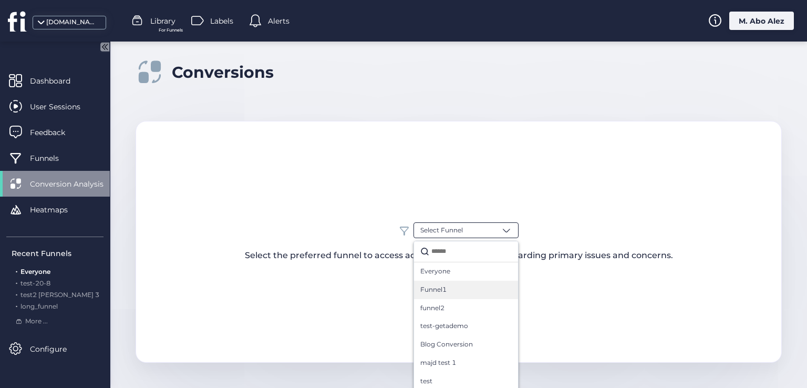
click at [441, 286] on span "Funnel1" at bounding box center [433, 290] width 26 height 10
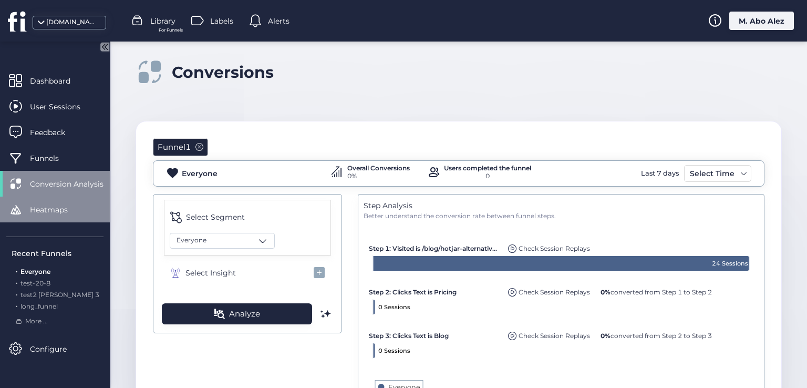
click at [15, 206] on span at bounding box center [15, 209] width 13 height 13
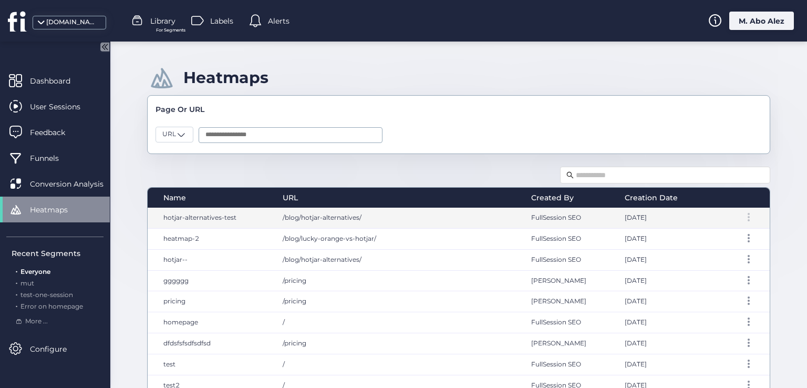
click at [748, 214] on span at bounding box center [749, 214] width 2 height 2
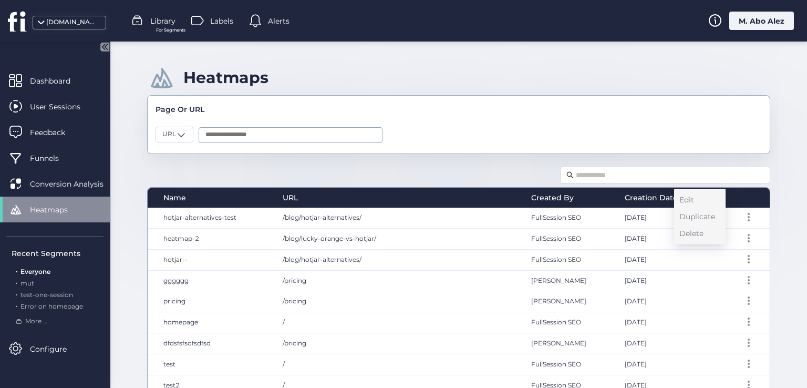
click at [497, 173] on div "Name URL Created By Creation Date hotjar-alternatives-test /blog/hotjar-alterna…" at bounding box center [458, 312] width 623 height 296
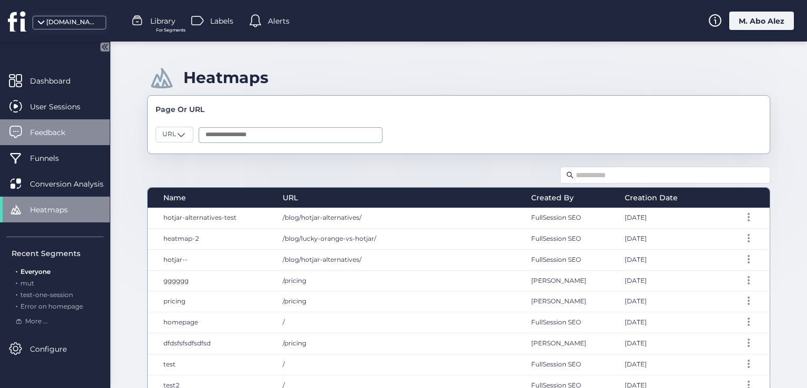
click at [68, 135] on span "Feedback" at bounding box center [55, 133] width 51 height 12
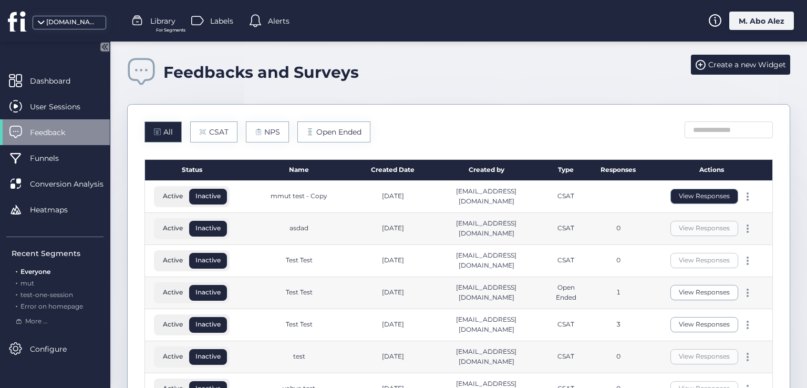
click at [706, 197] on button "View Responses" at bounding box center [704, 196] width 68 height 15
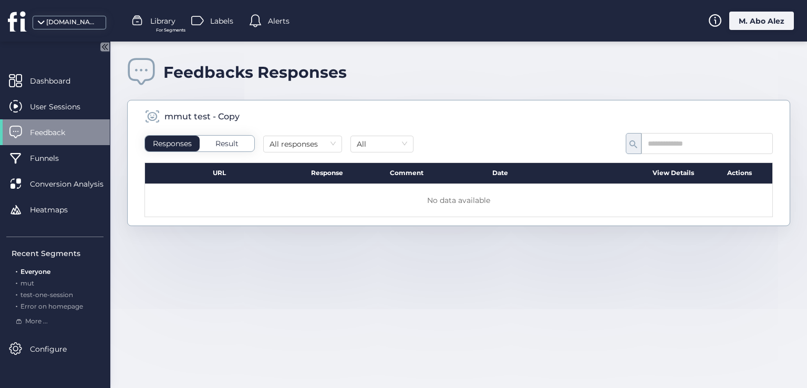
click at [64, 136] on span "Feedback" at bounding box center [55, 133] width 51 height 12
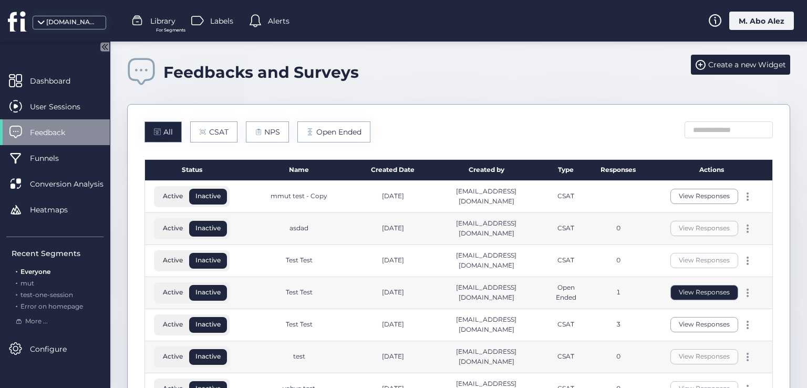
click at [687, 291] on button "View Responses" at bounding box center [704, 292] width 68 height 15
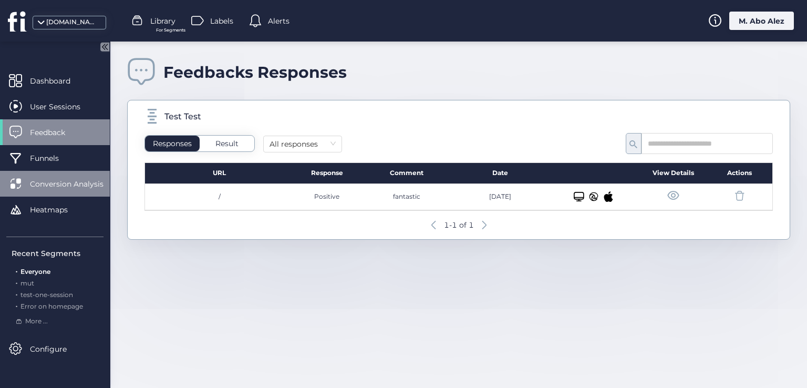
click at [86, 181] on span "Conversion Analysis" at bounding box center [74, 184] width 89 height 12
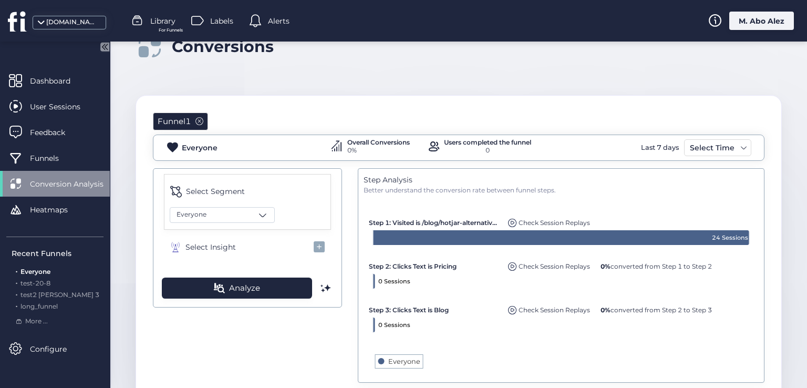
scroll to position [65, 0]
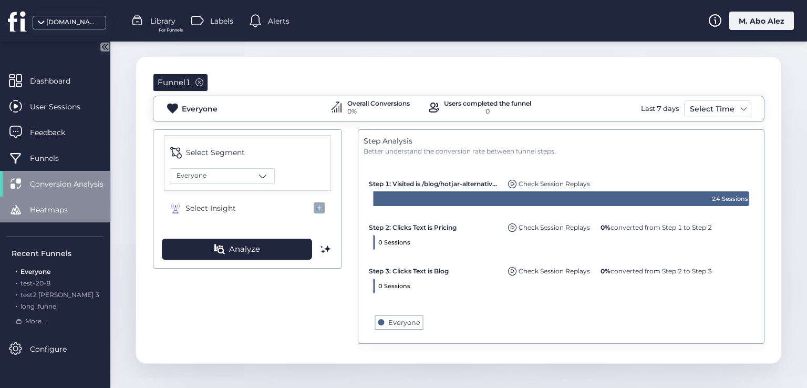
click at [82, 206] on span "Heatmaps" at bounding box center [57, 210] width 54 height 12
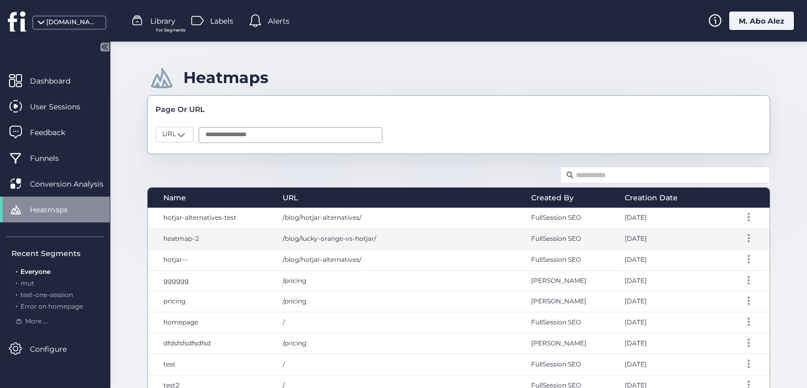
click at [605, 241] on div "FullSession SEO" at bounding box center [568, 239] width 94 height 20
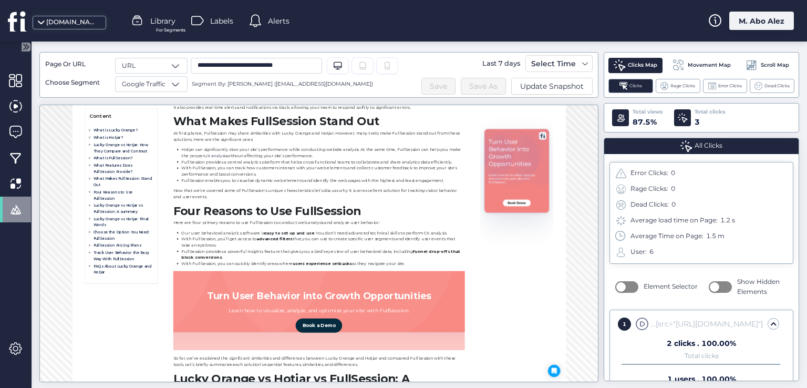
scroll to position [10021, 0]
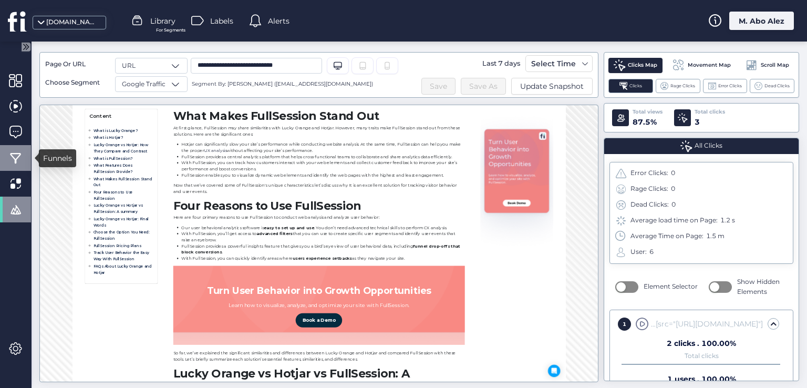
click at [18, 157] on span at bounding box center [15, 157] width 13 height 13
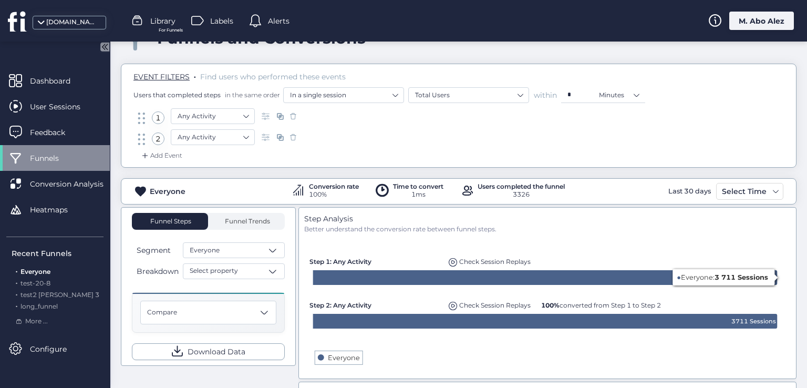
scroll to position [53, 0]
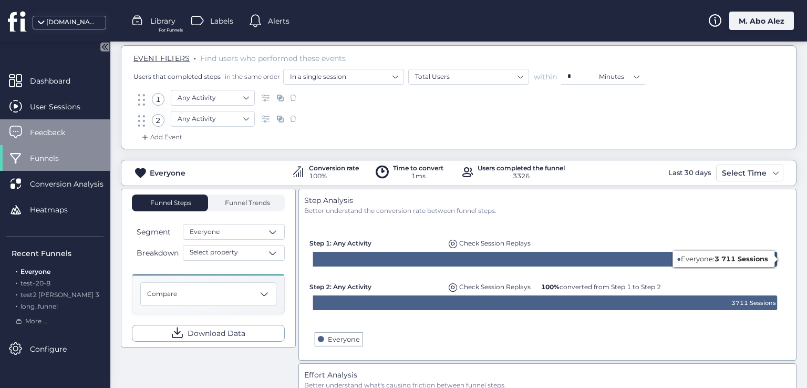
click at [70, 136] on span "Feedback" at bounding box center [55, 133] width 51 height 12
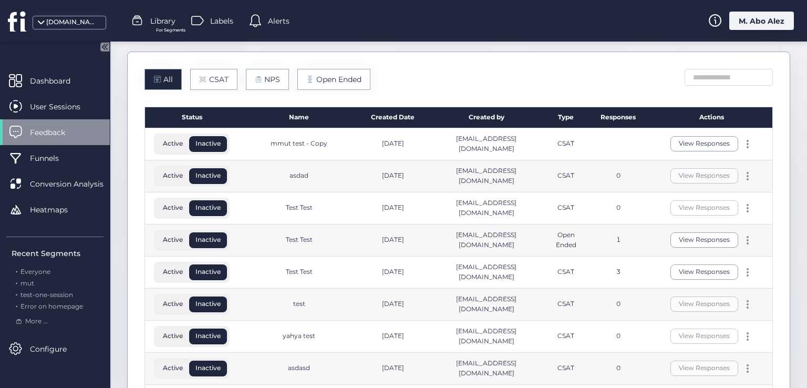
click at [742, 204] on div at bounding box center [747, 208] width 11 height 8
click at [683, 188] on div "Edit" at bounding box center [691, 190] width 50 height 12
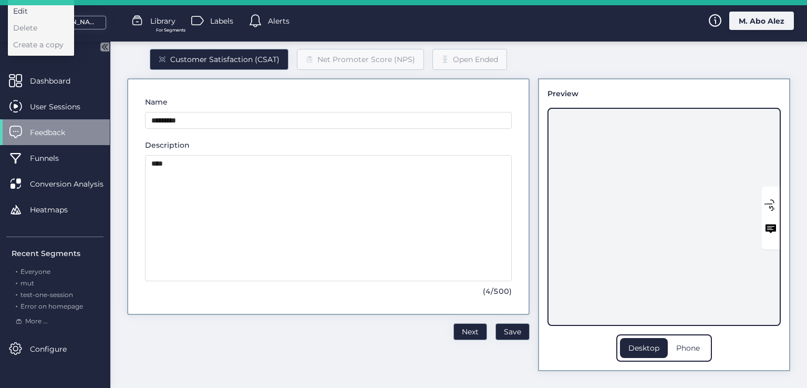
scroll to position [47, 0]
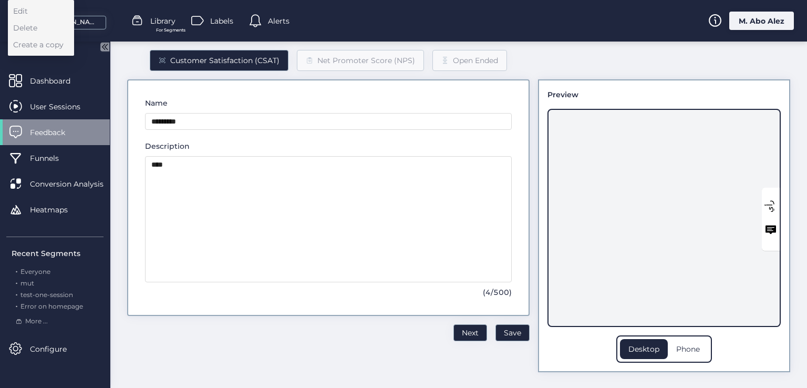
type input "*********"
type textarea "**********"
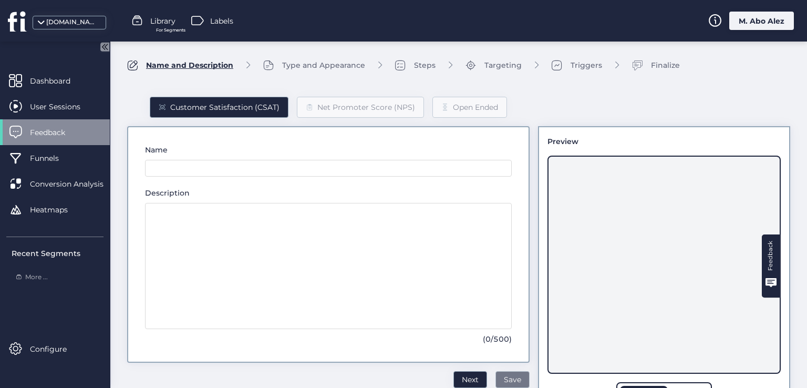
type input "*********"
type textarea "**********"
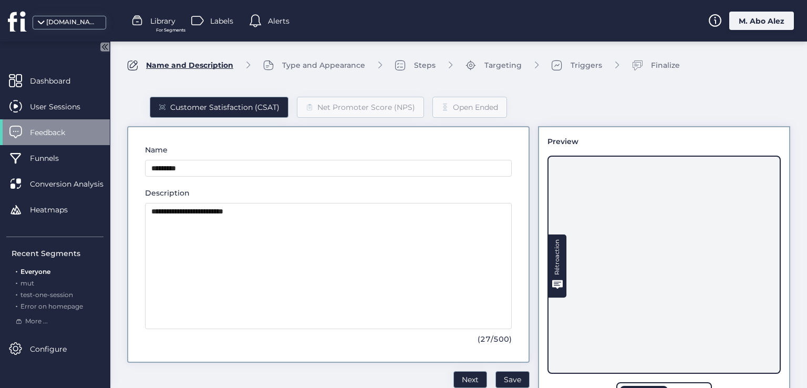
click at [48, 130] on span "Feedback" at bounding box center [55, 133] width 51 height 12
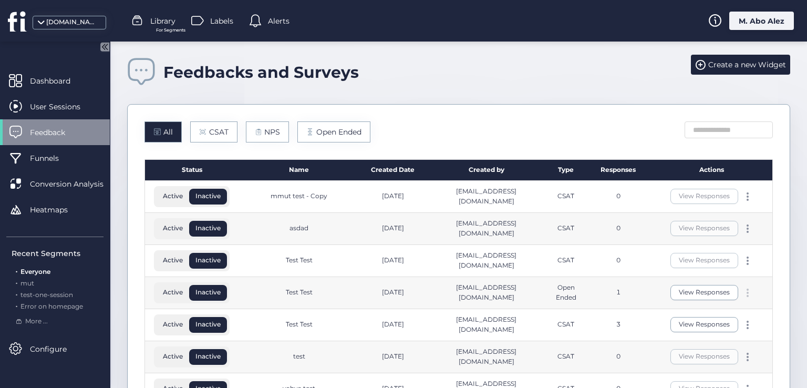
click at [743, 295] on div at bounding box center [747, 292] width 11 height 8
click at [688, 274] on div "Edit" at bounding box center [691, 275] width 50 height 12
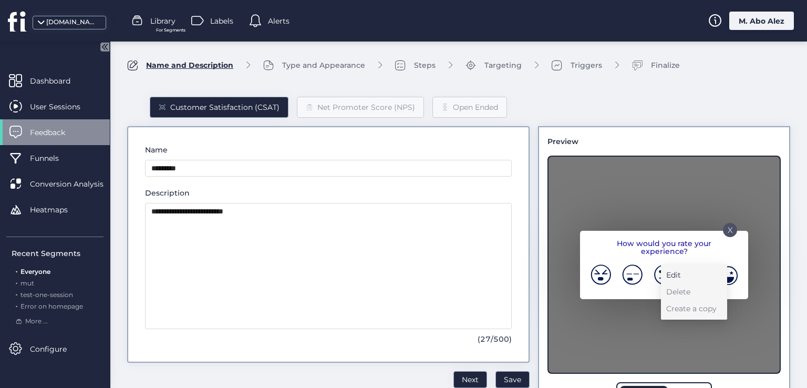
type textarea "*********"
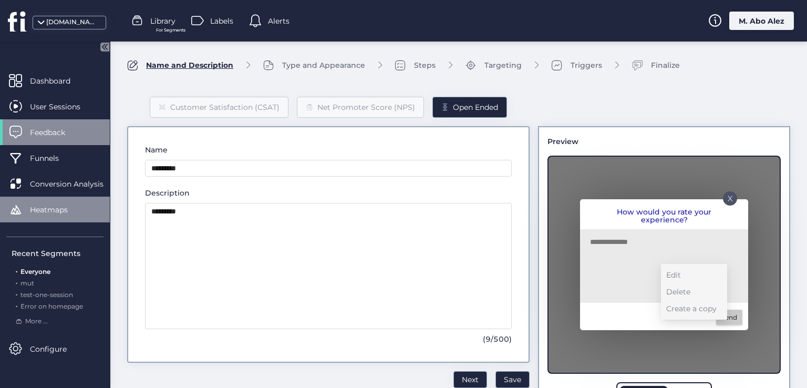
click at [48, 211] on span "Heatmaps" at bounding box center [57, 210] width 54 height 12
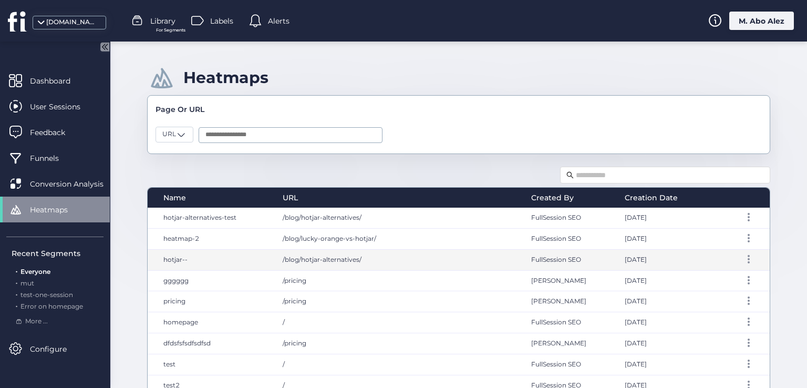
click at [743, 253] on div at bounding box center [739, 260] width 62 height 20
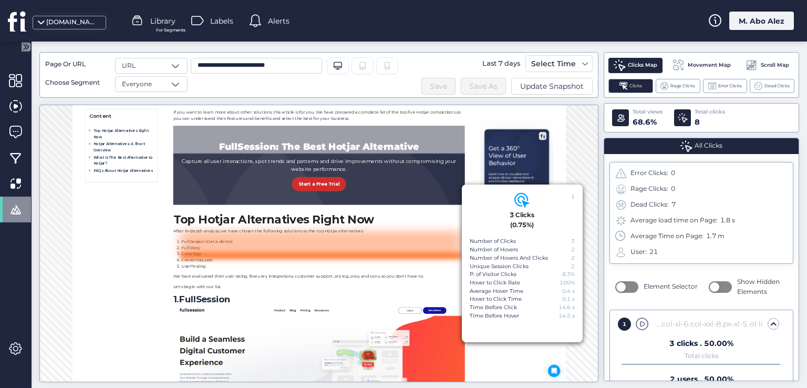
scroll to position [590, 0]
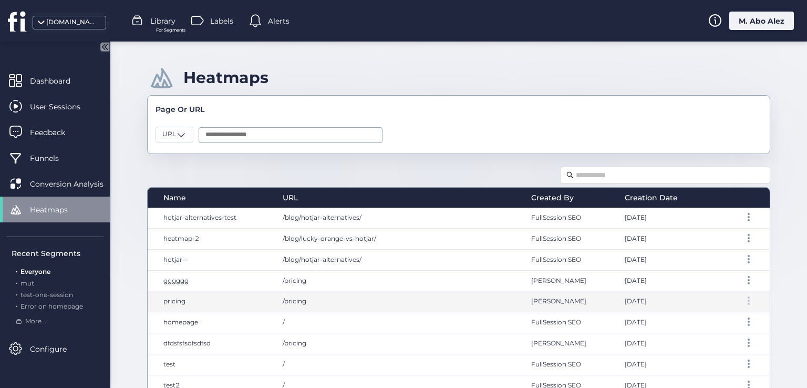
click at [743, 301] on div at bounding box center [748, 300] width 11 height 8
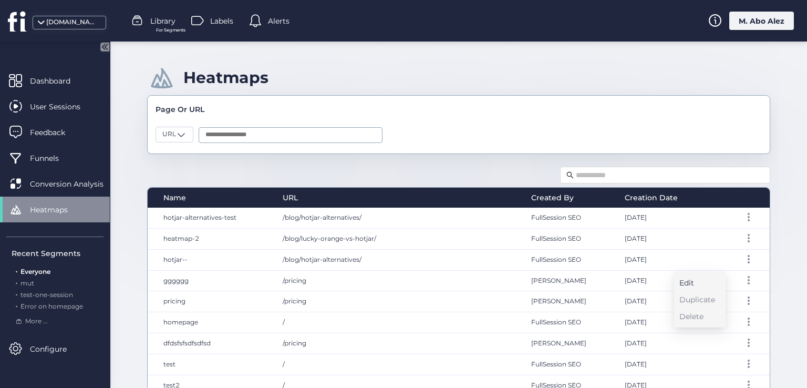
click at [711, 285] on div "Edit" at bounding box center [697, 283] width 36 height 12
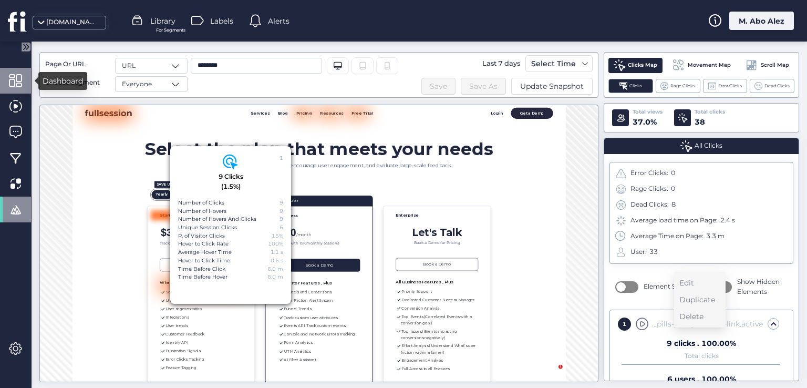
click at [8, 90] on div at bounding box center [15, 81] width 31 height 26
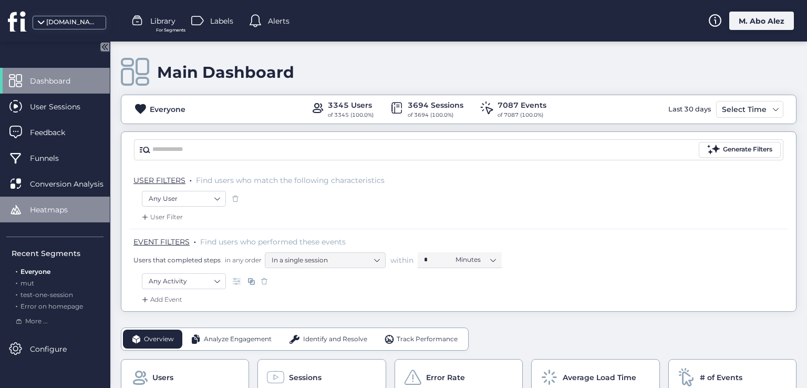
click at [48, 200] on div "Heatmaps" at bounding box center [55, 209] width 110 height 26
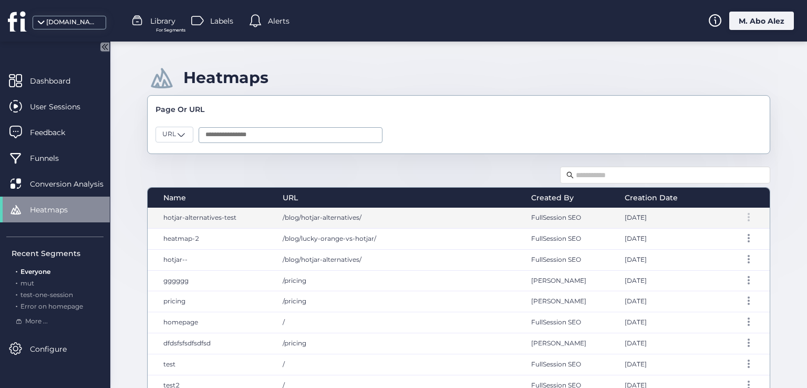
click at [743, 217] on div at bounding box center [748, 217] width 11 height 8
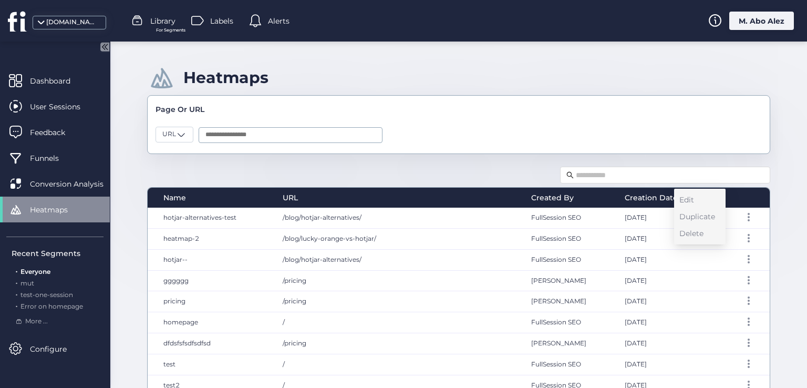
click at [700, 190] on div "Edit Duplicate Delete" at bounding box center [699, 217] width 51 height 56
click at [698, 195] on div "Edit" at bounding box center [697, 200] width 36 height 12
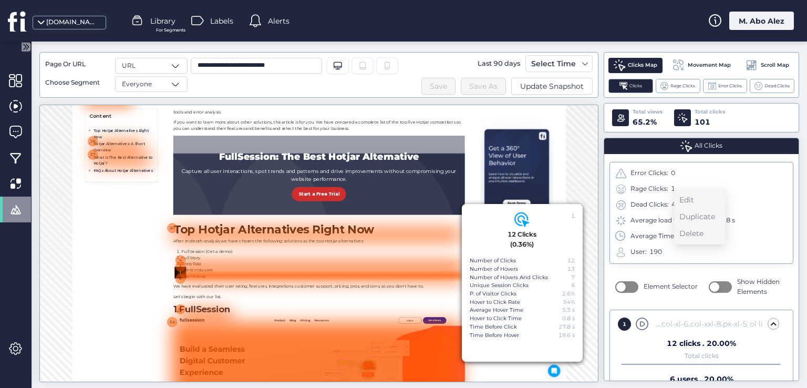
scroll to position [507, 0]
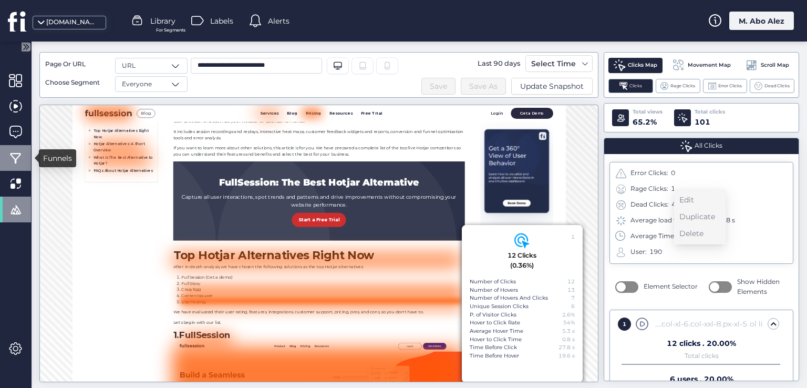
click at [25, 151] on div at bounding box center [15, 158] width 31 height 26
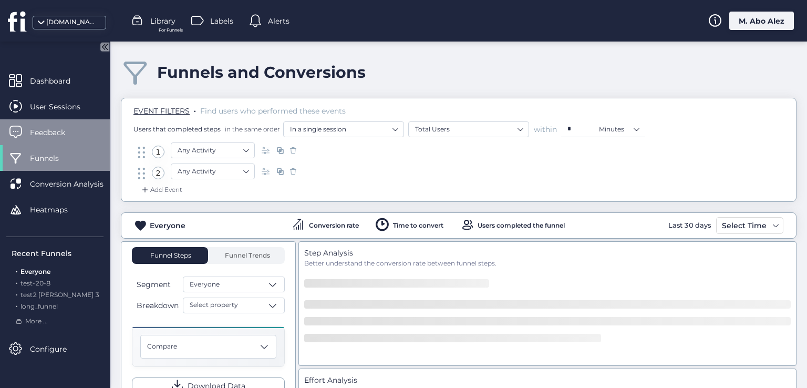
click at [19, 126] on span at bounding box center [15, 132] width 13 height 13
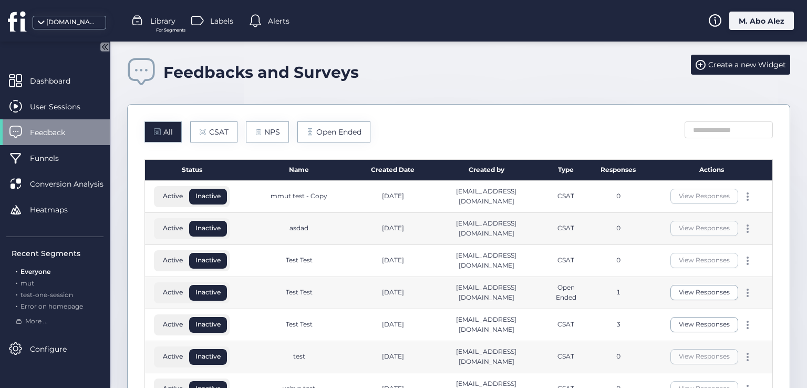
click at [746, 225] on div "View Responses" at bounding box center [711, 229] width 121 height 32
click at [747, 227] on span at bounding box center [748, 228] width 2 height 2
click at [696, 208] on div "Edit" at bounding box center [691, 211] width 50 height 12
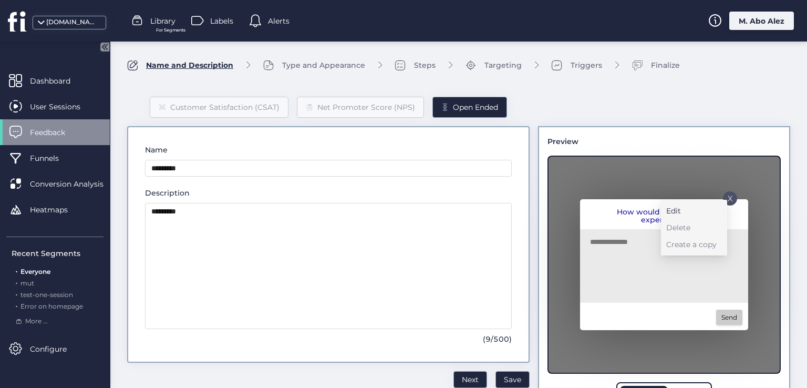
type input "*****"
type textarea "**********"
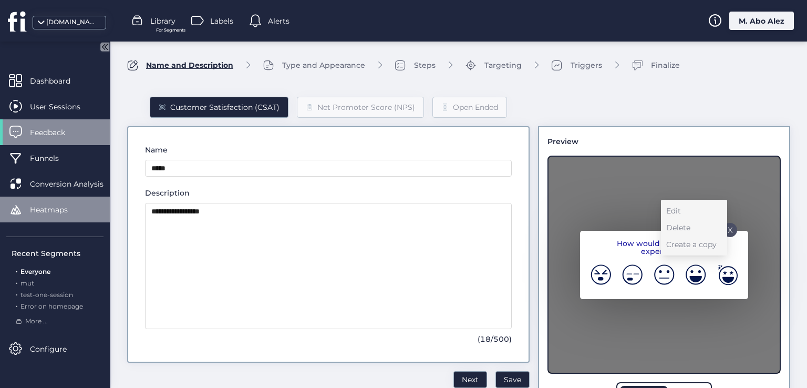
click at [80, 211] on span "Heatmaps" at bounding box center [57, 210] width 54 height 12
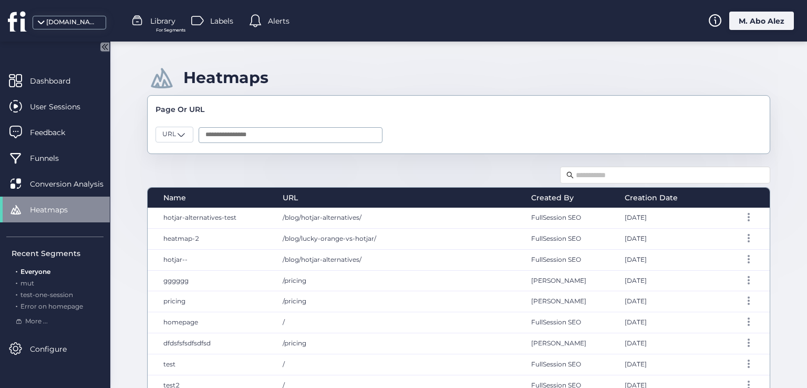
click at [251, 72] on div "Heatmaps" at bounding box center [225, 77] width 85 height 19
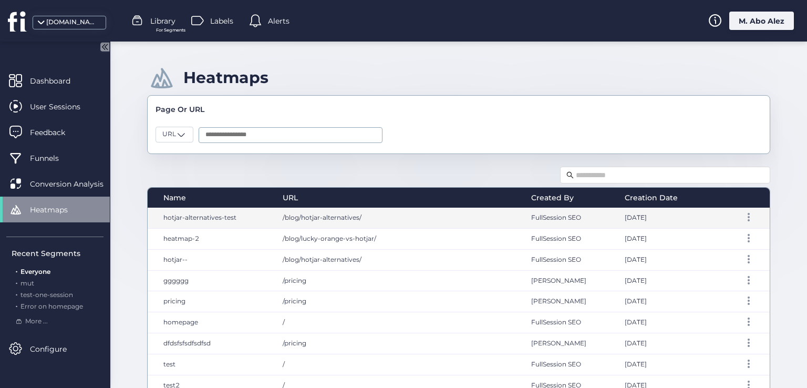
copy div "Heatmaps"
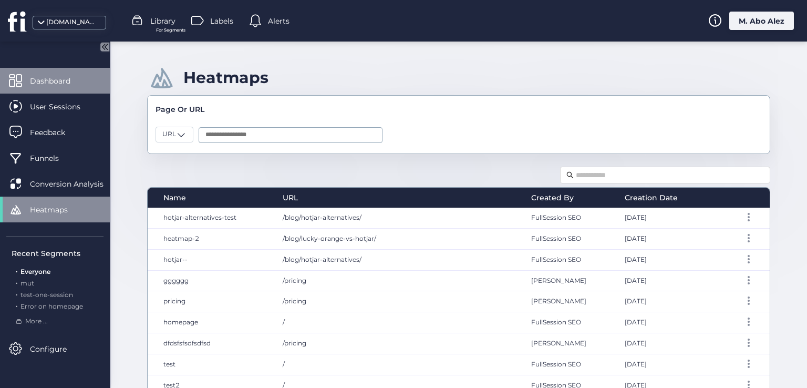
click at [77, 76] on span "Dashboard" at bounding box center [58, 81] width 56 height 12
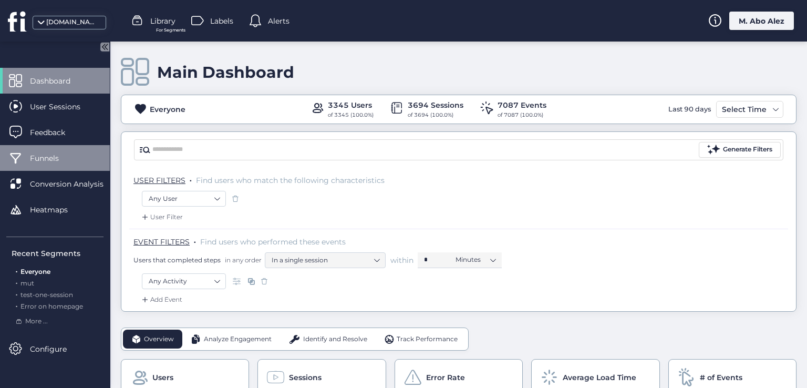
click at [38, 161] on span "Funnels" at bounding box center [52, 158] width 45 height 12
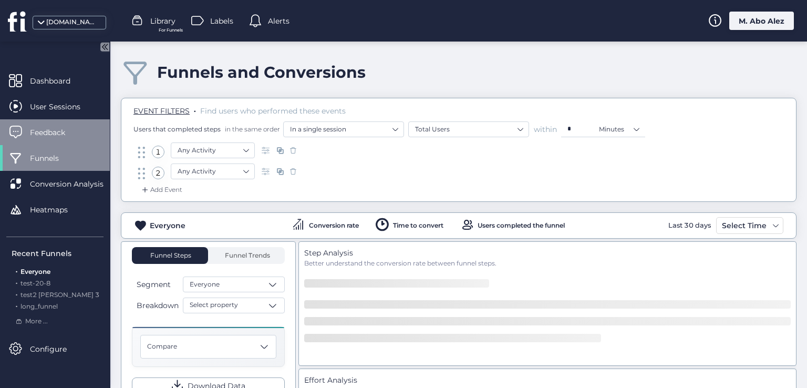
click at [55, 129] on span "Feedback" at bounding box center [55, 133] width 51 height 12
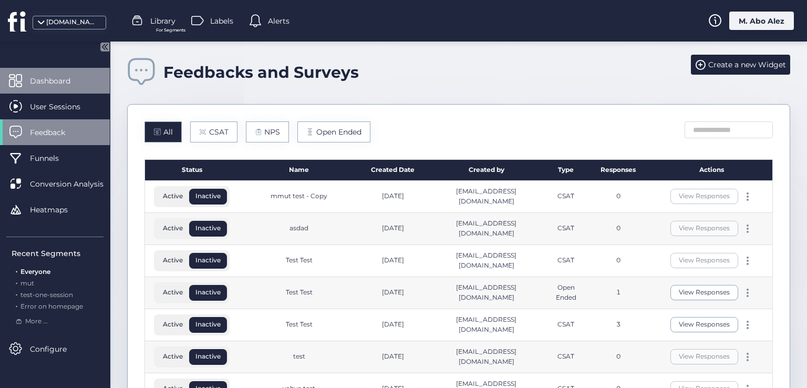
click at [57, 76] on span "Dashboard" at bounding box center [58, 81] width 56 height 12
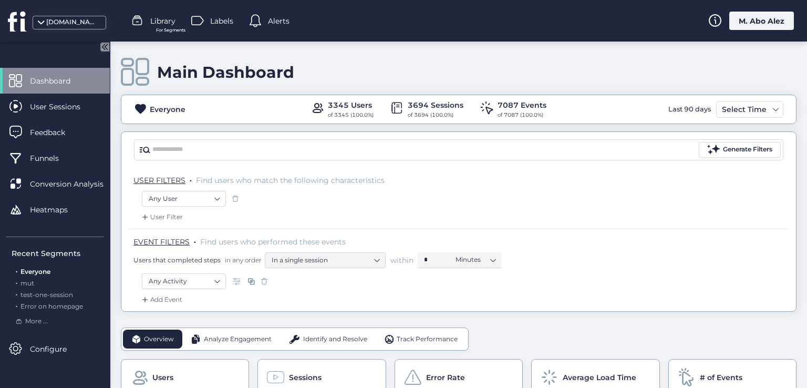
click at [333, 180] on span "Find users who match the following characteristics" at bounding box center [290, 179] width 189 height 9
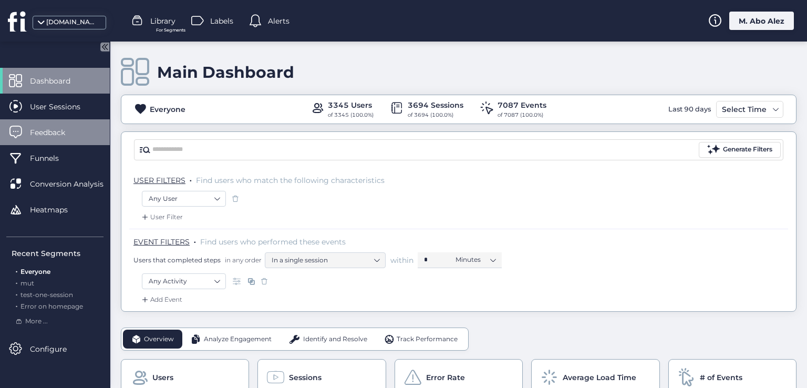
click at [44, 135] on span "Feedback" at bounding box center [55, 133] width 51 height 12
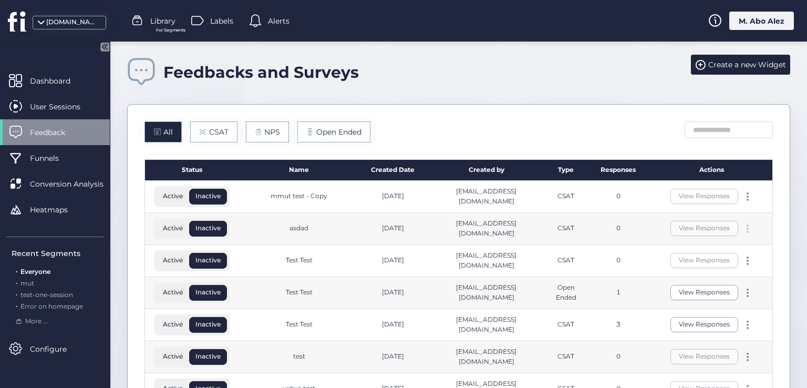
click at [742, 226] on div at bounding box center [747, 228] width 11 height 8
click at [675, 210] on div "Edit" at bounding box center [691, 211] width 50 height 12
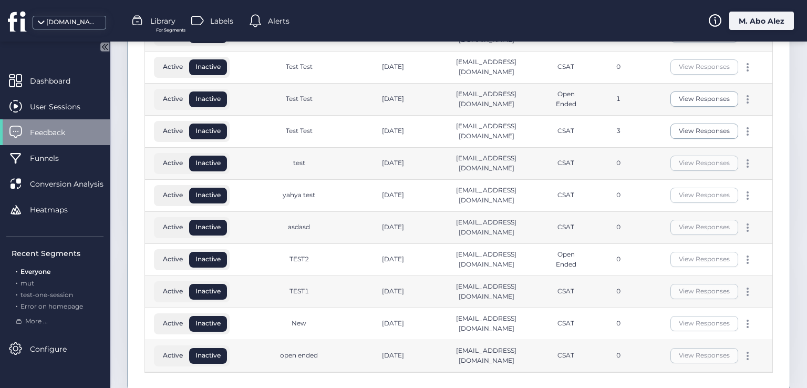
scroll to position [210, 0]
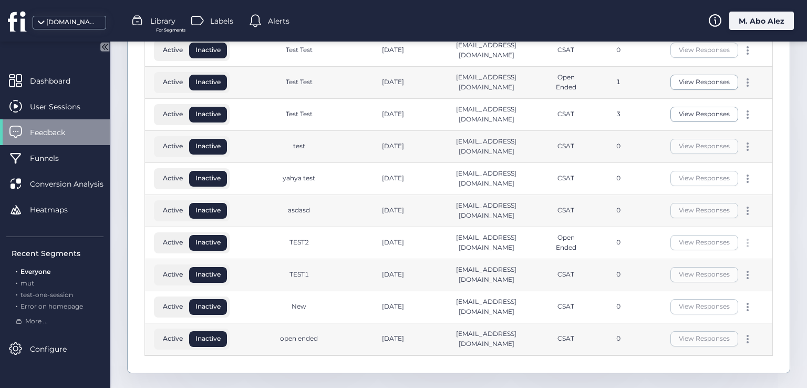
click at [747, 245] on span at bounding box center [748, 246] width 2 height 2
click at [704, 223] on div "Edit" at bounding box center [691, 225] width 50 height 12
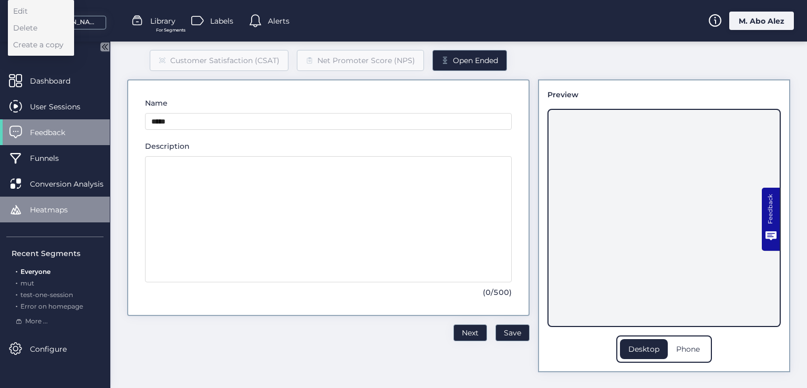
click at [53, 211] on span "Heatmaps" at bounding box center [57, 210] width 54 height 12
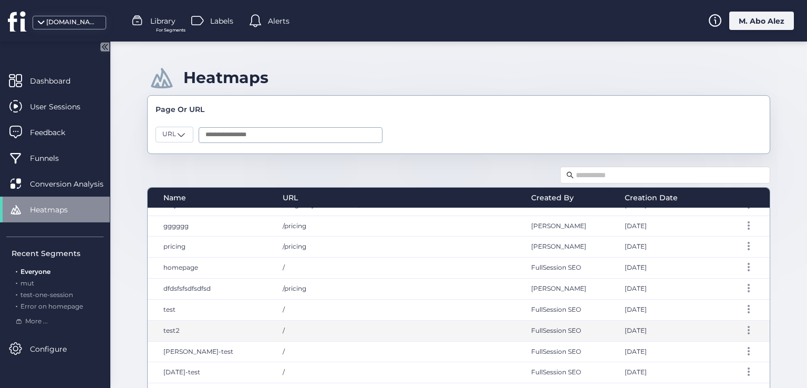
scroll to position [105, 0]
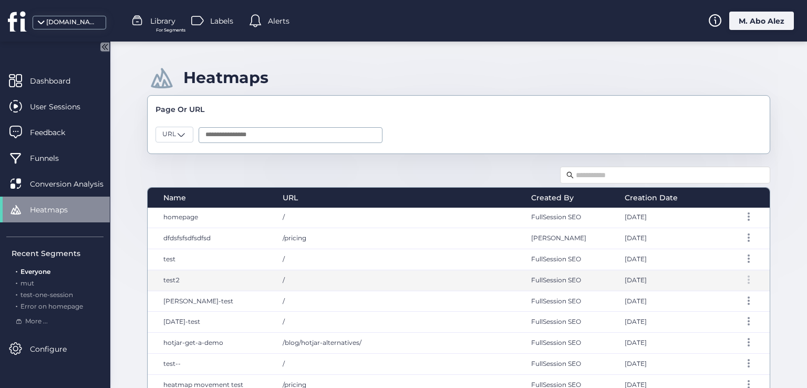
click at [748, 278] on span at bounding box center [749, 279] width 2 height 2
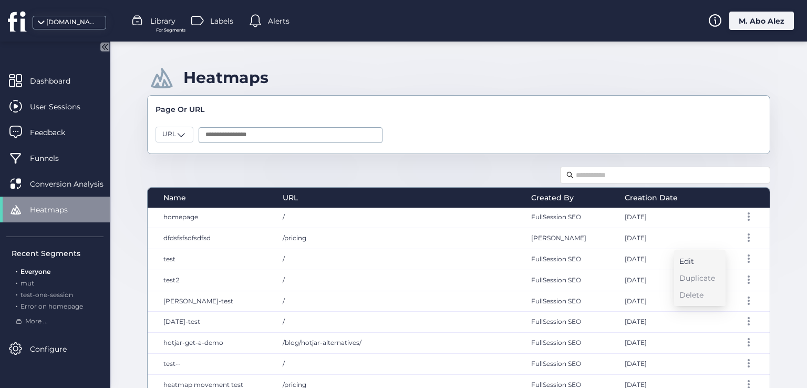
click at [692, 261] on div "Edit" at bounding box center [697, 261] width 36 height 12
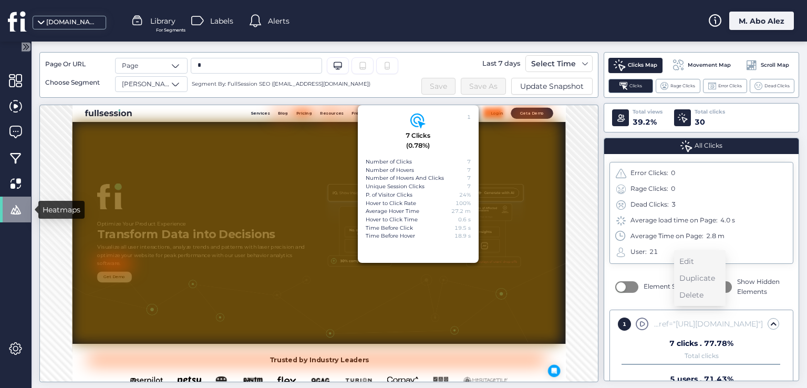
click at [17, 212] on span at bounding box center [15, 209] width 13 height 13
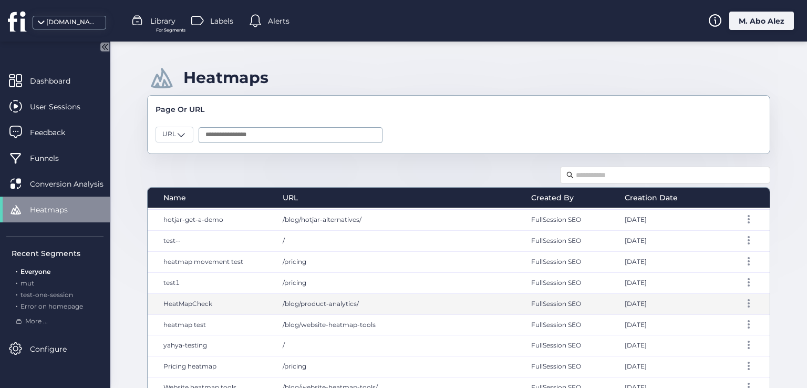
scroll to position [263, 0]
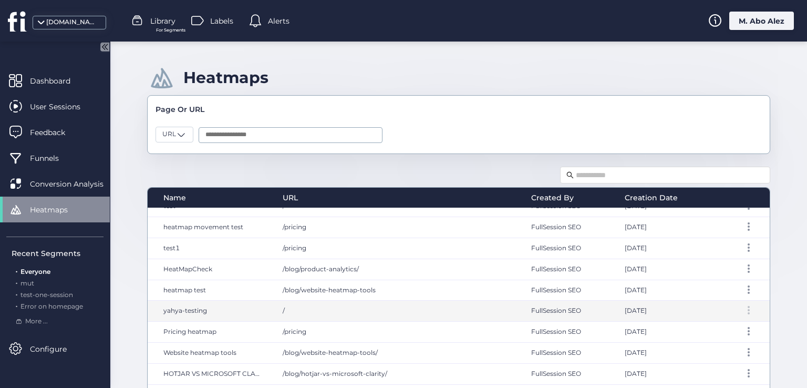
click at [743, 307] on div at bounding box center [748, 310] width 11 height 8
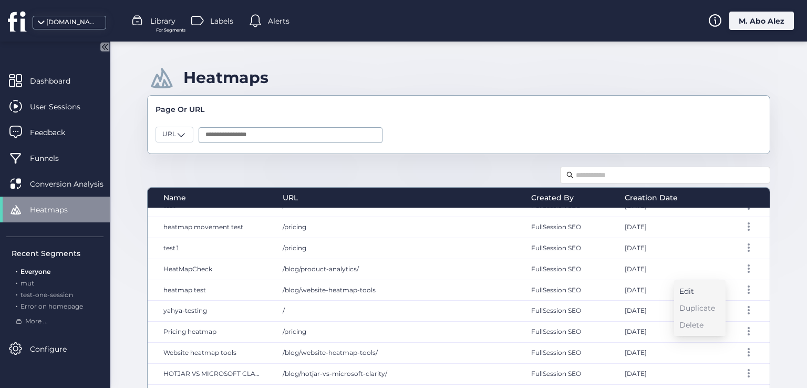
click at [700, 290] on div "Edit" at bounding box center [697, 291] width 36 height 12
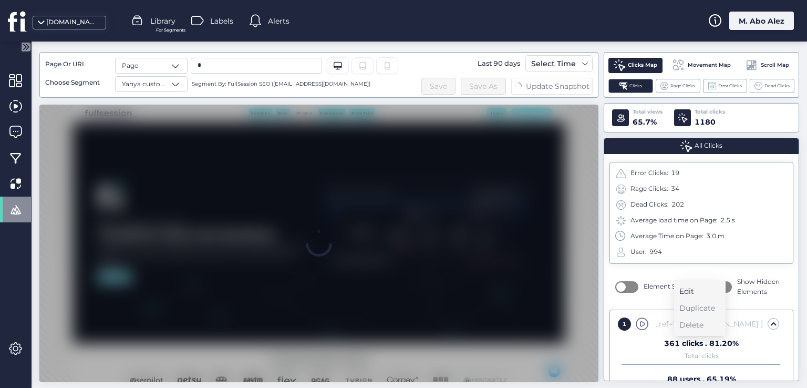
click at [692, 292] on div "Edit" at bounding box center [697, 291] width 36 height 12
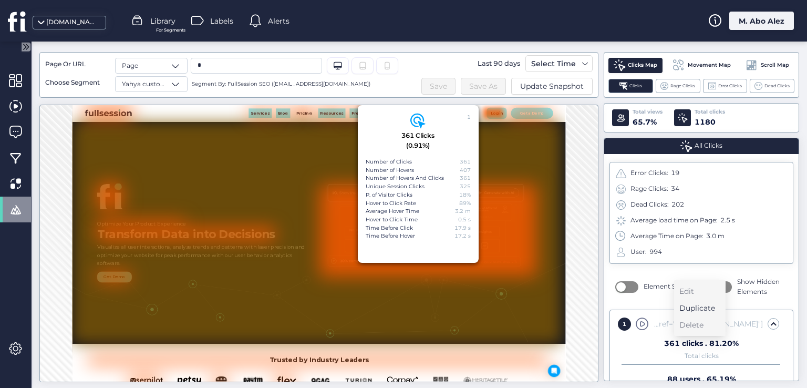
click at [696, 309] on div "Duplicate" at bounding box center [697, 308] width 36 height 12
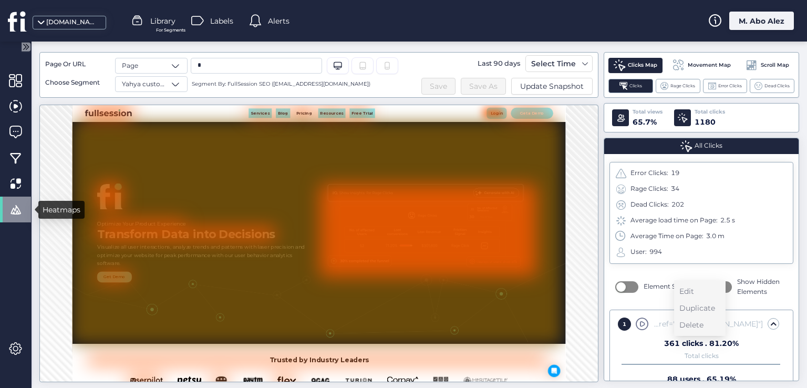
click at [16, 206] on span at bounding box center [15, 209] width 13 height 13
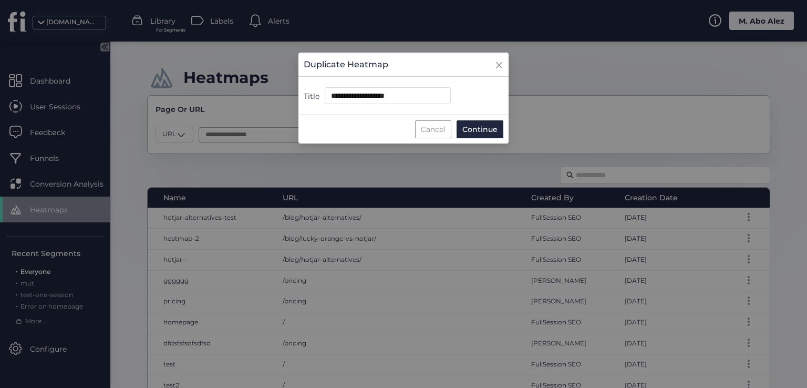
click at [429, 125] on div "Cancel" at bounding box center [433, 129] width 36 height 18
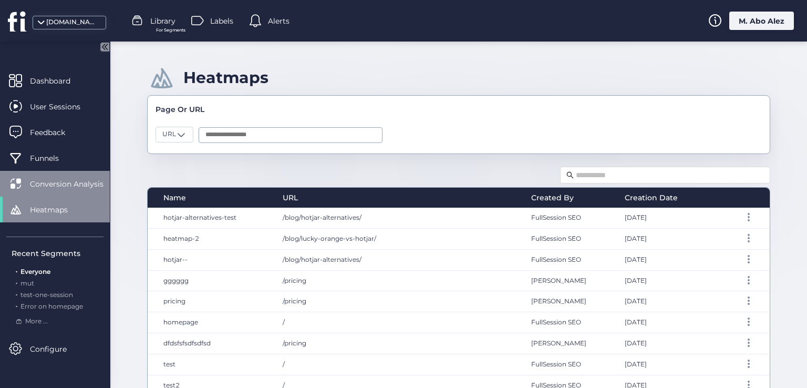
click at [67, 177] on div "Conversion Analysis" at bounding box center [55, 184] width 110 height 26
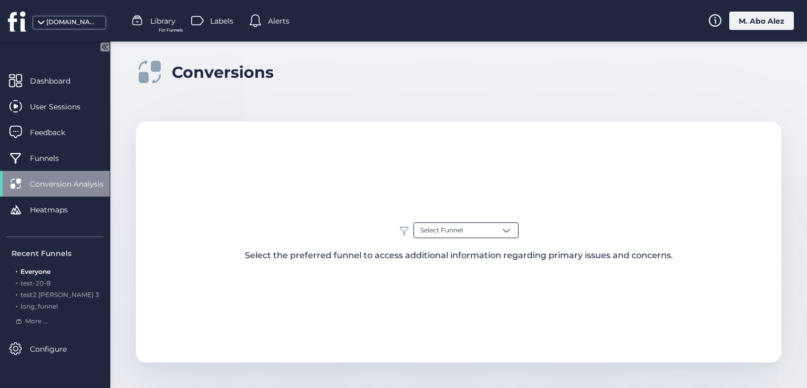
click at [464, 224] on div "Select Funnel" at bounding box center [465, 230] width 105 height 16
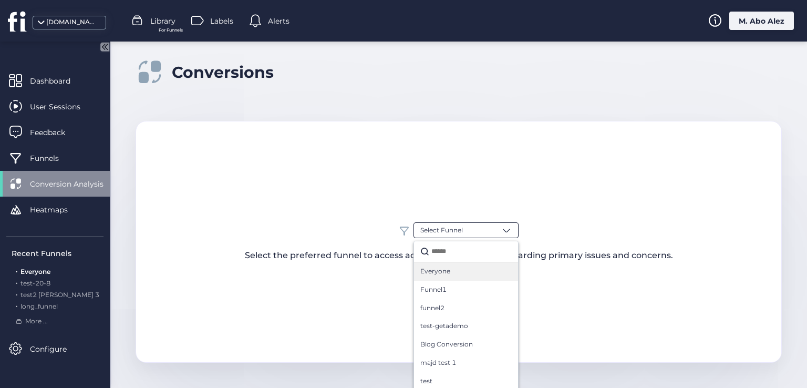
click at [440, 271] on span "Everyone" at bounding box center [435, 271] width 30 height 10
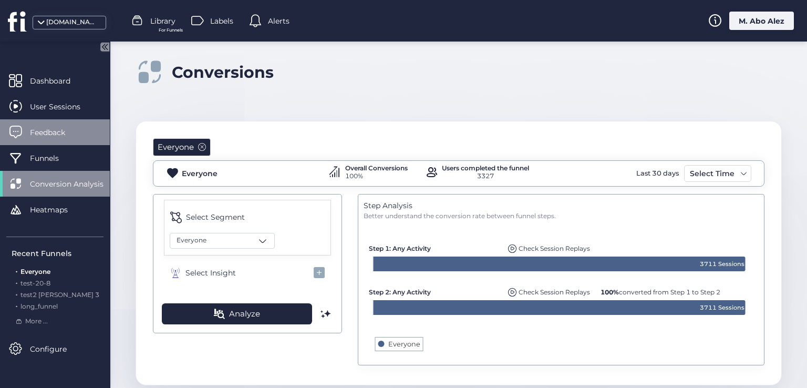
click at [39, 133] on span "Feedback" at bounding box center [55, 133] width 51 height 12
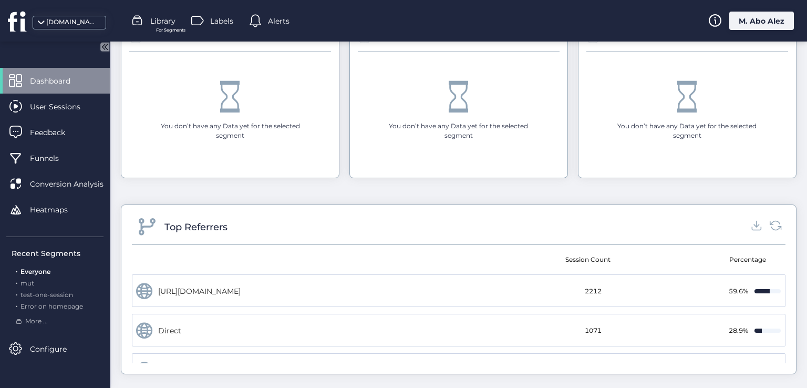
scroll to position [1292, 0]
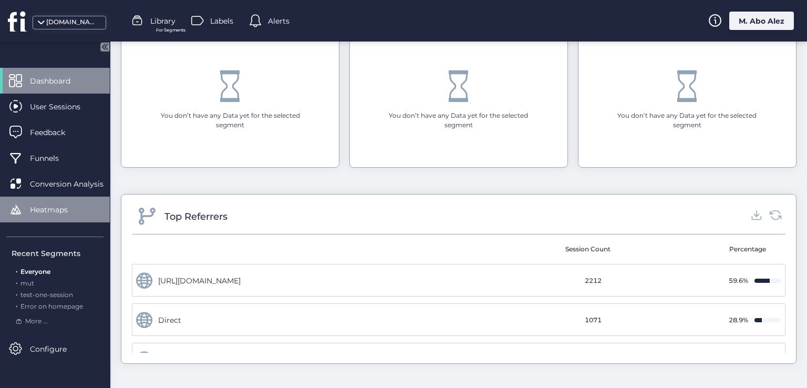
click at [66, 207] on span "Heatmaps" at bounding box center [57, 210] width 54 height 12
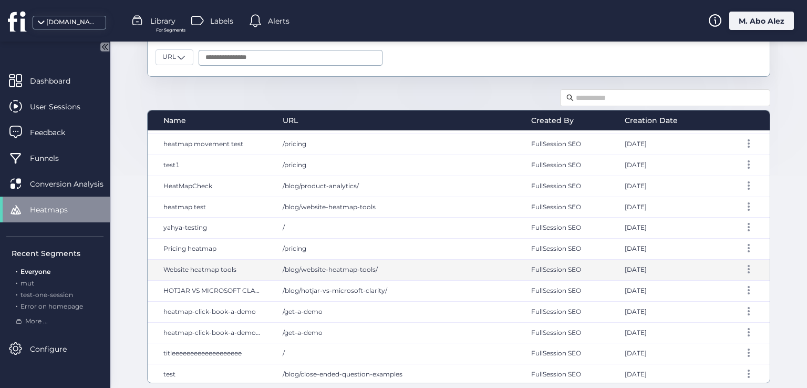
scroll to position [58, 0]
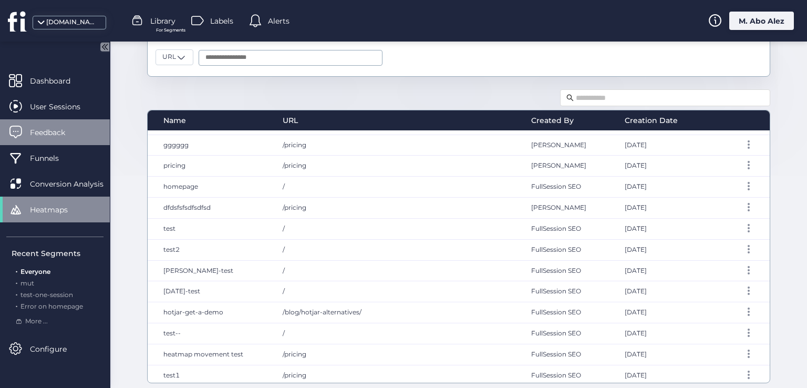
click at [55, 125] on div "Feedback" at bounding box center [55, 132] width 110 height 26
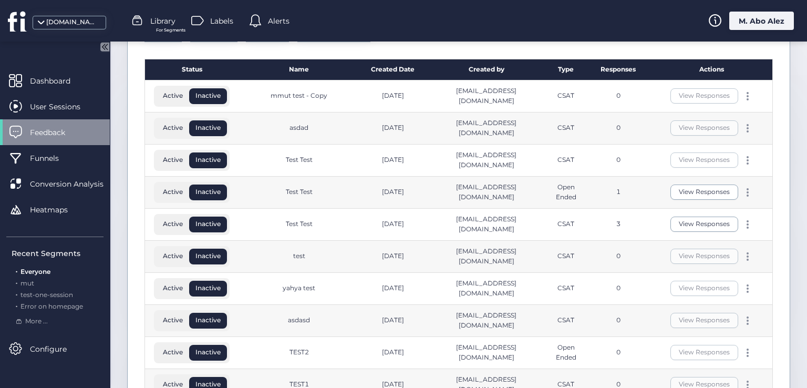
scroll to position [210, 0]
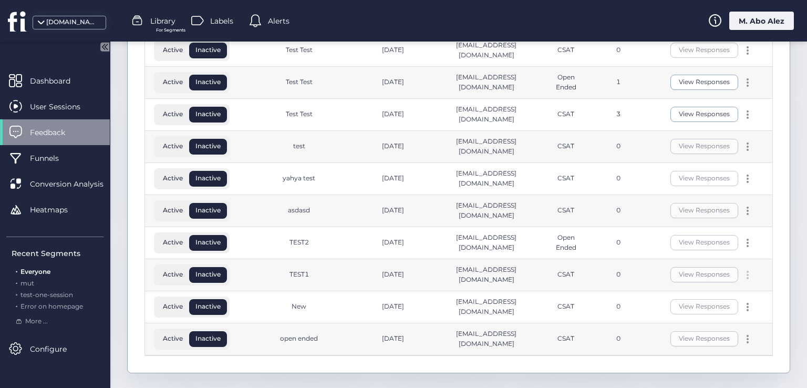
click at [742, 274] on div at bounding box center [747, 275] width 11 height 8
click at [698, 293] on div "Create a copy" at bounding box center [691, 290] width 50 height 12
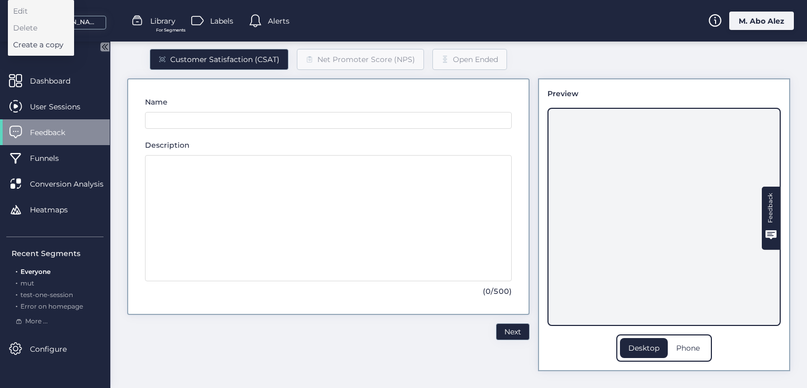
scroll to position [47, 0]
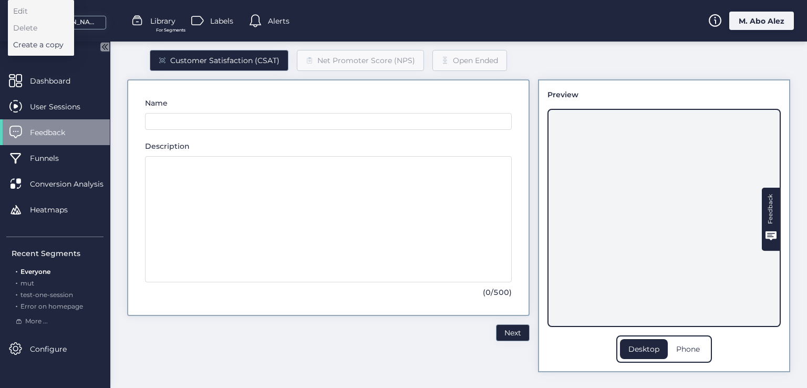
type input "**********"
click at [497, 337] on button "Next" at bounding box center [513, 332] width 34 height 17
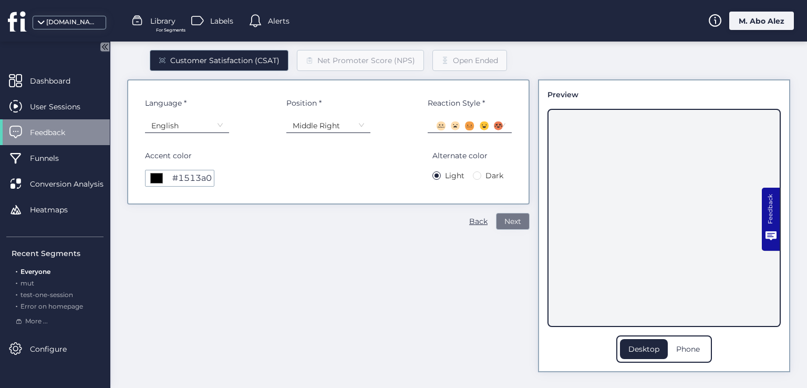
click at [496, 220] on button "Next" at bounding box center [513, 221] width 34 height 17
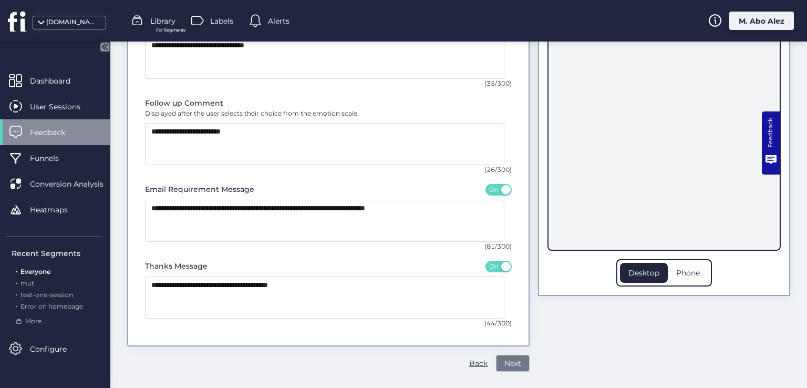
click at [504, 367] on span "Next" at bounding box center [512, 363] width 17 height 12
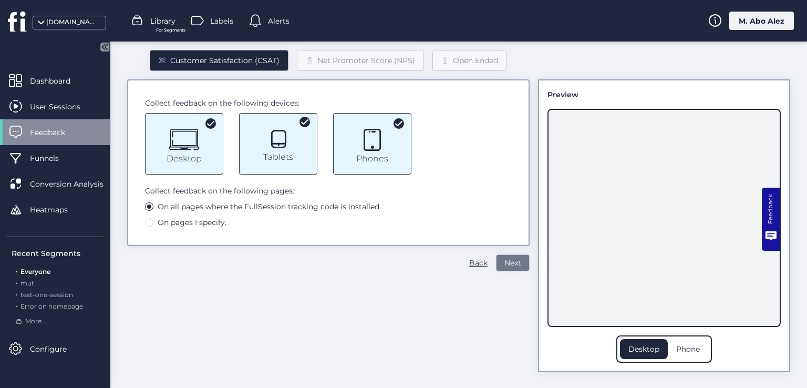
click at [509, 264] on span "Next" at bounding box center [512, 263] width 17 height 12
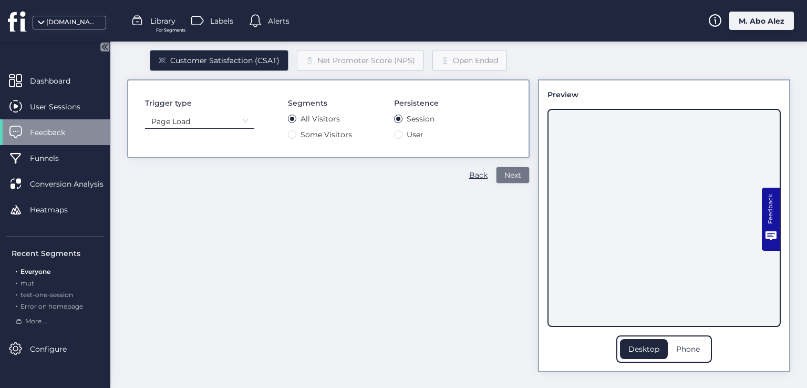
click at [507, 175] on span "Next" at bounding box center [512, 175] width 17 height 12
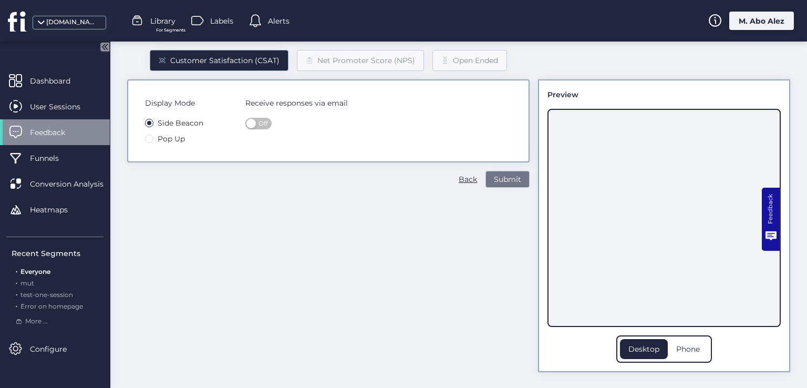
click at [506, 181] on span "Submit" at bounding box center [507, 179] width 27 height 12
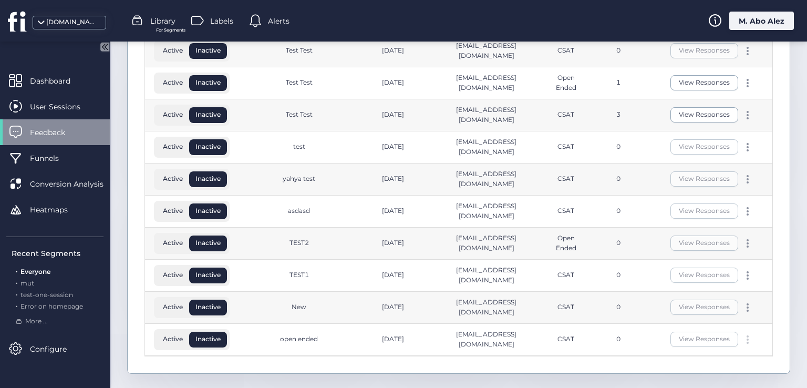
click at [742, 338] on div at bounding box center [747, 339] width 11 height 8
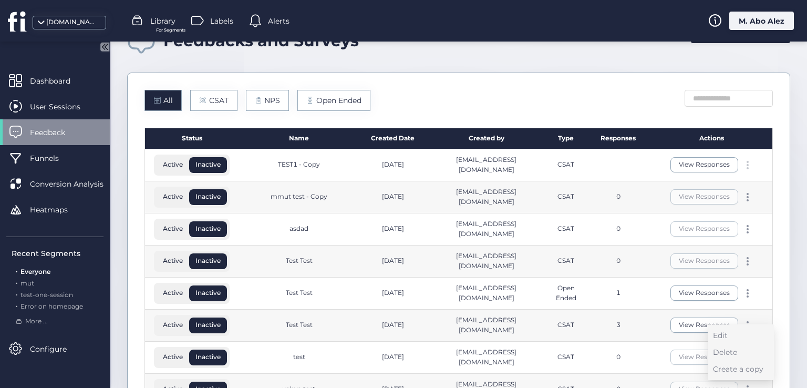
click at [742, 163] on div at bounding box center [747, 165] width 11 height 8
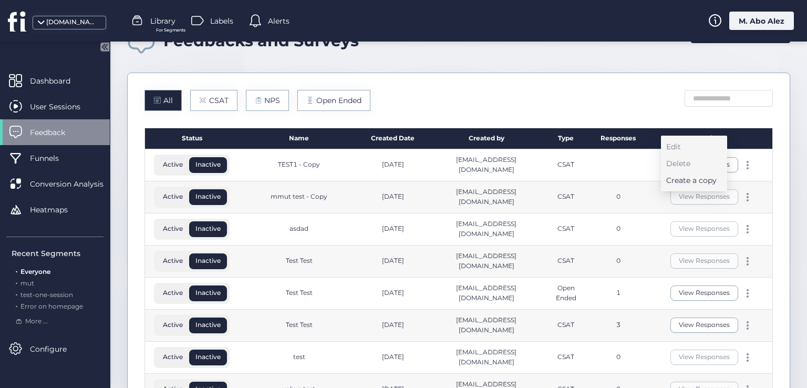
click at [685, 183] on div "Create a copy" at bounding box center [691, 180] width 50 height 12
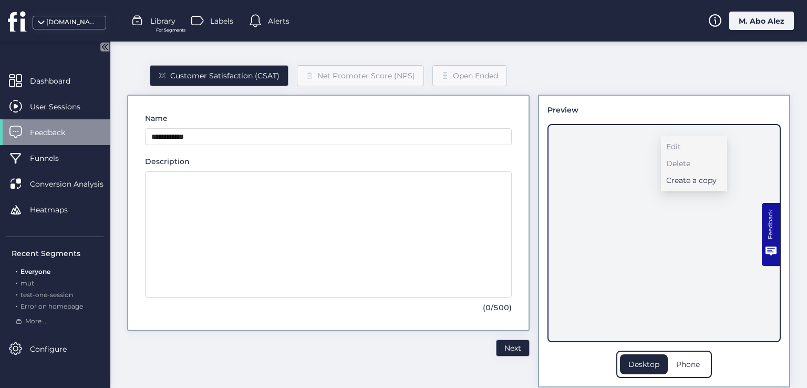
type input "**********"
click at [504, 346] on span "Next" at bounding box center [512, 348] width 17 height 12
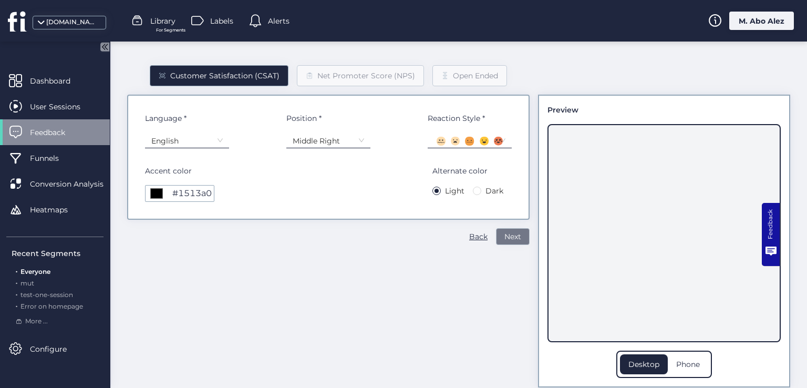
click at [504, 231] on span "Next" at bounding box center [512, 237] width 17 height 12
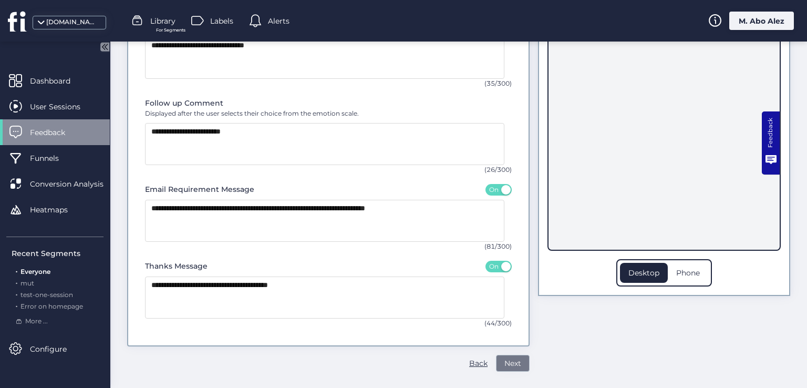
click at [511, 362] on span "Next" at bounding box center [512, 363] width 17 height 12
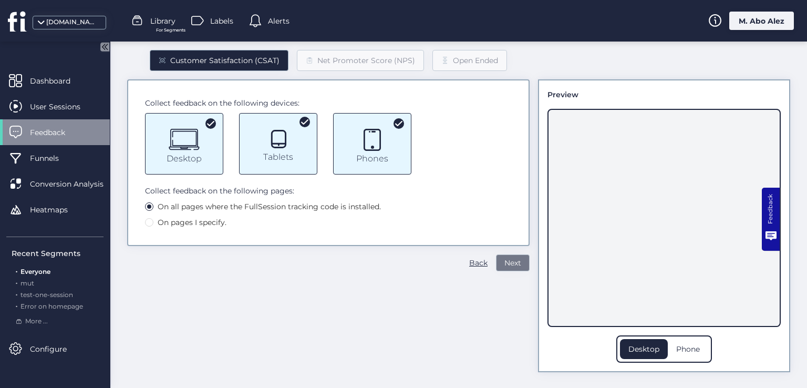
click at [505, 269] on button "Next" at bounding box center [513, 262] width 34 height 17
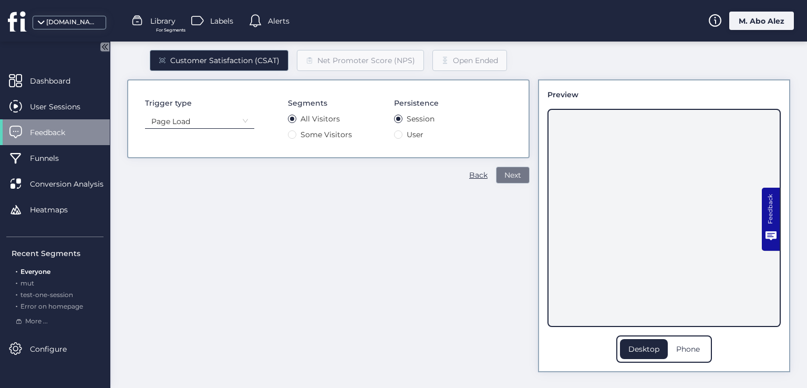
click at [504, 173] on span "Next" at bounding box center [512, 175] width 17 height 12
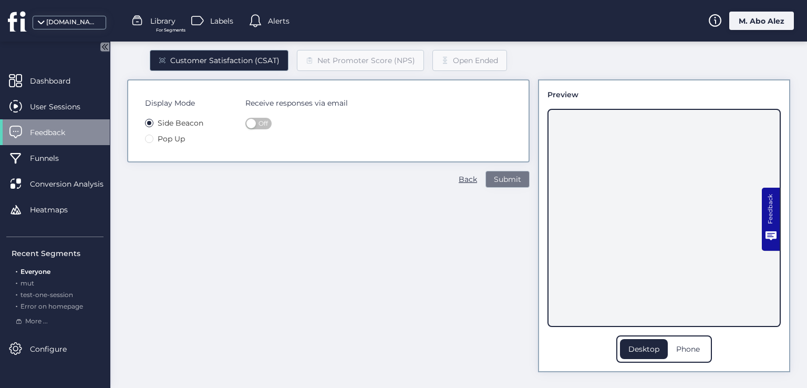
click at [502, 173] on span "Submit" at bounding box center [507, 179] width 27 height 12
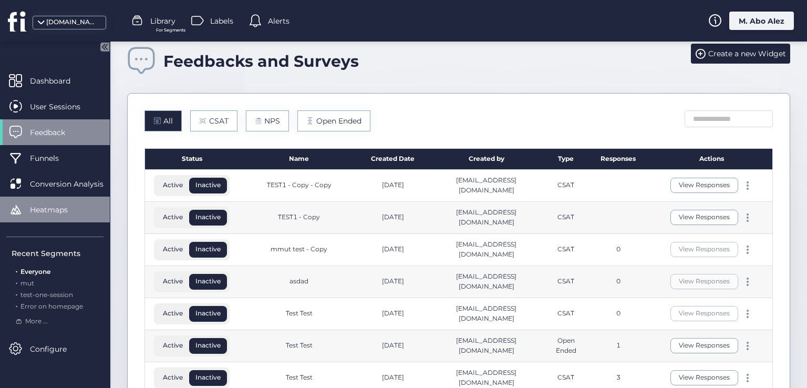
click at [69, 204] on span "Heatmaps" at bounding box center [57, 210] width 54 height 12
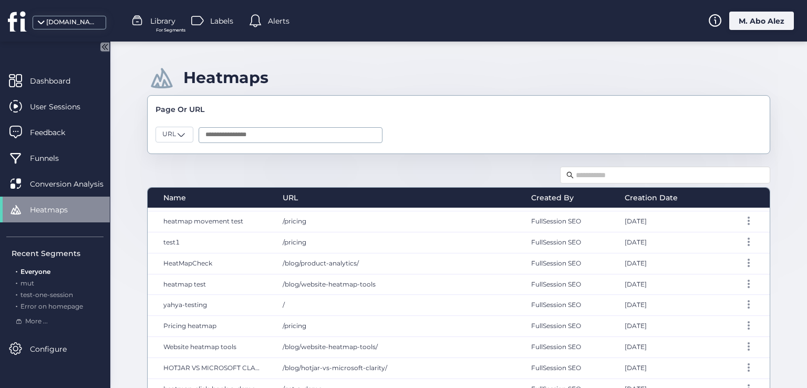
click at [134, 238] on div "Heatmaps Page Or URL URL Name URL Created By Creation Date hotjar-alternatives-…" at bounding box center [458, 215] width 697 height 346
click at [607, 171] on input "text" at bounding box center [670, 175] width 188 height 12
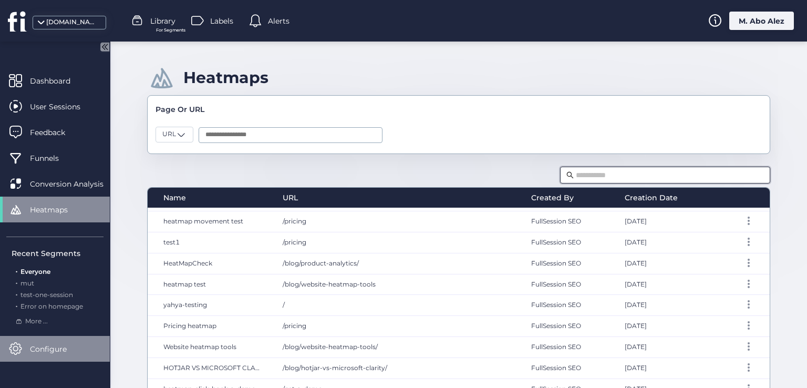
click at [44, 347] on span "Configure" at bounding box center [56, 349] width 53 height 12
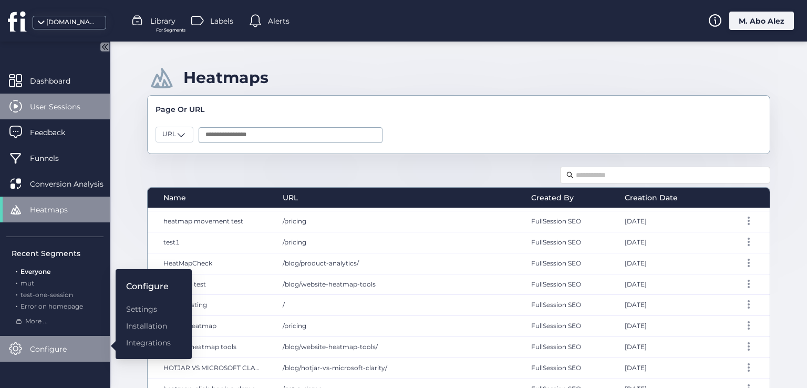
click at [65, 111] on span "User Sessions" at bounding box center [63, 107] width 66 height 12
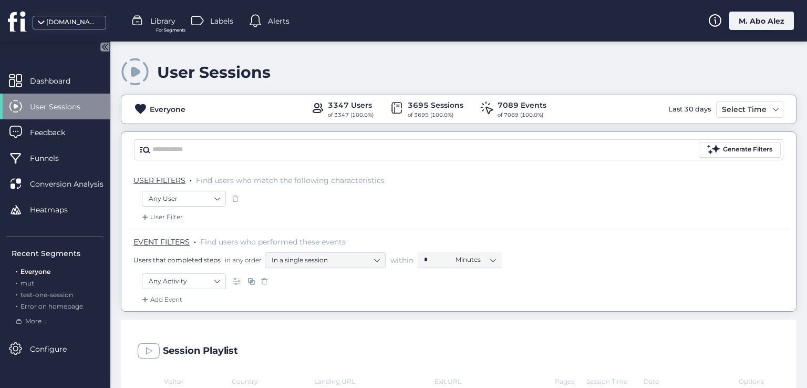
click at [390, 103] on span at bounding box center [396, 107] width 13 height 13
click at [474, 101] on div "3347 Users of 3347 (100.0%) 3695 Sessions of 3695 (100.0%) 7089 Events of 7089 …" at bounding box center [428, 109] width 236 height 20
drag, startPoint x: 484, startPoint y: 107, endPoint x: 536, endPoint y: 108, distance: 52.0
click at [485, 108] on span at bounding box center [486, 107] width 13 height 13
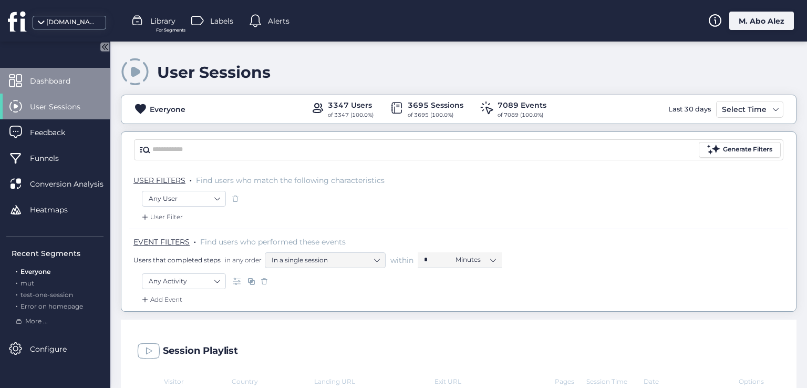
click at [42, 70] on div "Dashboard" at bounding box center [55, 81] width 110 height 26
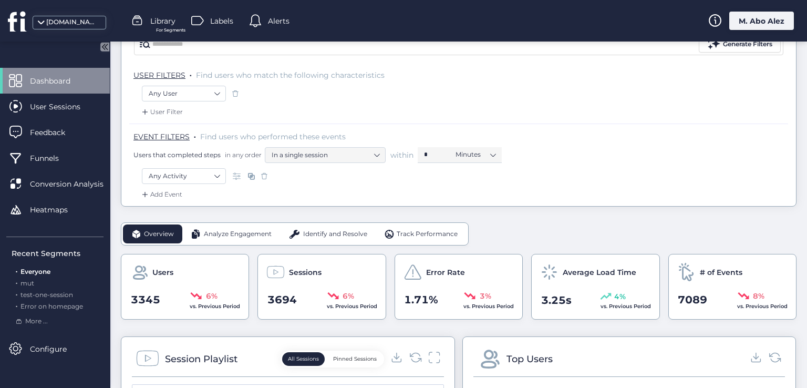
scroll to position [210, 0]
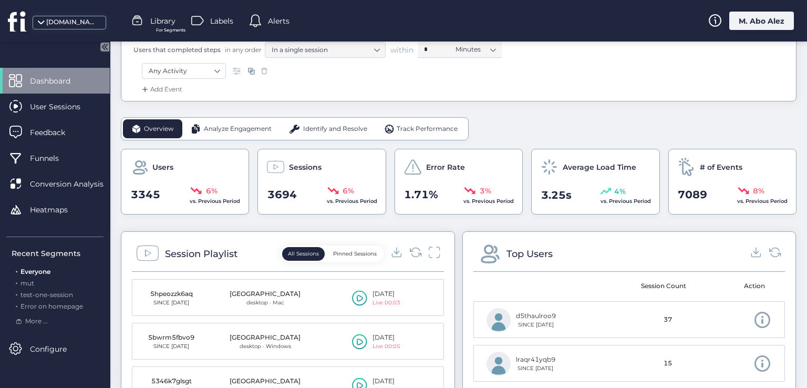
click at [134, 164] on span at bounding box center [139, 167] width 18 height 18
click at [279, 168] on span at bounding box center [275, 167] width 18 height 18
drag, startPoint x: 412, startPoint y: 164, endPoint x: 483, endPoint y: 159, distance: 71.6
click at [412, 164] on span at bounding box center [412, 167] width 18 height 18
click at [542, 161] on span at bounding box center [549, 167] width 18 height 18
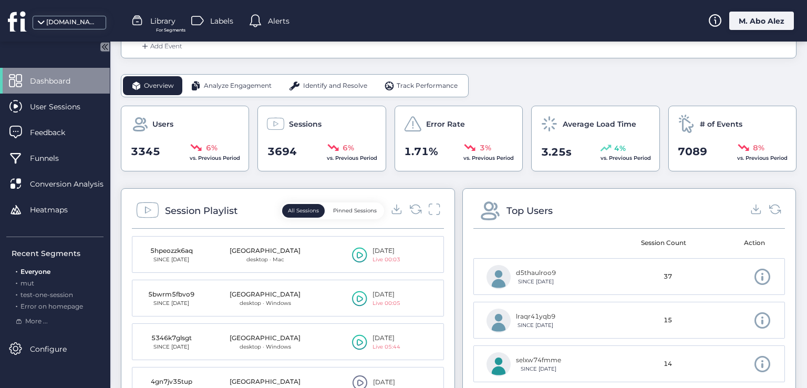
scroll to position [315, 0]
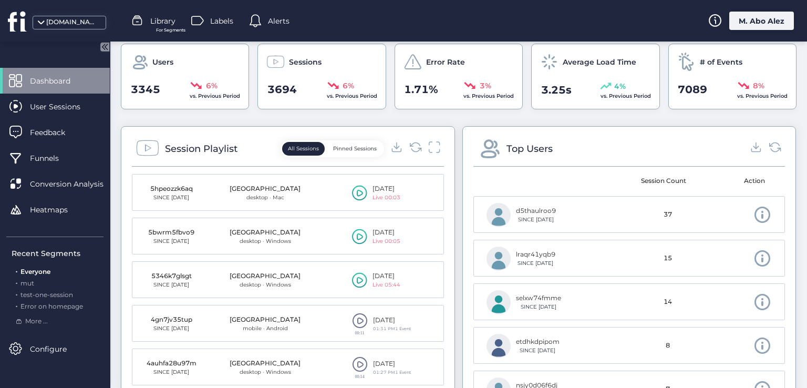
click at [486, 150] on span at bounding box center [489, 149] width 24 height 24
click at [408, 147] on icon at bounding box center [415, 147] width 14 height 14
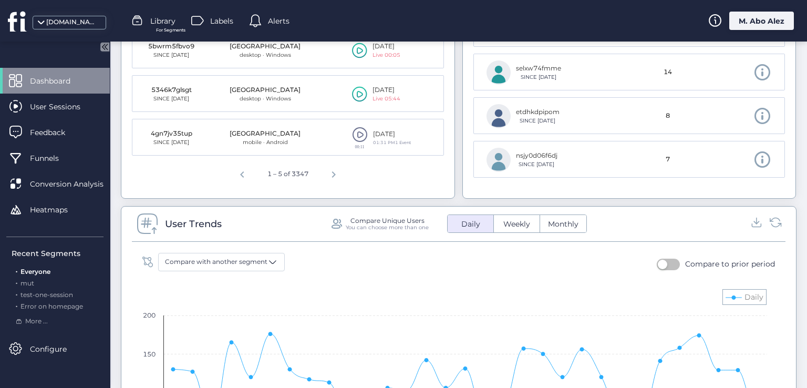
scroll to position [630, 0]
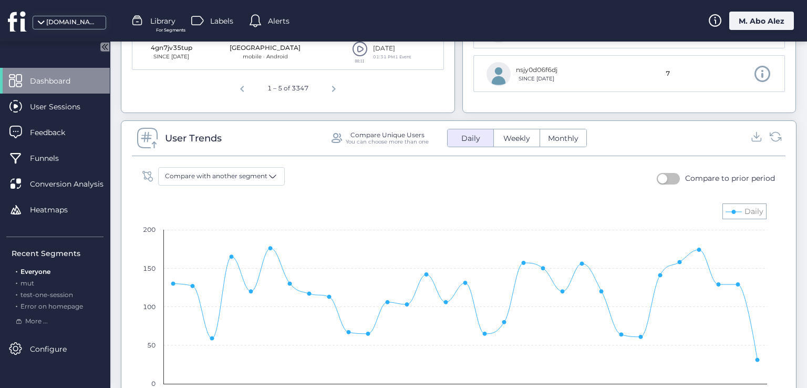
click at [143, 137] on span at bounding box center [148, 138] width 24 height 24
click at [350, 139] on div "You can choose more than one" at bounding box center [387, 141] width 83 height 7
click at [326, 139] on div "User Trends Compare Unique Users You can choose more than one Daily Weekly Mont…" at bounding box center [459, 141] width 654 height 29
click at [361, 132] on div "Compare Unique Users" at bounding box center [387, 134] width 74 height 7
click at [366, 141] on div "You can choose more than one" at bounding box center [387, 141] width 83 height 7
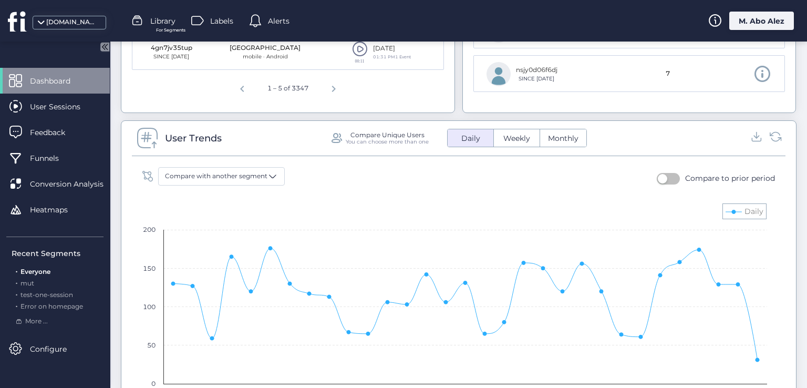
click at [385, 139] on div "You can choose more than one" at bounding box center [387, 141] width 83 height 7
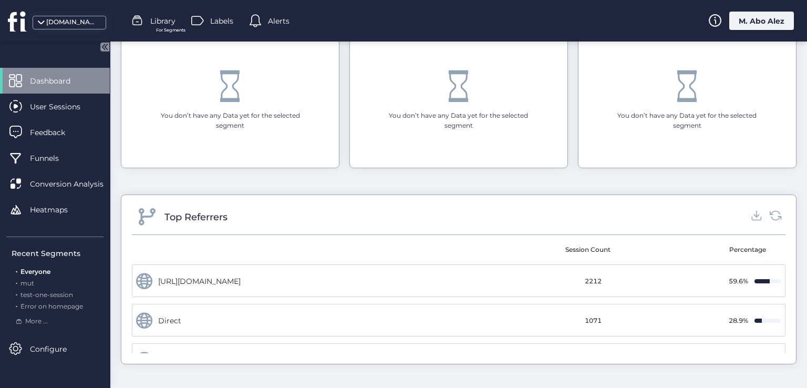
scroll to position [1292, 0]
click at [90, 182] on span "Conversion Analysis" at bounding box center [74, 184] width 89 height 12
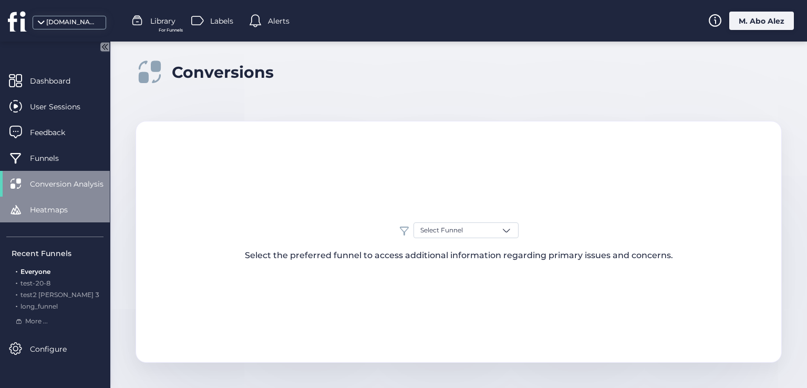
click at [27, 211] on div "Heatmaps" at bounding box center [55, 209] width 110 height 26
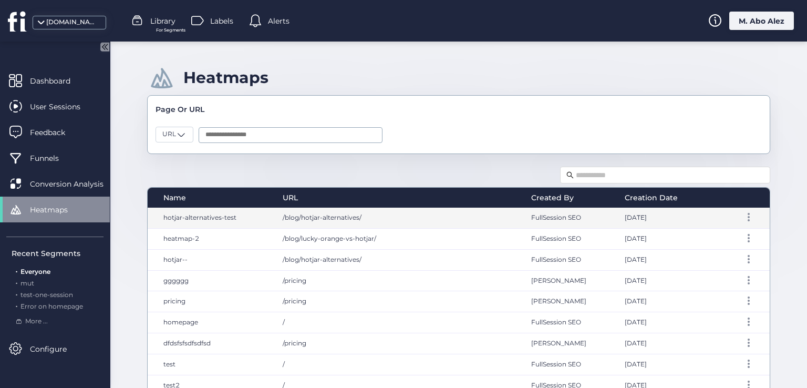
click at [455, 220] on div "/blog/hotjar-alternatives/" at bounding box center [396, 218] width 249 height 20
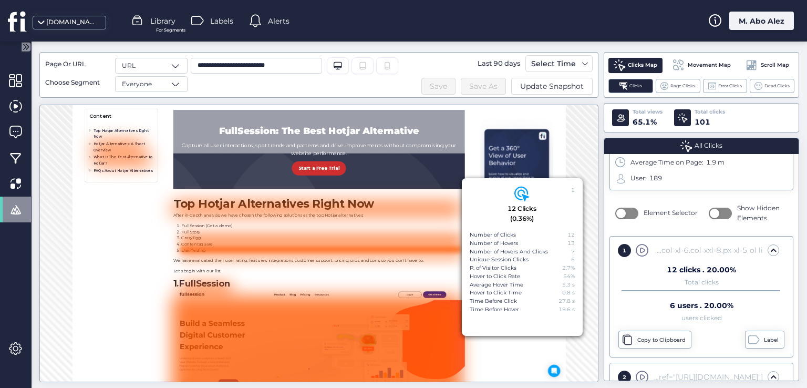
scroll to position [158, 0]
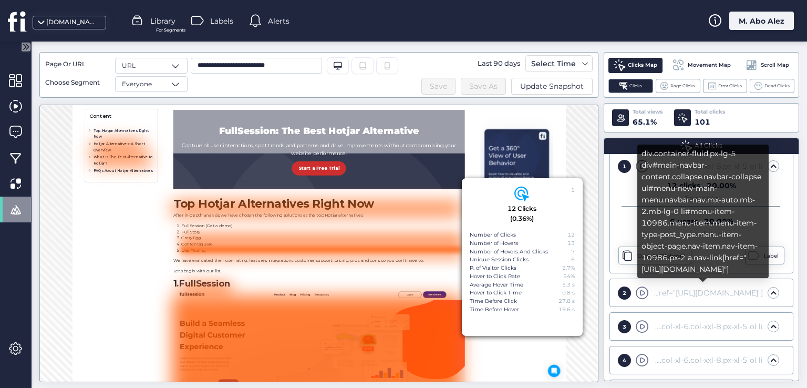
click at [659, 296] on div "div.container-fluid.px-lg-5 div#main-navbar-content.collapse.navbar-collapse ul…" at bounding box center [707, 293] width 112 height 12
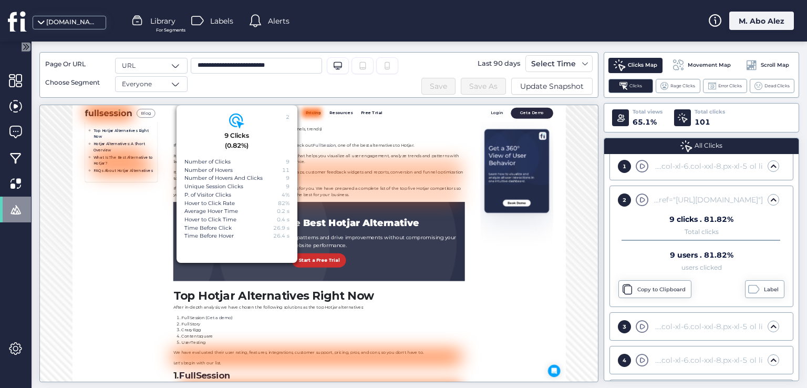
scroll to position [246, 0]
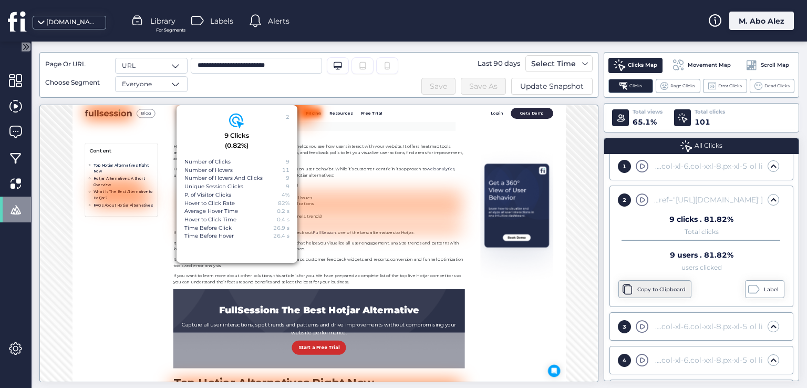
click at [650, 285] on div "Copy to Clipboard" at bounding box center [662, 289] width 51 height 8
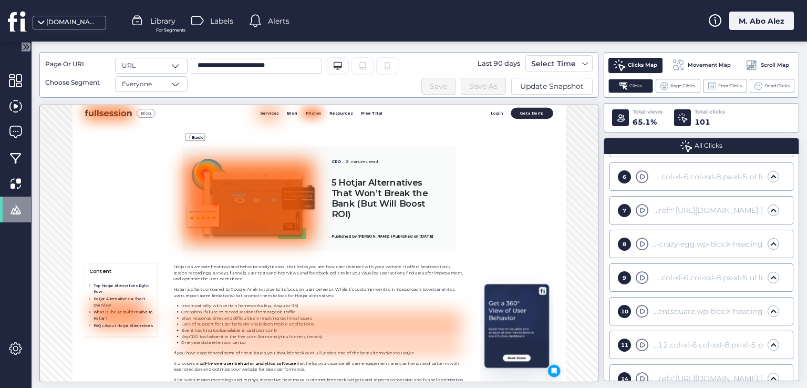
scroll to position [525, 0]
click at [689, 64] on span "Movement Map" at bounding box center [709, 65] width 43 height 8
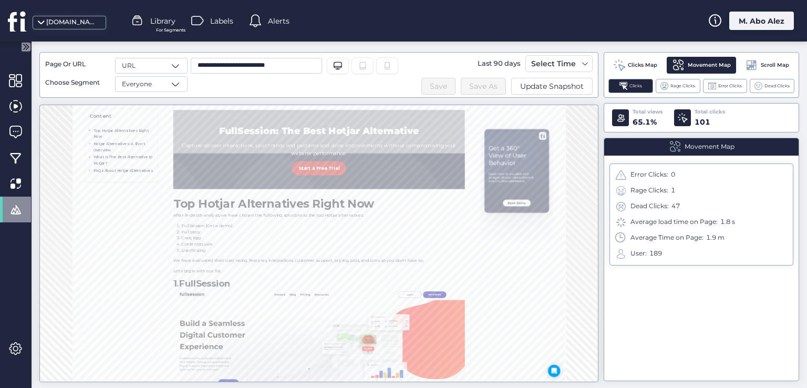
scroll to position [718, 0]
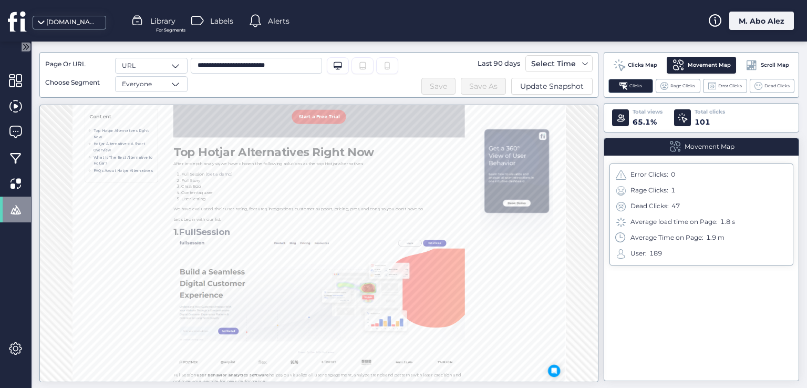
click at [772, 61] on span "Scroll Map" at bounding box center [775, 65] width 28 height 8
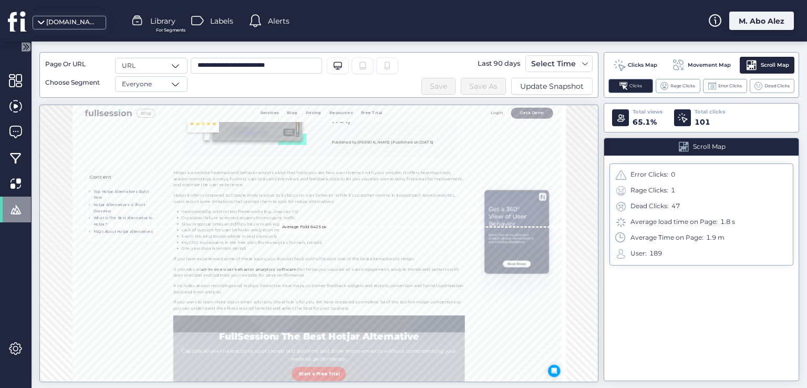
scroll to position [0, 0]
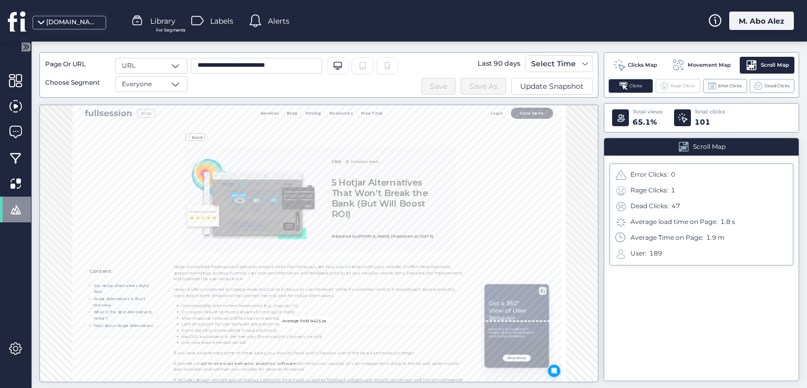
click at [679, 85] on span "Rage Clicks" at bounding box center [682, 85] width 25 height 7
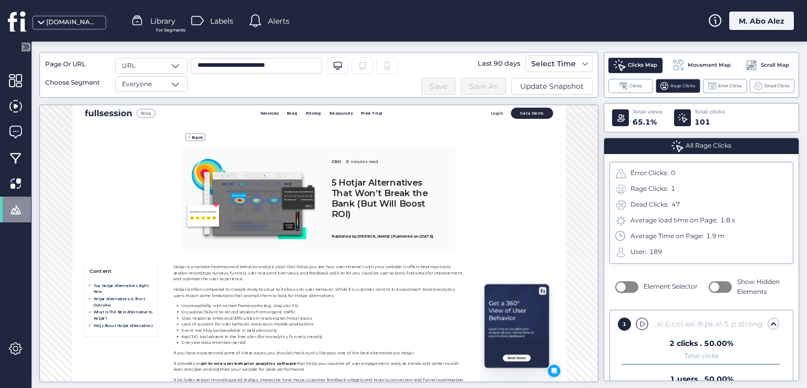
click at [708, 66] on span "Movement Map" at bounding box center [709, 65] width 43 height 8
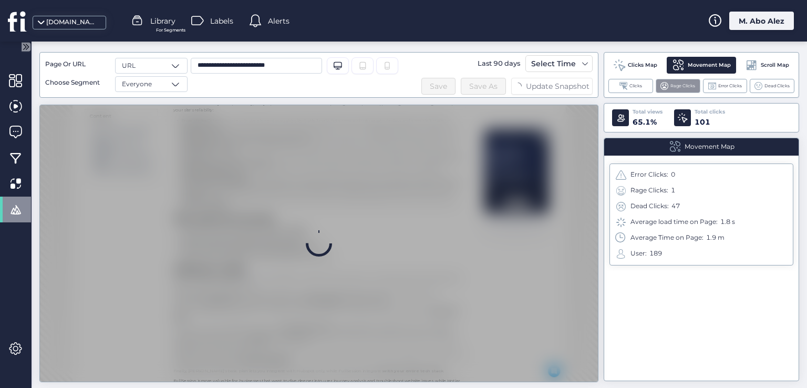
scroll to position [8040, 0]
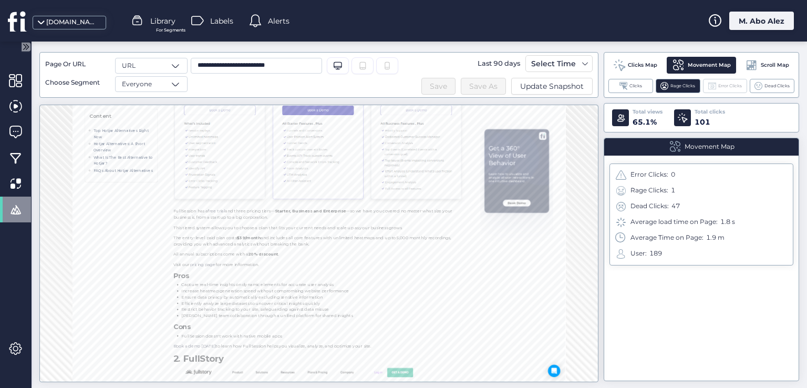
click at [730, 80] on div "Error Clicks" at bounding box center [725, 86] width 45 height 14
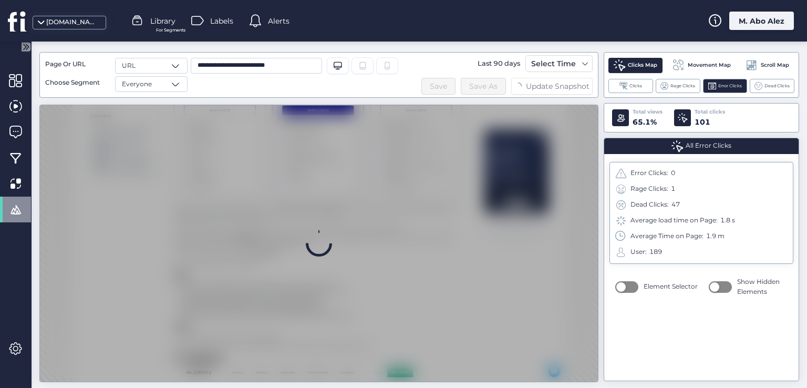
scroll to position [0, 0]
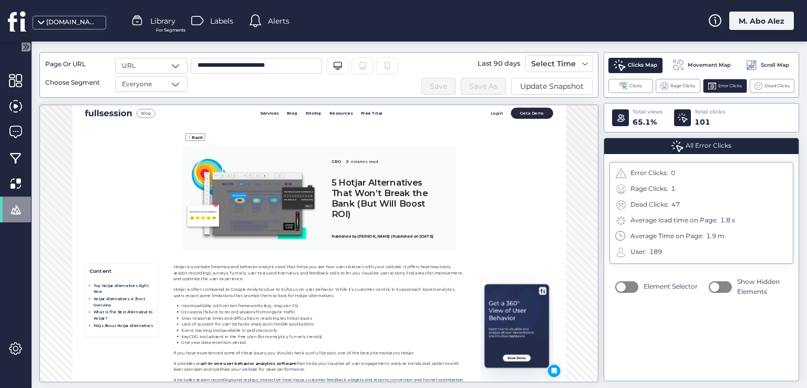
click at [712, 61] on span "Movement Map" at bounding box center [709, 65] width 43 height 8
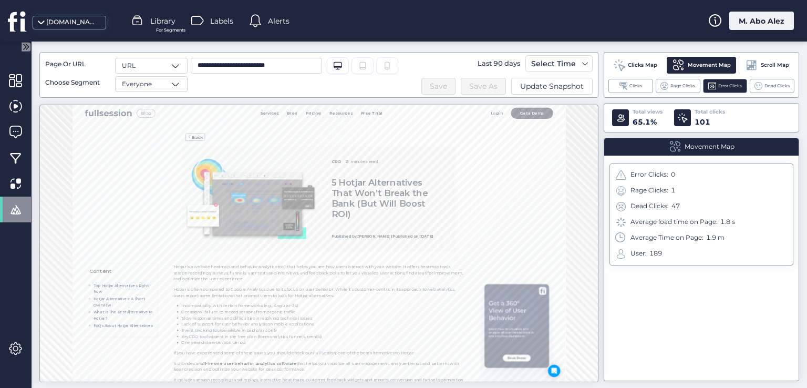
click at [634, 64] on span "Clicks Map" at bounding box center [642, 65] width 29 height 8
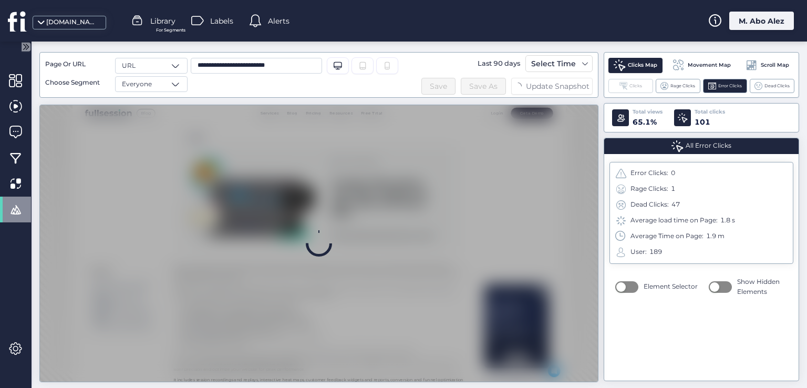
click at [630, 91] on div "Clicks" at bounding box center [630, 86] width 45 height 14
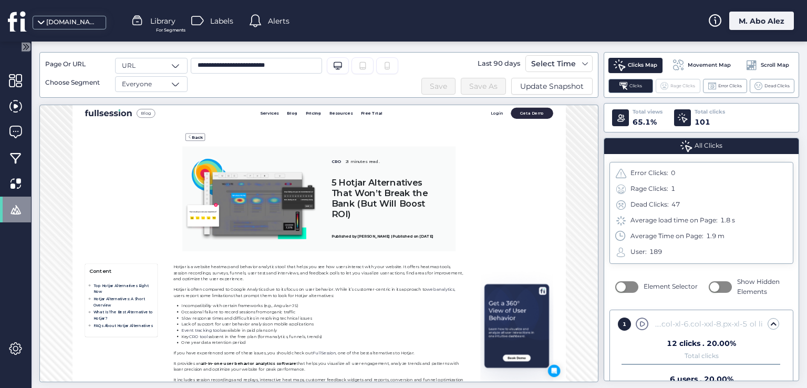
click at [681, 90] on div "Rage Clicks" at bounding box center [678, 86] width 45 height 14
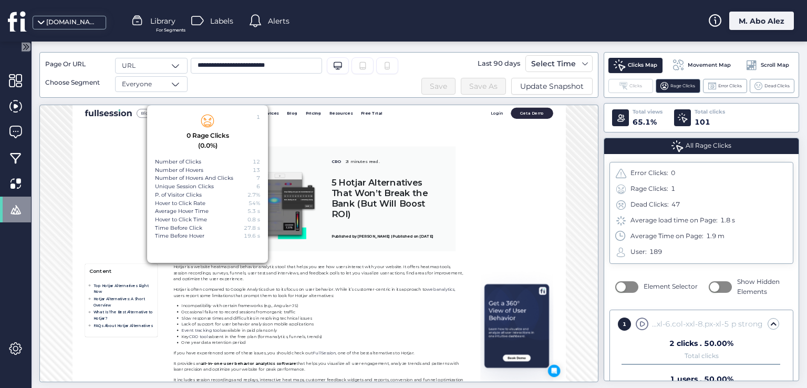
click at [632, 85] on span "Clicks" at bounding box center [635, 85] width 13 height 7
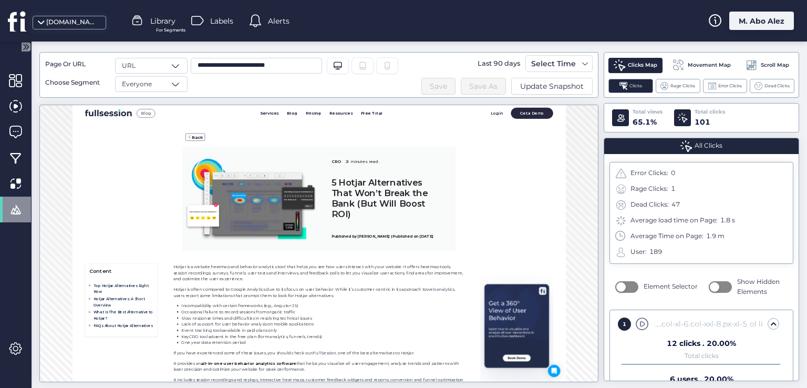
click at [671, 150] on div "All Clicks" at bounding box center [701, 146] width 190 height 12
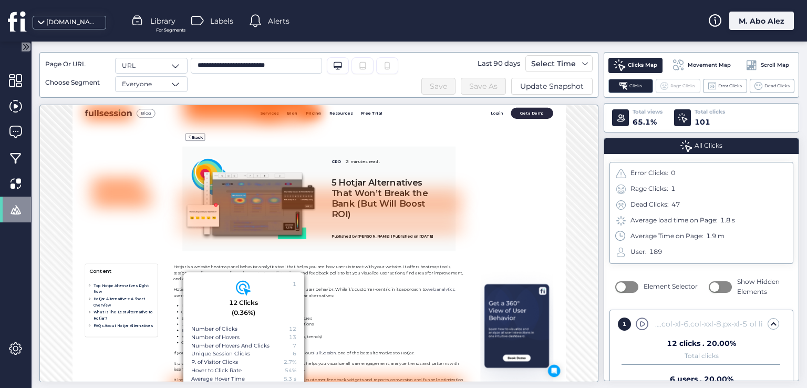
click at [687, 89] on div "Rage Clicks" at bounding box center [678, 86] width 45 height 14
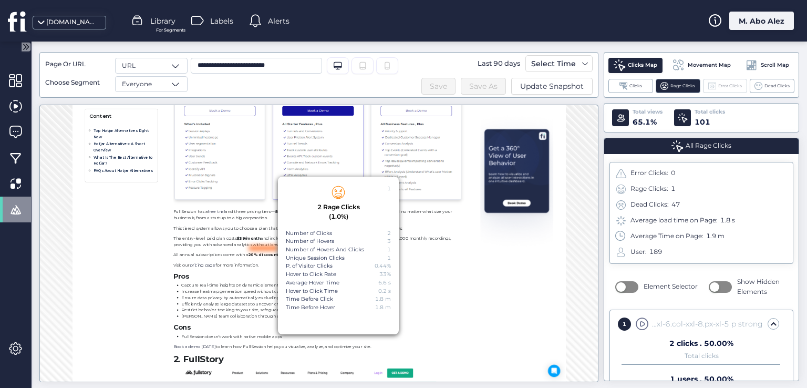
scroll to position [8040, 0]
click at [715, 82] on span at bounding box center [712, 86] width 8 height 8
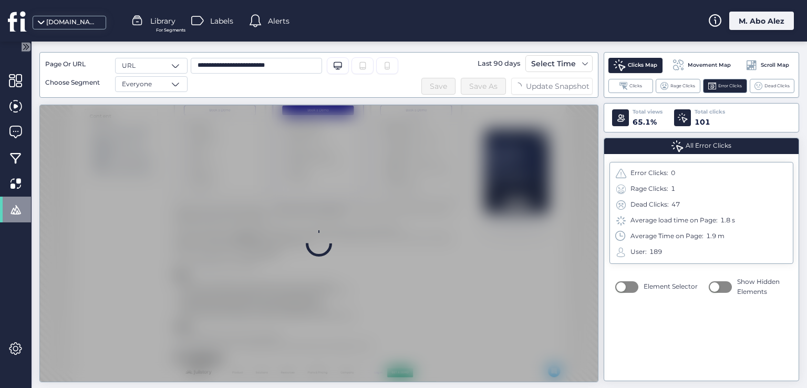
click at [623, 286] on span "button" at bounding box center [620, 286] width 9 height 9
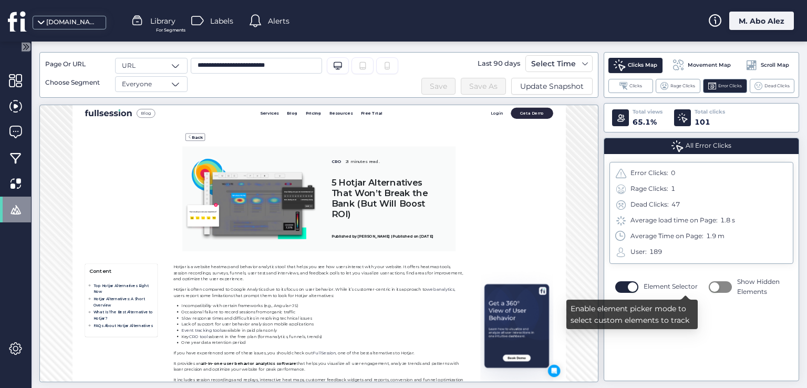
click at [628, 290] on span "button" at bounding box center [632, 286] width 9 height 9
click at [636, 286] on button "button" at bounding box center [626, 287] width 23 height 12
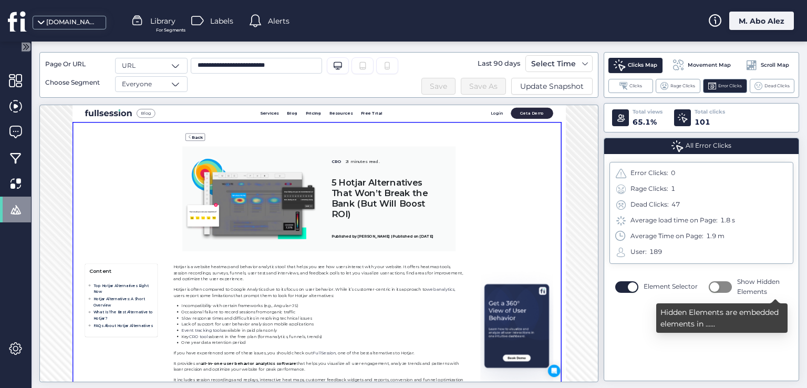
click at [726, 288] on button "button" at bounding box center [720, 287] width 23 height 12
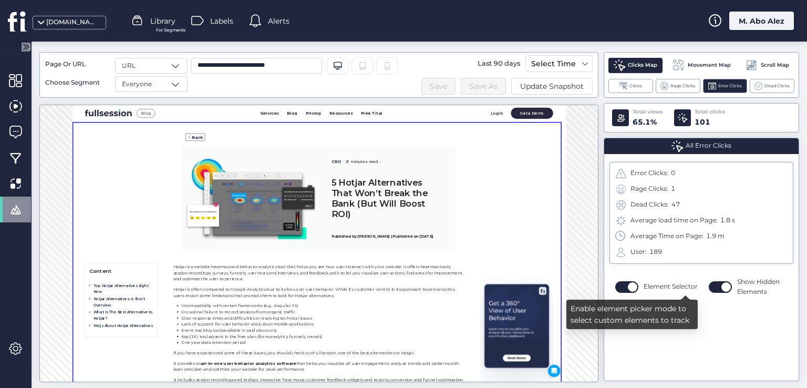
click at [619, 285] on button "button" at bounding box center [626, 287] width 23 height 12
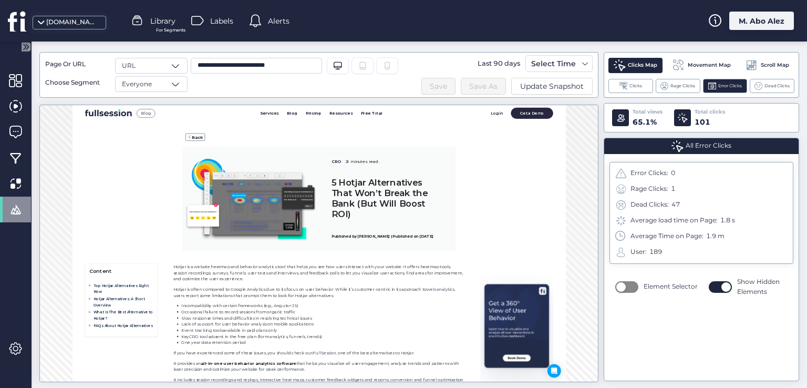
click at [727, 282] on span "button" at bounding box center [725, 286] width 9 height 9
click at [720, 282] on button "button" at bounding box center [720, 287] width 23 height 12
click at [721, 284] on button "button" at bounding box center [720, 287] width 23 height 12
click at [713, 285] on button "button" at bounding box center [720, 287] width 23 height 12
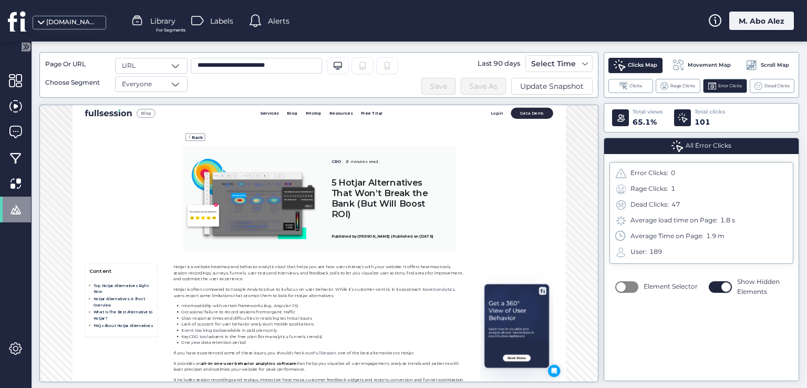
click at [630, 285] on button "button" at bounding box center [626, 287] width 23 height 12
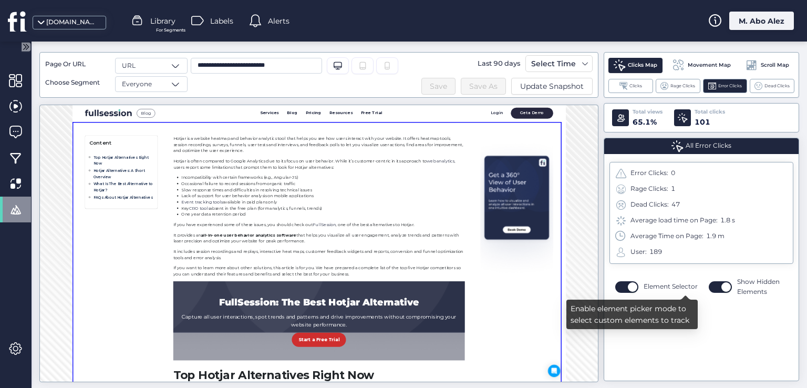
click at [630, 285] on span "button" at bounding box center [632, 286] width 9 height 9
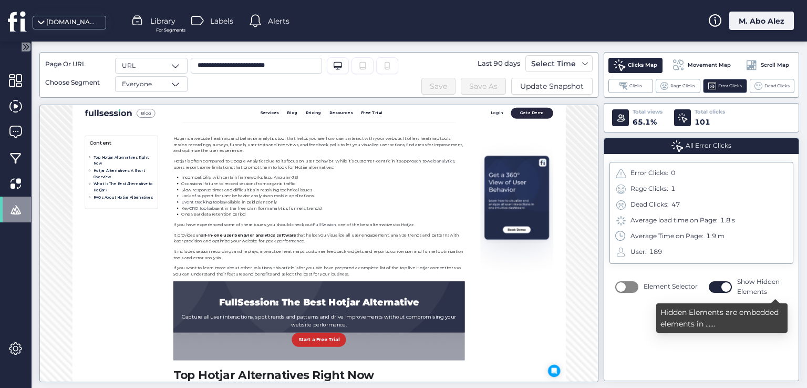
click at [717, 286] on button "button" at bounding box center [720, 287] width 23 height 12
click at [717, 289] on span "button" at bounding box center [714, 286] width 9 height 9
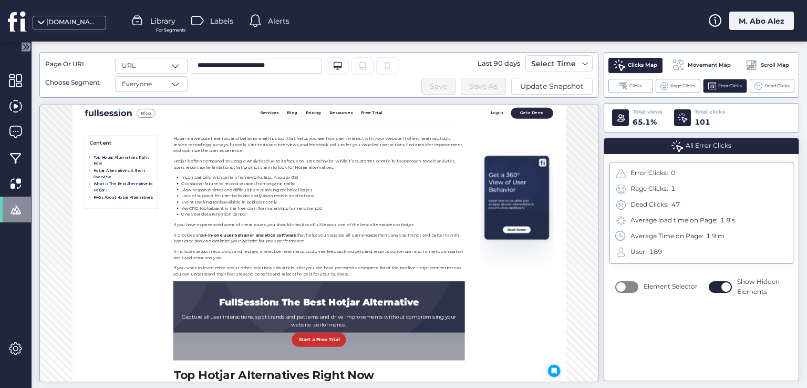
click at [628, 285] on button "button" at bounding box center [626, 287] width 23 height 12
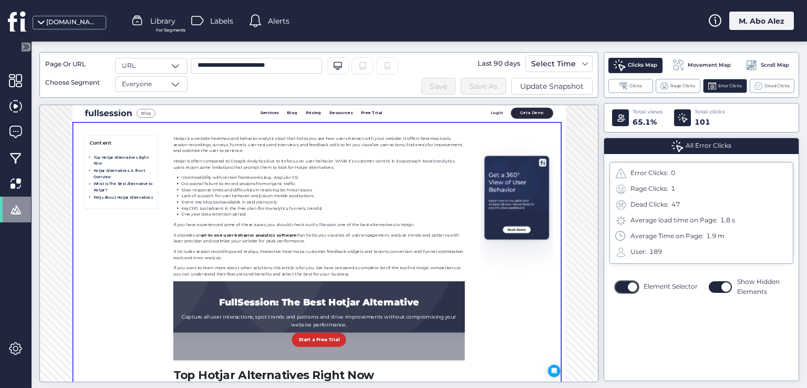
scroll to position [420, 0]
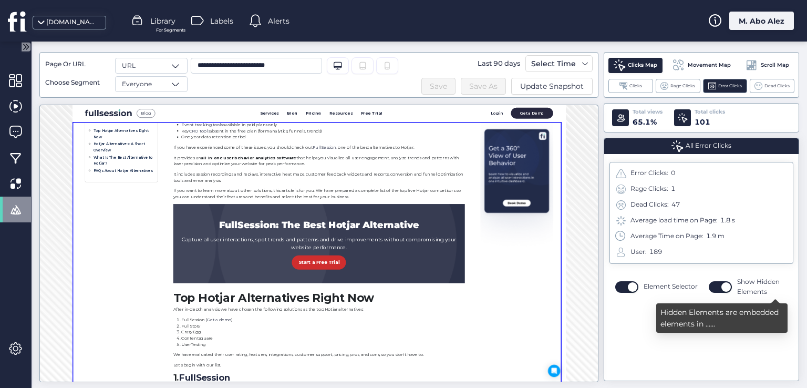
click at [720, 287] on button "button" at bounding box center [720, 287] width 23 height 12
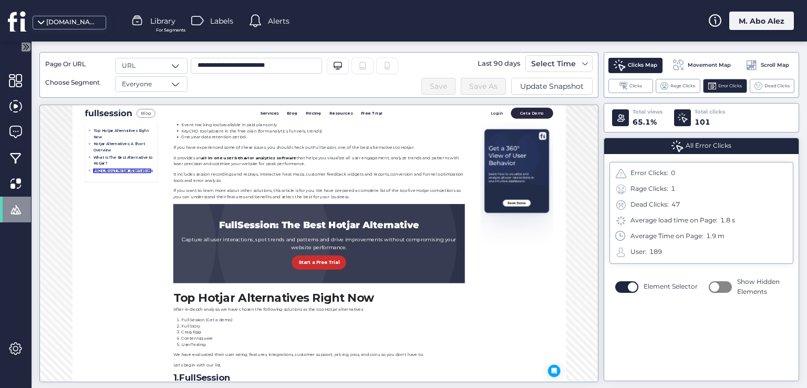
click at [142, 240] on span "FAQs About Hotjar Alternatives" at bounding box center [175, 239] width 121 height 9
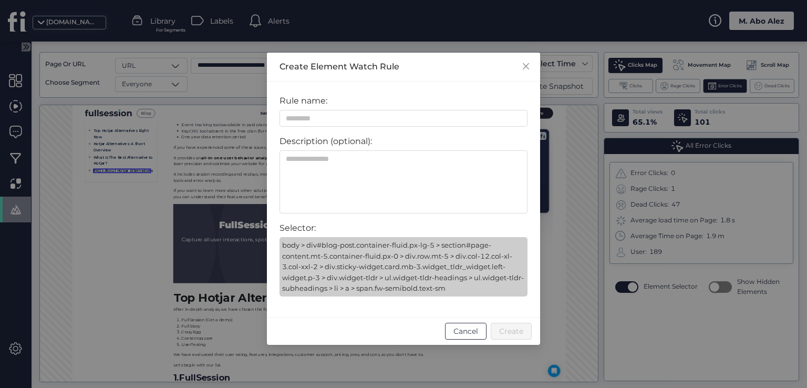
click at [455, 335] on span "Cancel" at bounding box center [465, 331] width 25 height 12
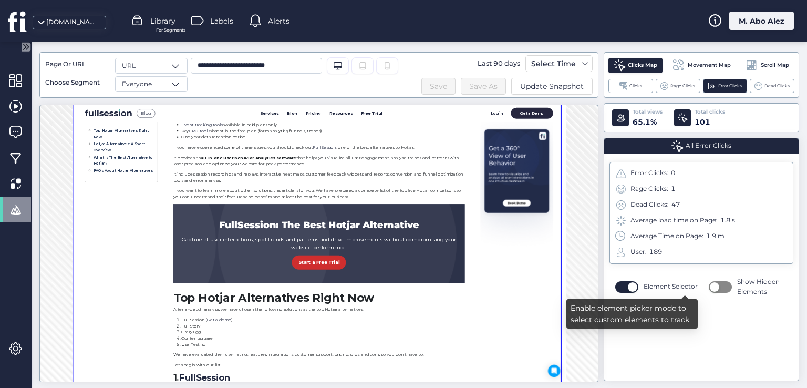
click at [628, 286] on span "button" at bounding box center [632, 286] width 9 height 9
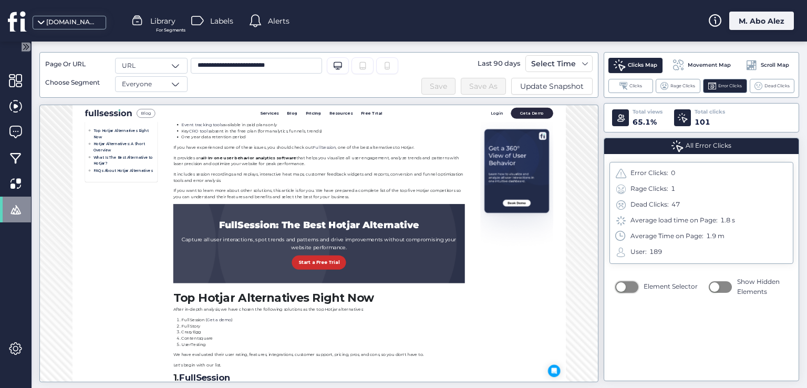
click at [629, 286] on button "button" at bounding box center [626, 287] width 23 height 12
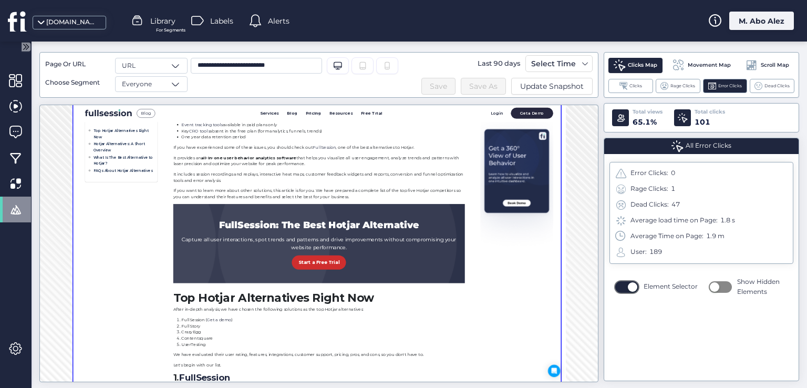
scroll to position [263, 0]
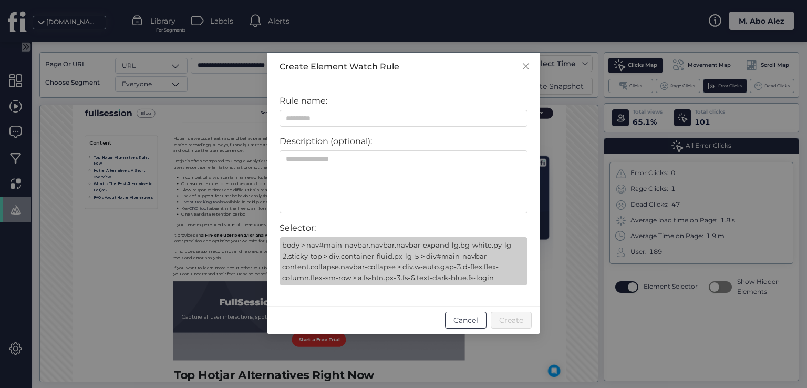
click at [469, 318] on span "Cancel" at bounding box center [465, 320] width 25 height 12
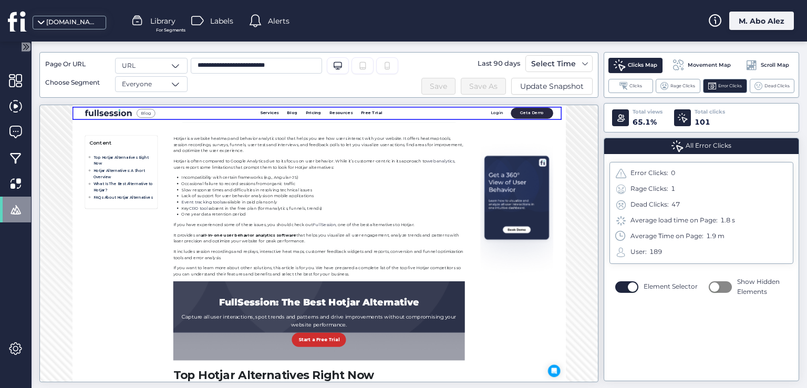
click at [806, 110] on div "Blog Services Capture and Analyze All User Interactions Play Sessions User Segm…" at bounding box center [576, 122] width 1009 height 27
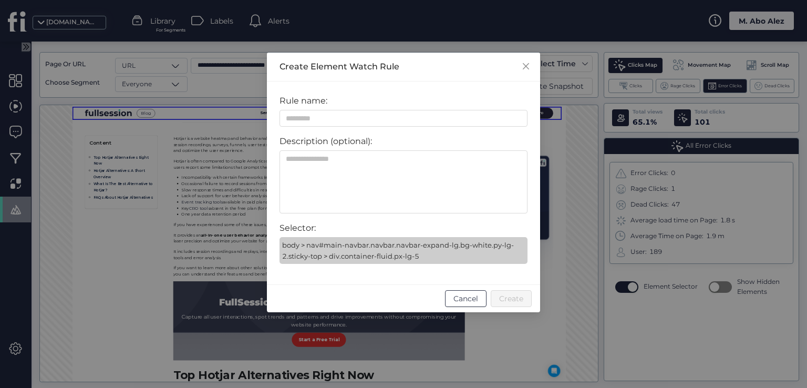
click at [473, 299] on span "Cancel" at bounding box center [465, 299] width 25 height 12
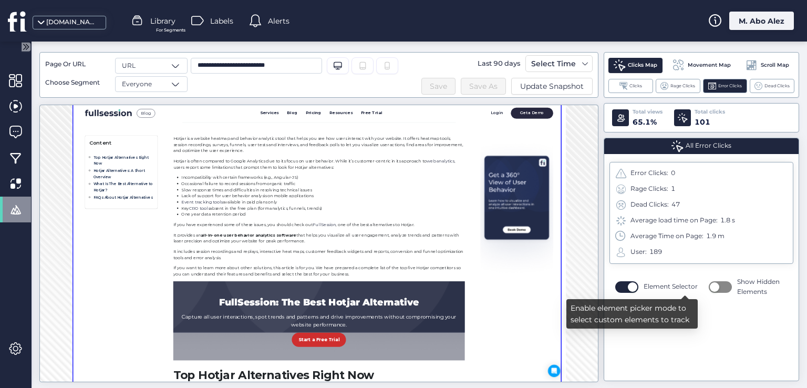
click at [624, 287] on button "button" at bounding box center [626, 287] width 23 height 12
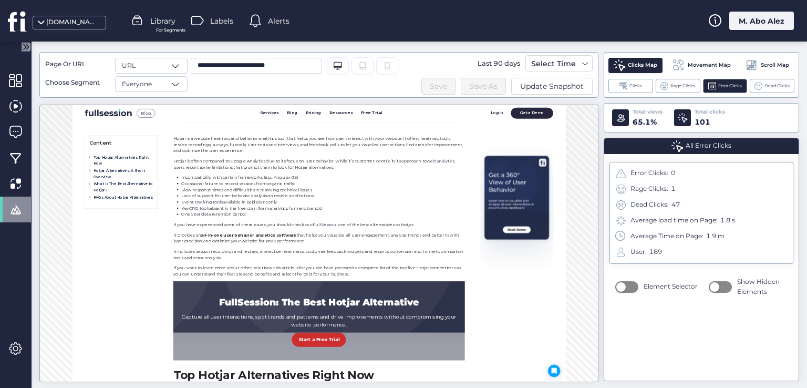
click at [634, 77] on div "Clicks Map Movement Map Scroll Map Clicks Rage Clicks Error Clicks Dead Clicks" at bounding box center [701, 75] width 195 height 46
click at [633, 82] on span "Clicks" at bounding box center [635, 85] width 13 height 7
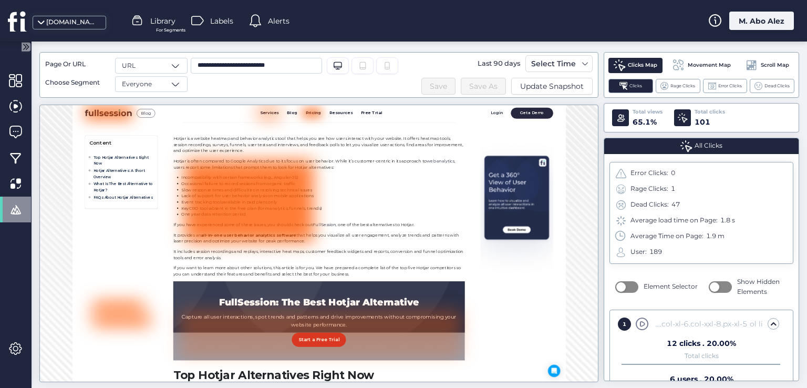
scroll to position [0, 0]
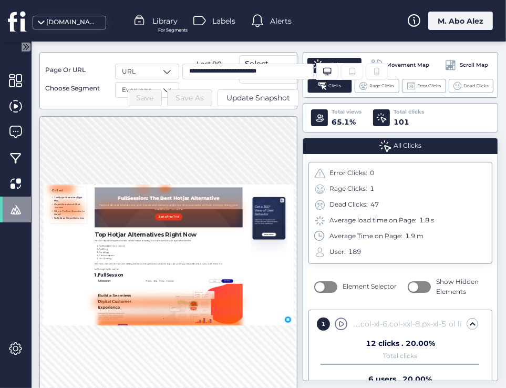
scroll to position [350, 0]
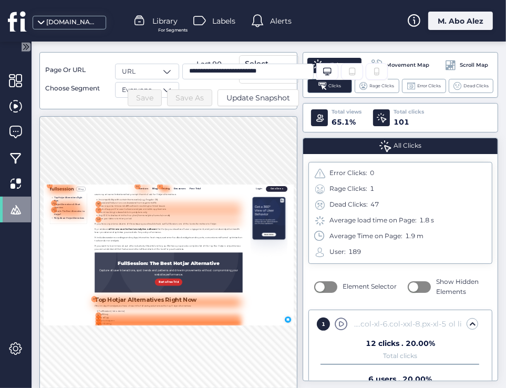
click at [262, 300] on div "9" at bounding box center [264, 288] width 28 height 28
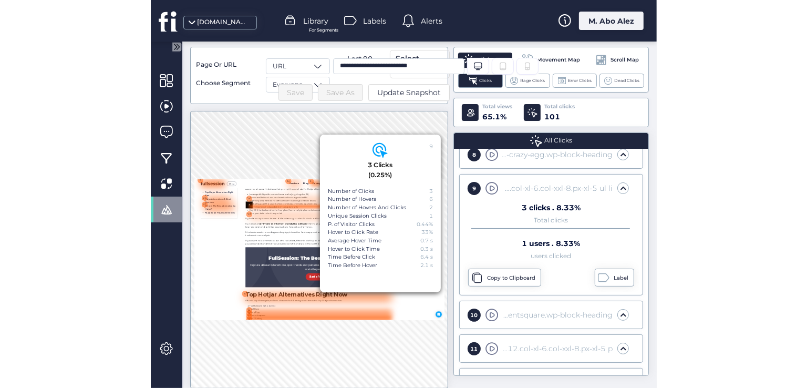
scroll to position [416, 0]
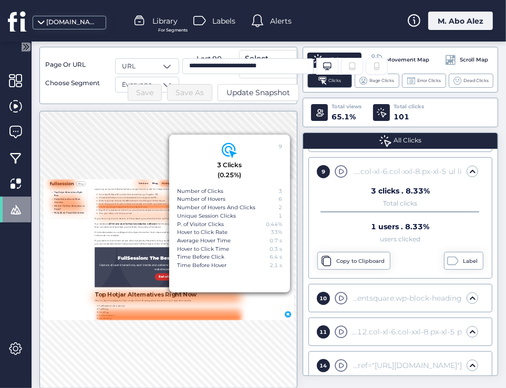
click at [335, 292] on span at bounding box center [341, 298] width 13 height 13
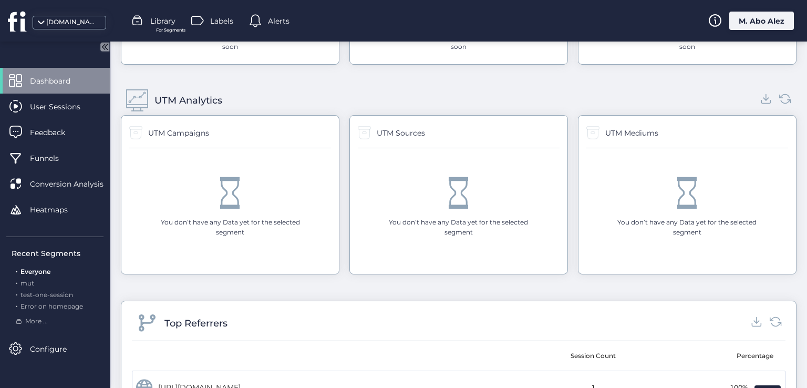
scroll to position [1055, 0]
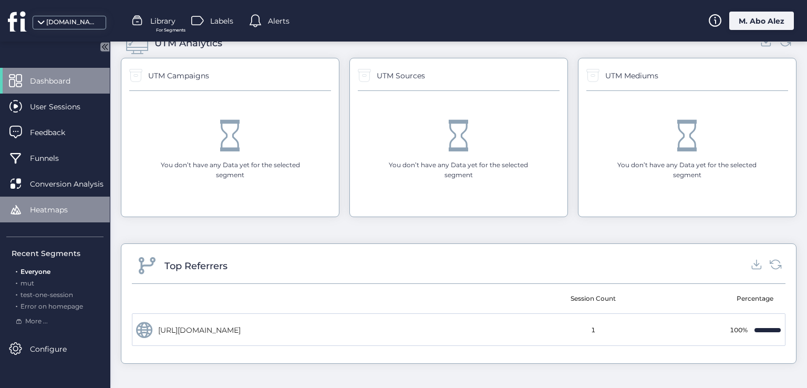
click at [43, 212] on span "Heatmaps" at bounding box center [57, 210] width 54 height 12
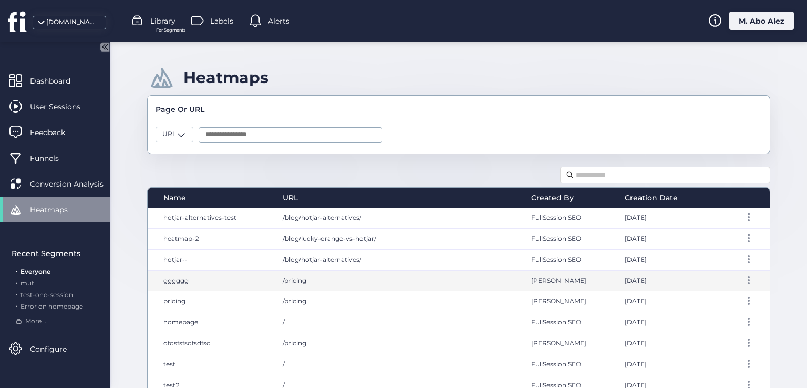
click at [353, 277] on div "/pricing" at bounding box center [396, 281] width 249 height 20
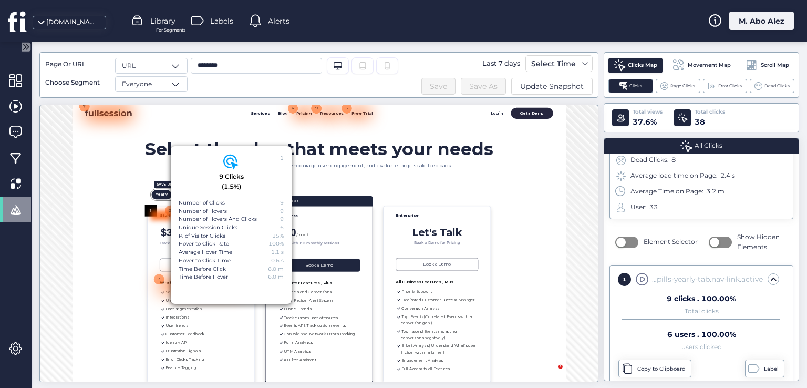
scroll to position [105, 0]
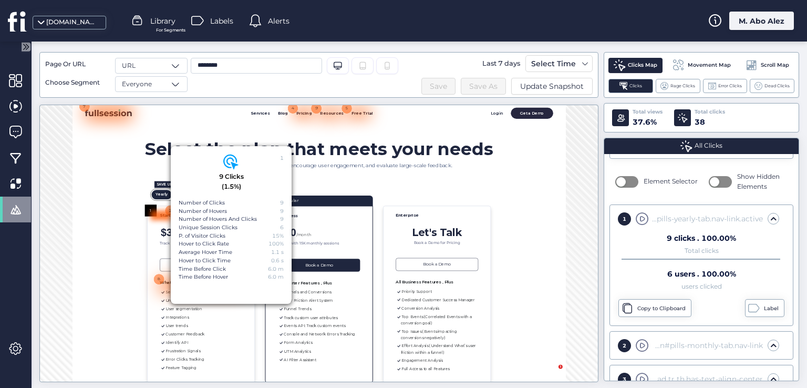
click at [252, 330] on div at bounding box center [252, 331] width 40 height 20
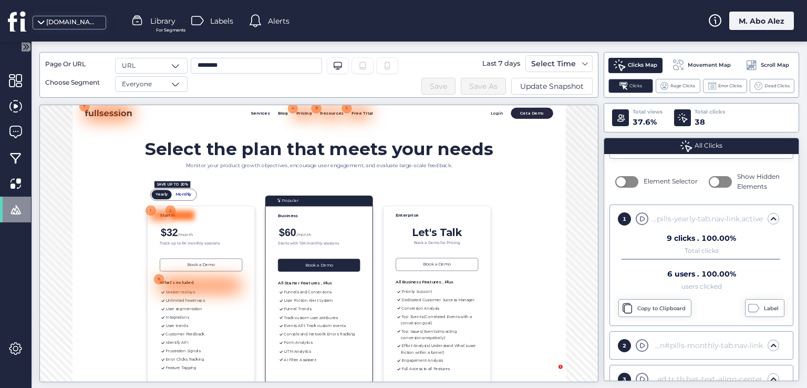
click at [293, 331] on div at bounding box center [297, 331] width 49 height 20
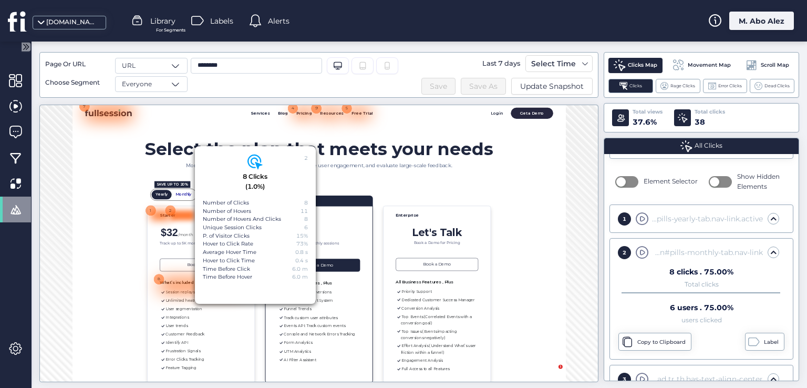
scroll to position [182, 0]
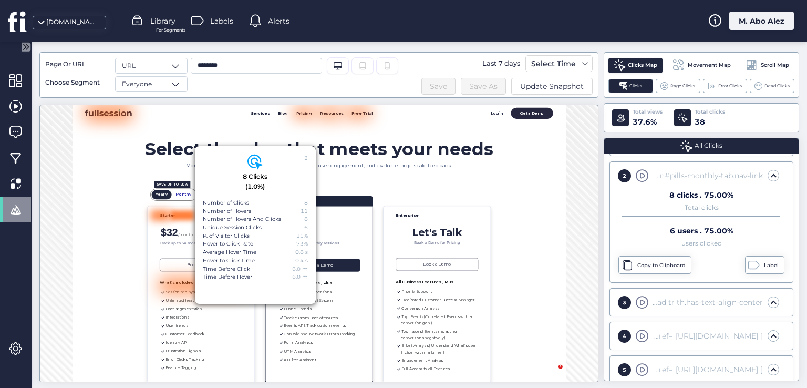
click at [639, 300] on span at bounding box center [642, 302] width 13 height 13
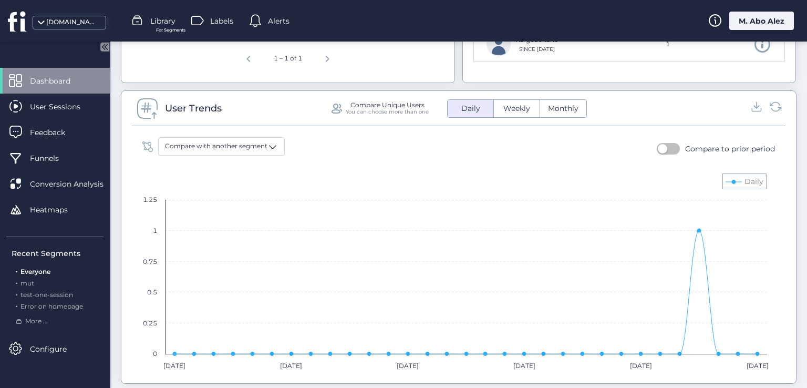
scroll to position [630, 0]
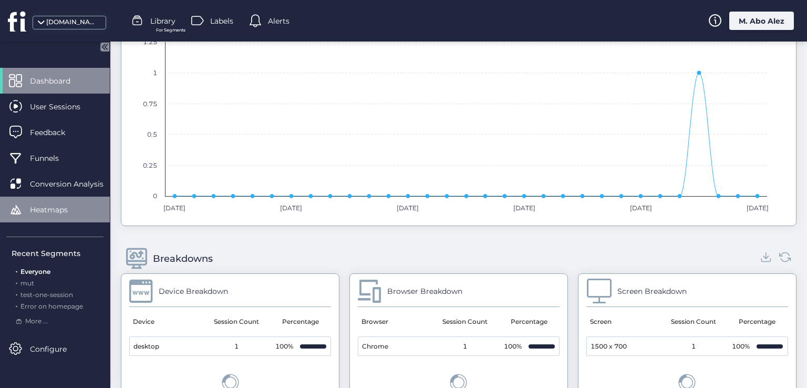
click at [59, 214] on span "Heatmaps" at bounding box center [57, 210] width 54 height 12
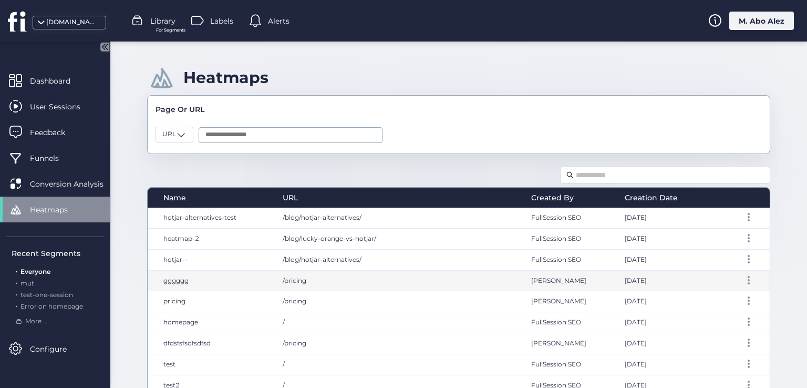
click at [437, 274] on div "/pricing" at bounding box center [396, 281] width 249 height 20
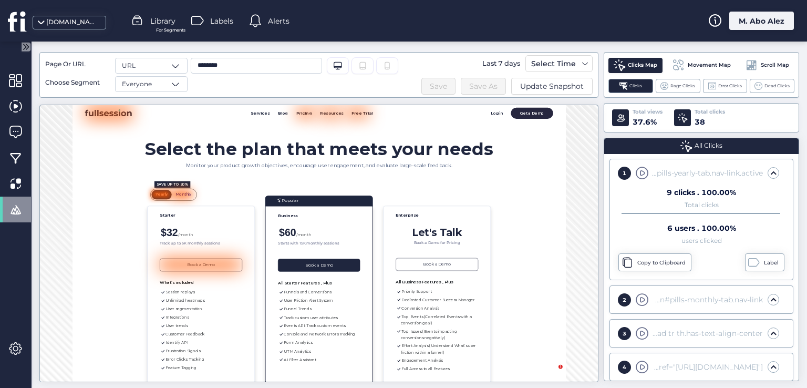
scroll to position [315, 0]
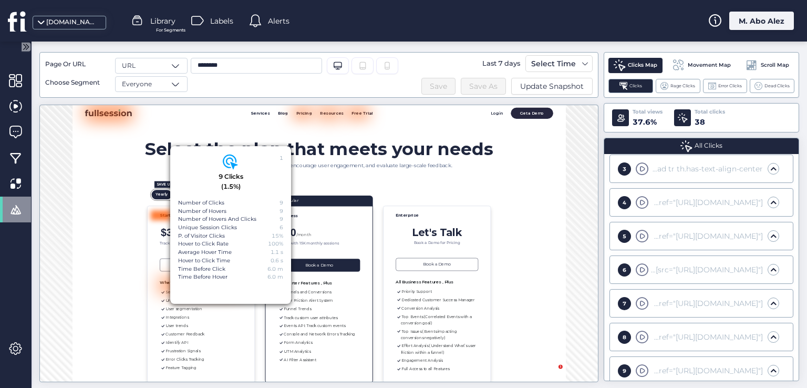
click at [639, 339] on span at bounding box center [642, 336] width 13 height 13
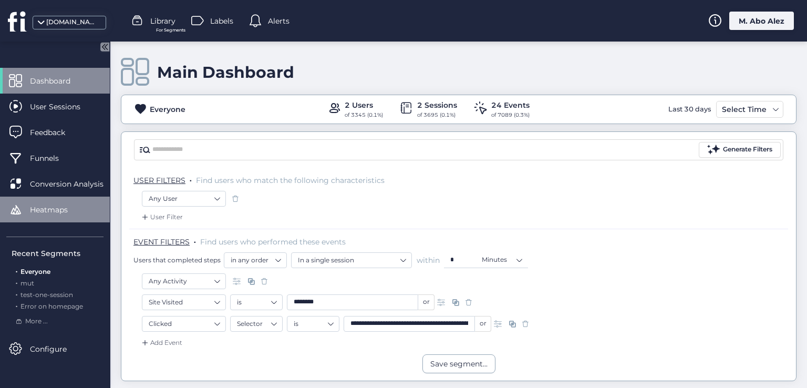
click at [37, 210] on span "Heatmaps" at bounding box center [57, 210] width 54 height 12
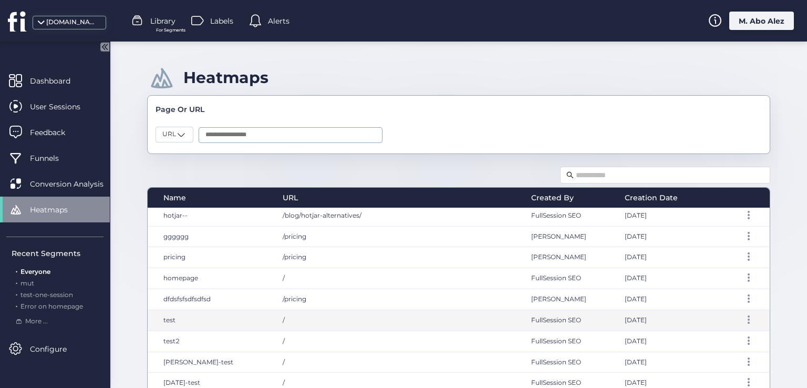
scroll to position [105, 0]
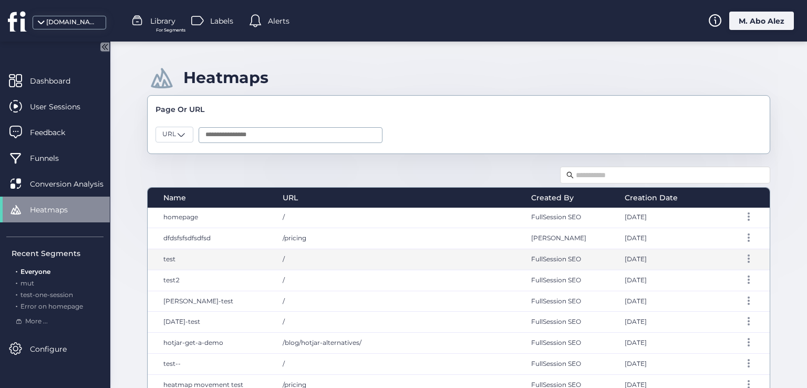
click at [450, 256] on div "/" at bounding box center [396, 259] width 249 height 20
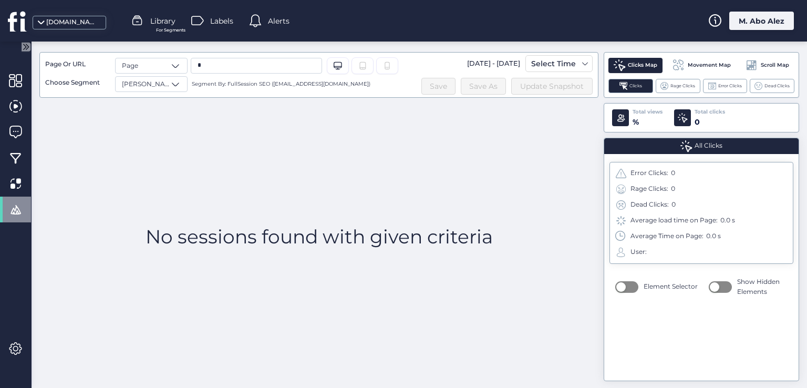
click at [15, 211] on span at bounding box center [15, 209] width 13 height 13
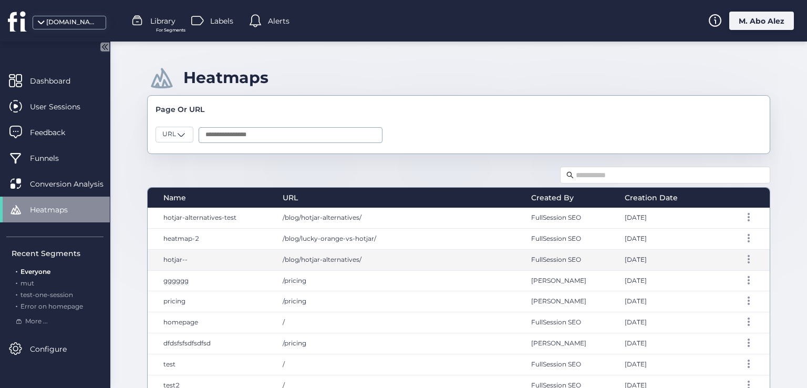
click at [314, 250] on div "/blog/hotjar-alternatives/" at bounding box center [396, 260] width 249 height 20
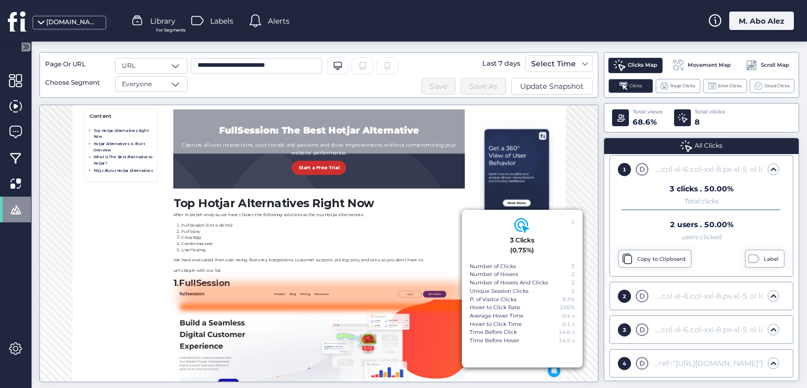
scroll to position [625, 0]
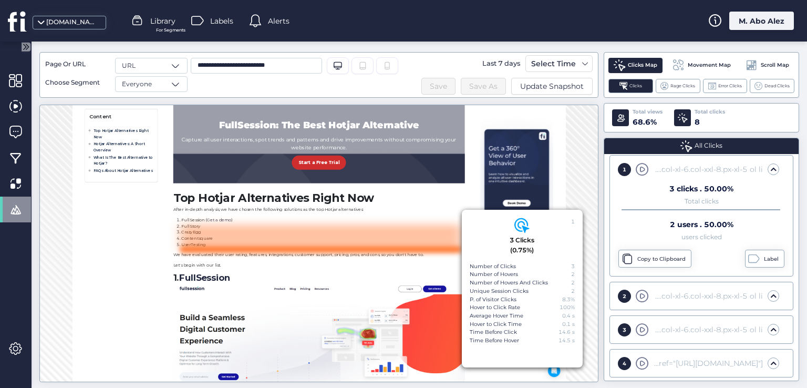
click at [639, 298] on span at bounding box center [642, 295] width 13 height 13
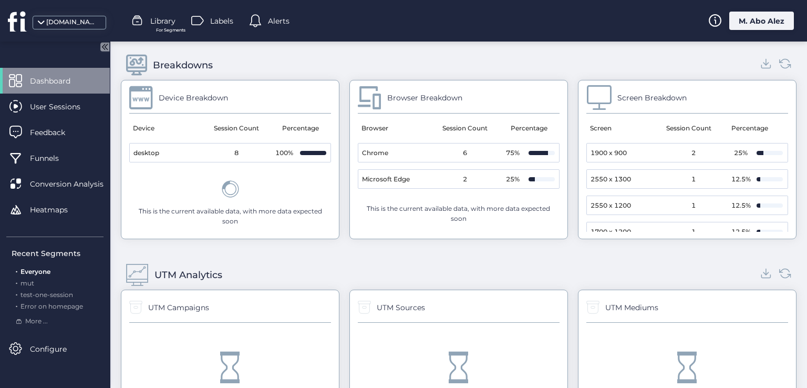
scroll to position [1208, 0]
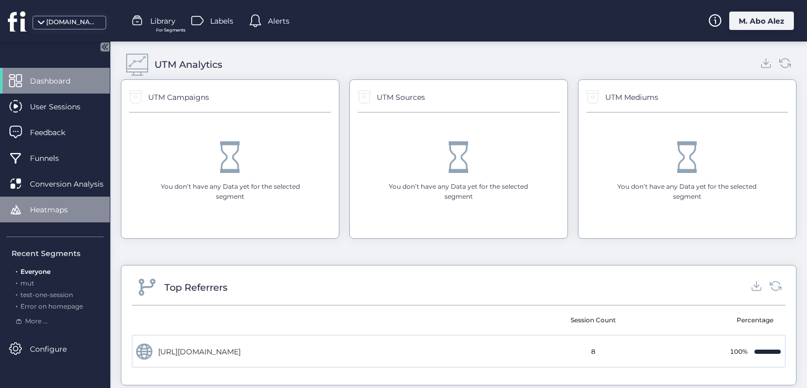
click at [25, 214] on div "Heatmaps" at bounding box center [55, 209] width 110 height 26
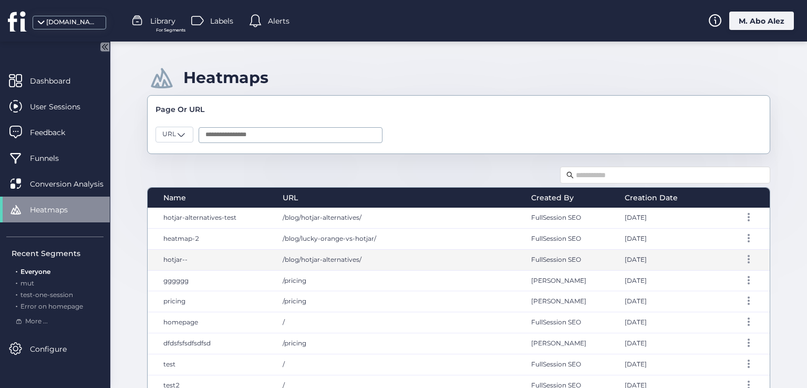
click at [395, 254] on div "/blog/hotjar-alternatives/" at bounding box center [396, 260] width 249 height 20
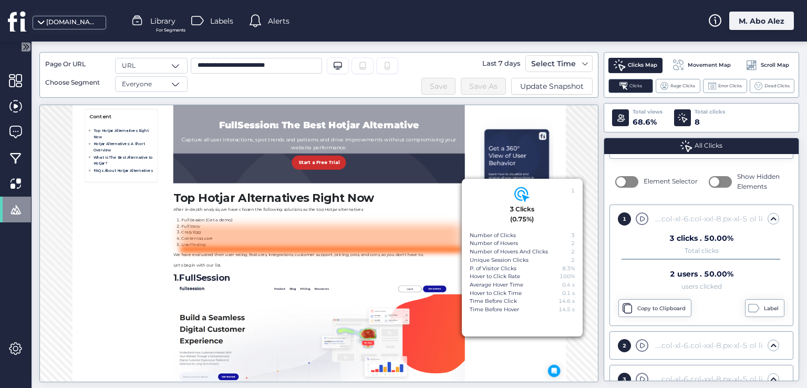
click at [622, 343] on div "2" at bounding box center [624, 345] width 13 height 13
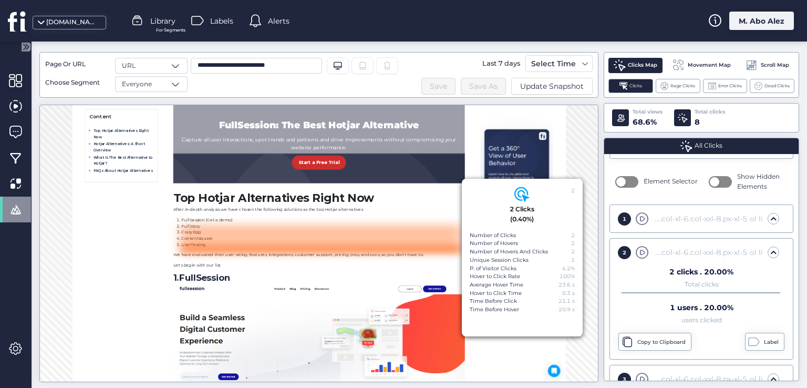
scroll to position [612, 0]
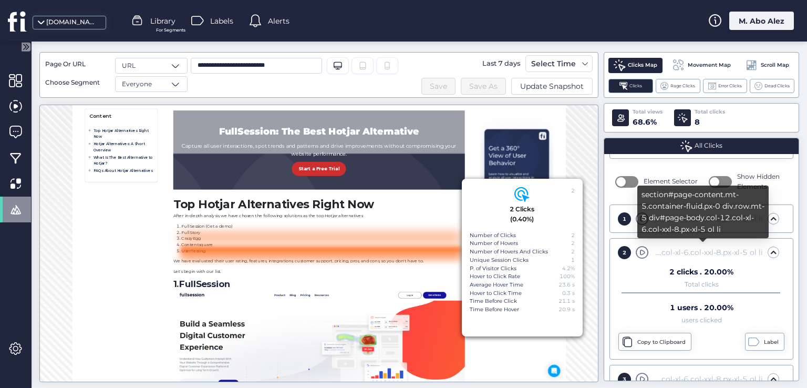
click at [760, 247] on div "2 section#page-content.mt-5.container-fluid.px-0 div.row.mt-5 div#page-body.col…" at bounding box center [696, 252] width 166 height 13
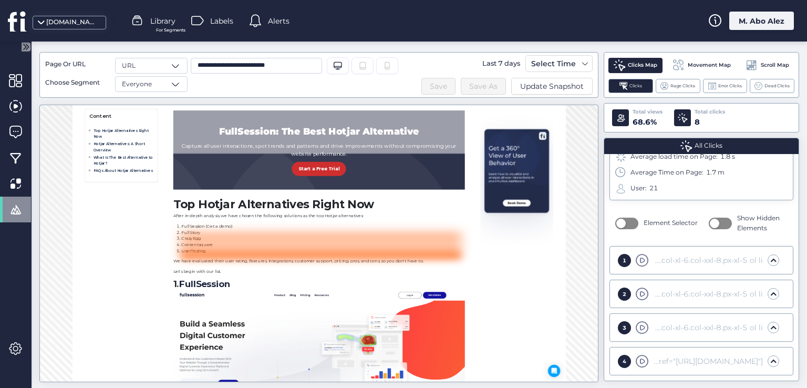
scroll to position [61, 0]
click at [699, 286] on div "2 section#page-content.mt-5.container-fluid.px-0 div.row.mt-5 div#page-body.col…" at bounding box center [701, 295] width 177 height 21
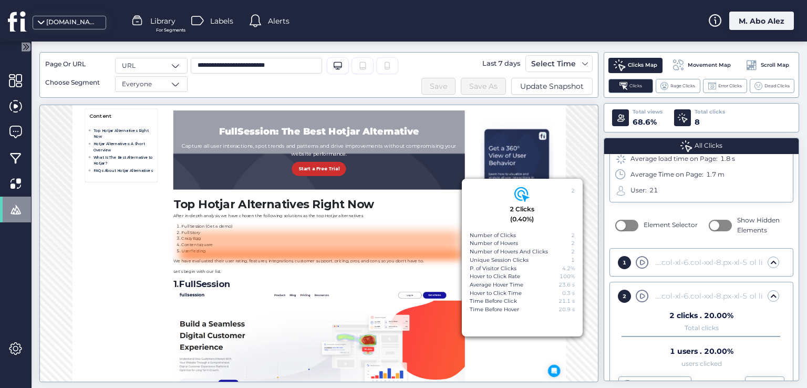
scroll to position [105, 0]
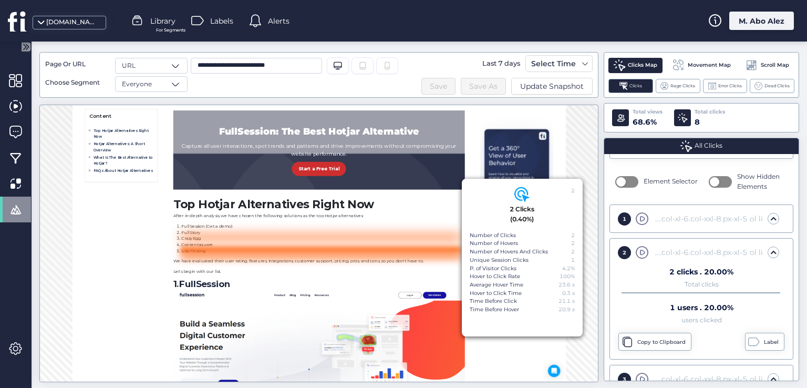
click at [681, 246] on div "2 section#page-content.mt-5.container-fluid.px-0 div.row.mt-5 div#page-body.col…" at bounding box center [696, 252] width 166 height 13
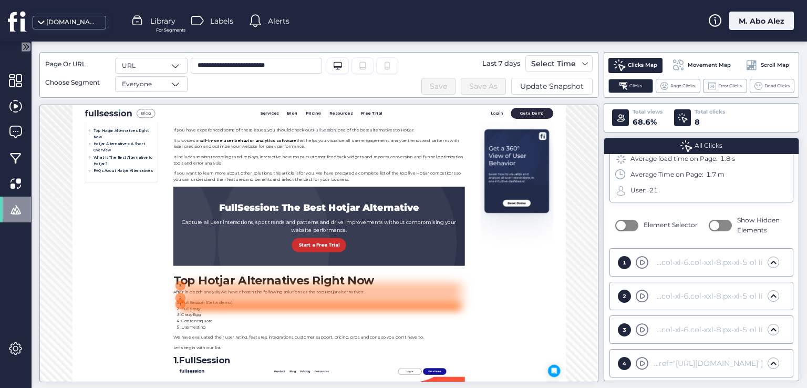
scroll to position [402, 0]
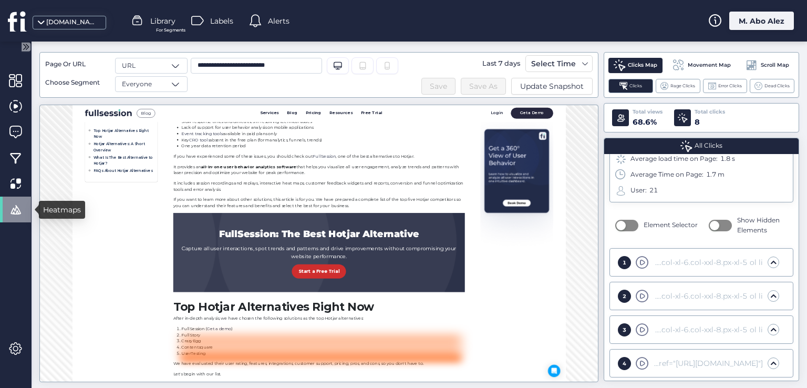
click at [14, 212] on span at bounding box center [15, 209] width 13 height 13
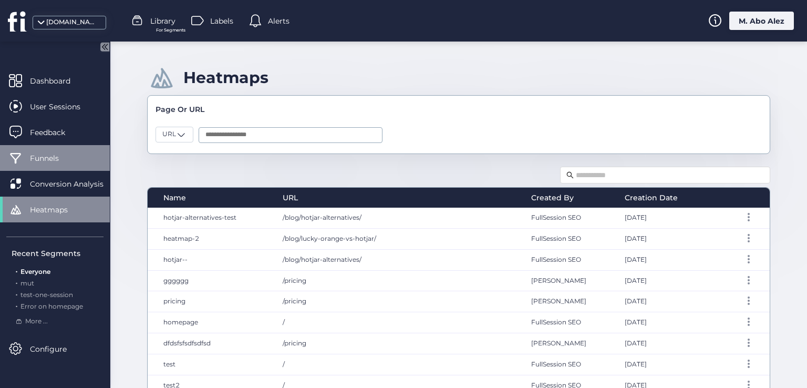
click at [38, 149] on div "Funnels" at bounding box center [55, 158] width 110 height 26
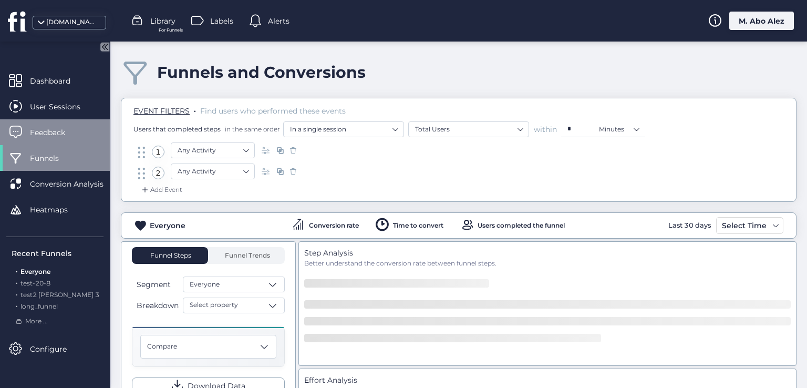
click at [48, 133] on span "Feedback" at bounding box center [55, 133] width 51 height 12
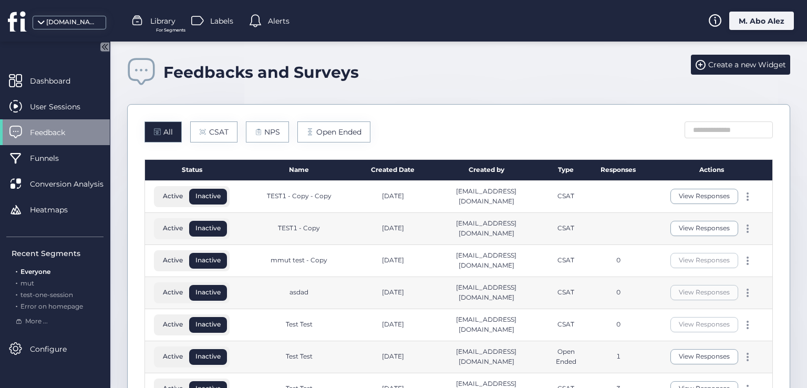
click at [318, 213] on div "TEST1 - Copy" at bounding box center [299, 229] width 121 height 32
